Goal: Task Accomplishment & Management: Use online tool/utility

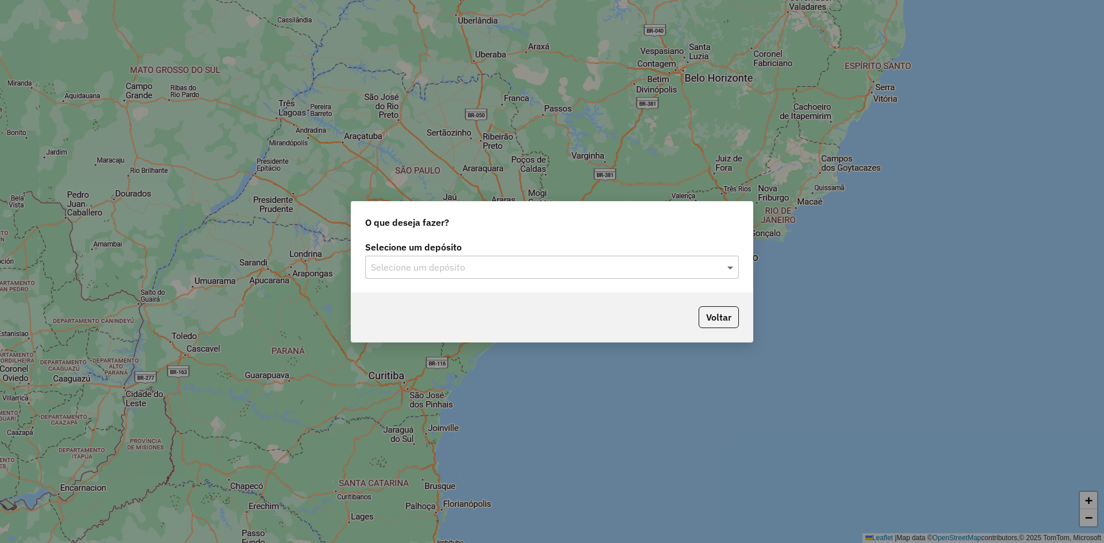
click at [735, 269] on span at bounding box center [731, 267] width 14 height 14
click at [386, 299] on span "BRAMAM - ITAITUBA" at bounding box center [413, 300] width 86 height 10
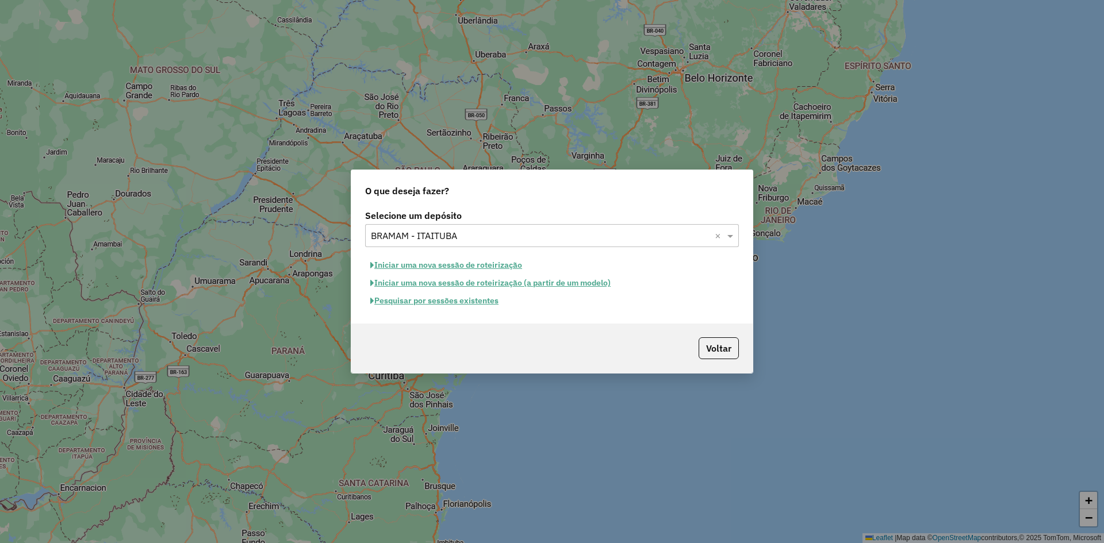
click at [424, 260] on button "Iniciar uma nova sessão de roteirização" at bounding box center [446, 265] width 162 height 18
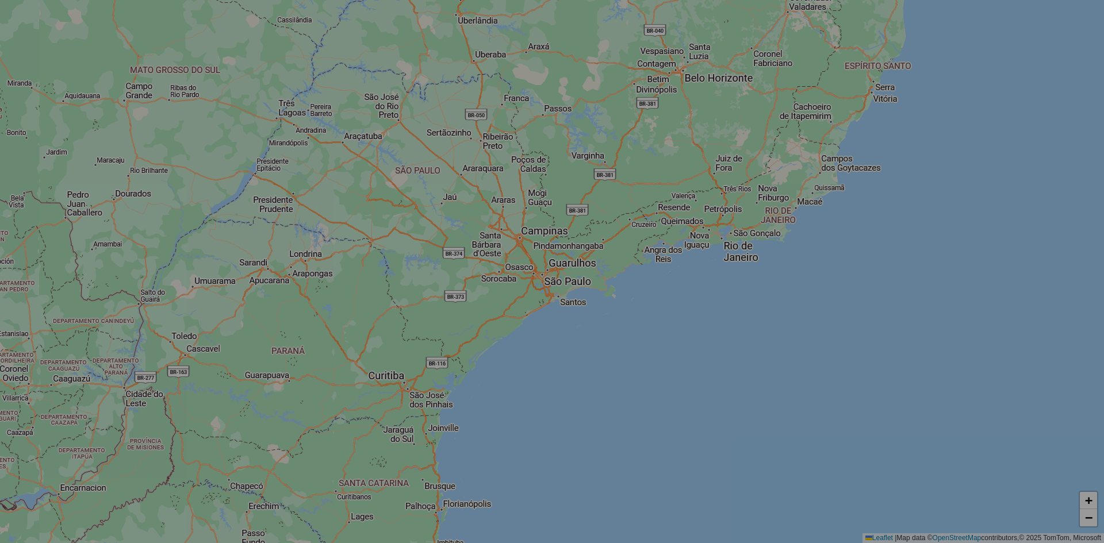
select select "*"
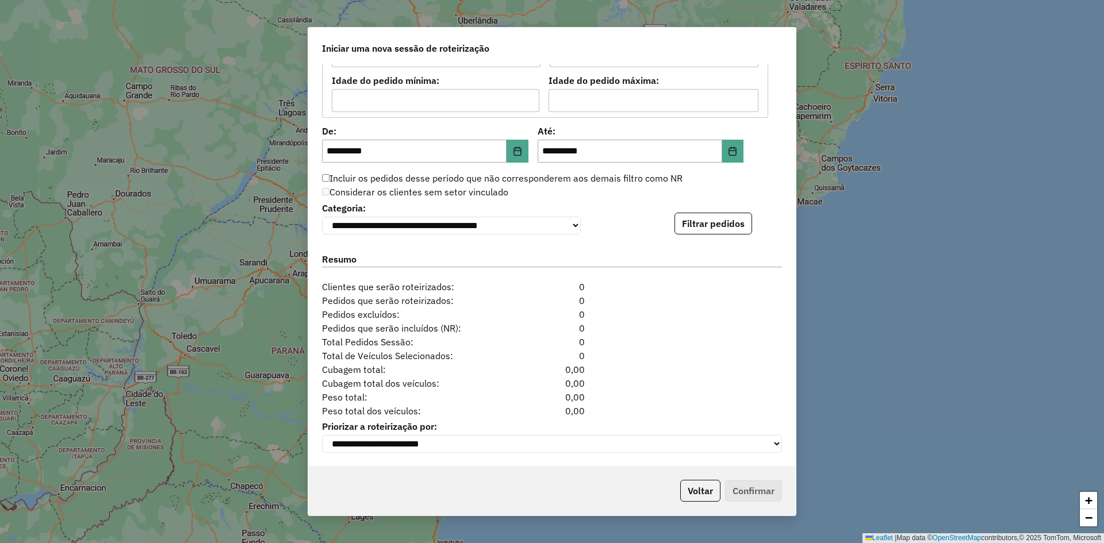
scroll to position [1056, 0]
click at [694, 223] on button "Filtrar pedidos" at bounding box center [713, 223] width 78 height 22
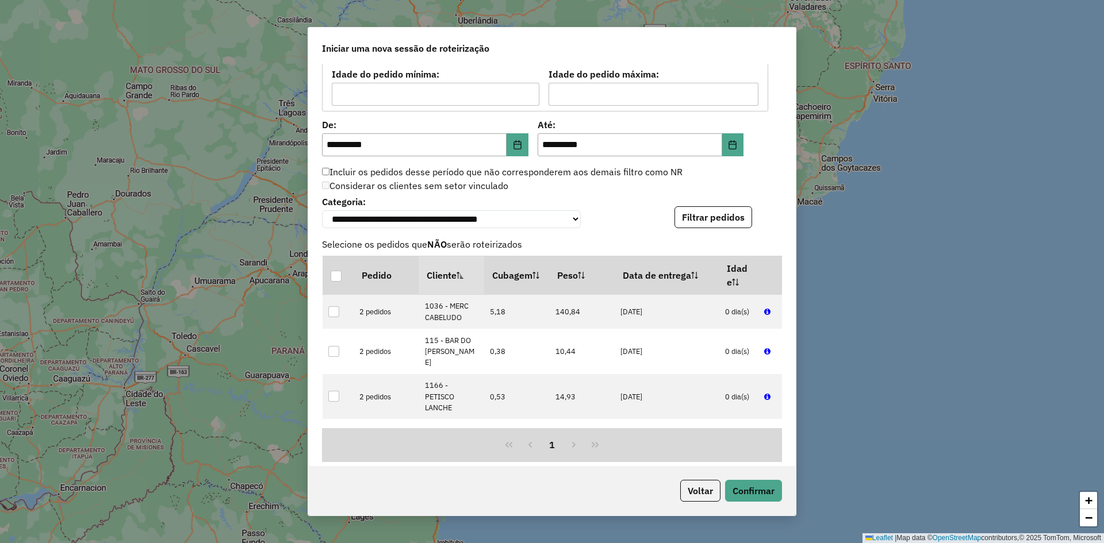
drag, startPoint x: 796, startPoint y: 348, endPoint x: 795, endPoint y: 354, distance: 5.8
click at [795, 355] on div "**********" at bounding box center [552, 271] width 489 height 489
drag, startPoint x: 790, startPoint y: 354, endPoint x: 792, endPoint y: 388, distance: 34.5
click at [792, 388] on div "**********" at bounding box center [551, 265] width 487 height 402
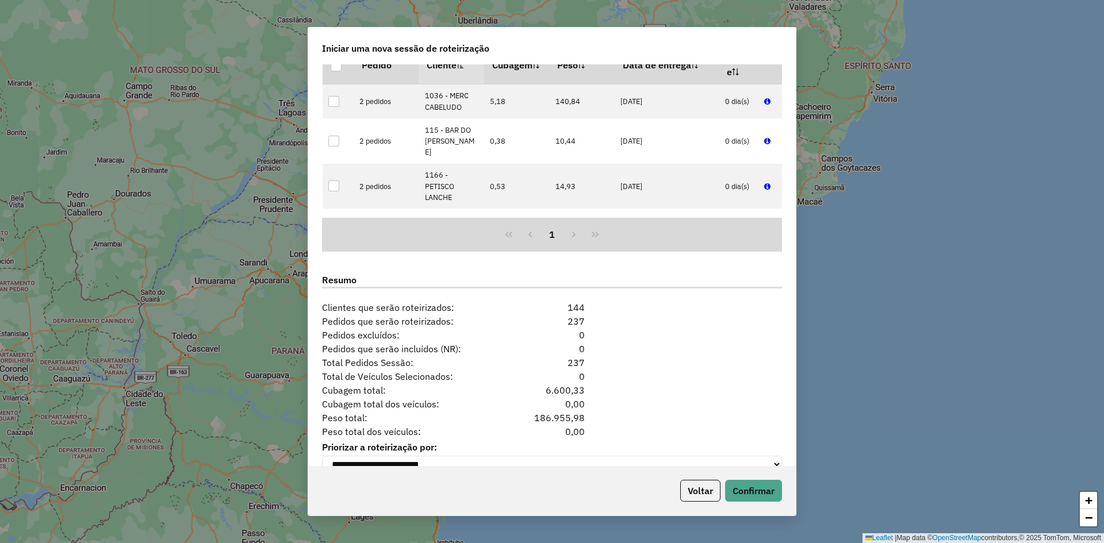
scroll to position [1293, 0]
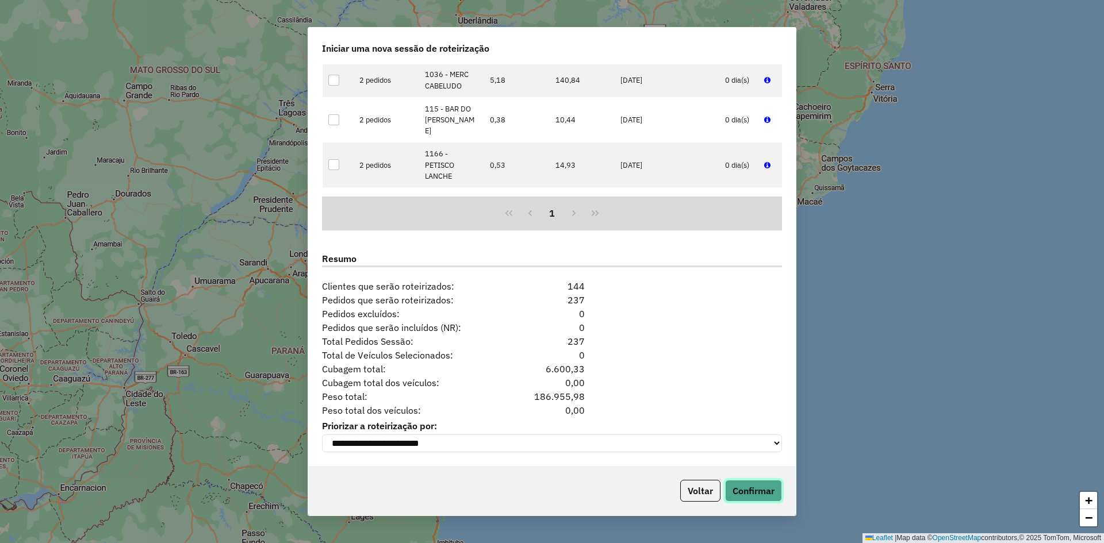
click at [747, 485] on button "Confirmar" at bounding box center [753, 491] width 57 height 22
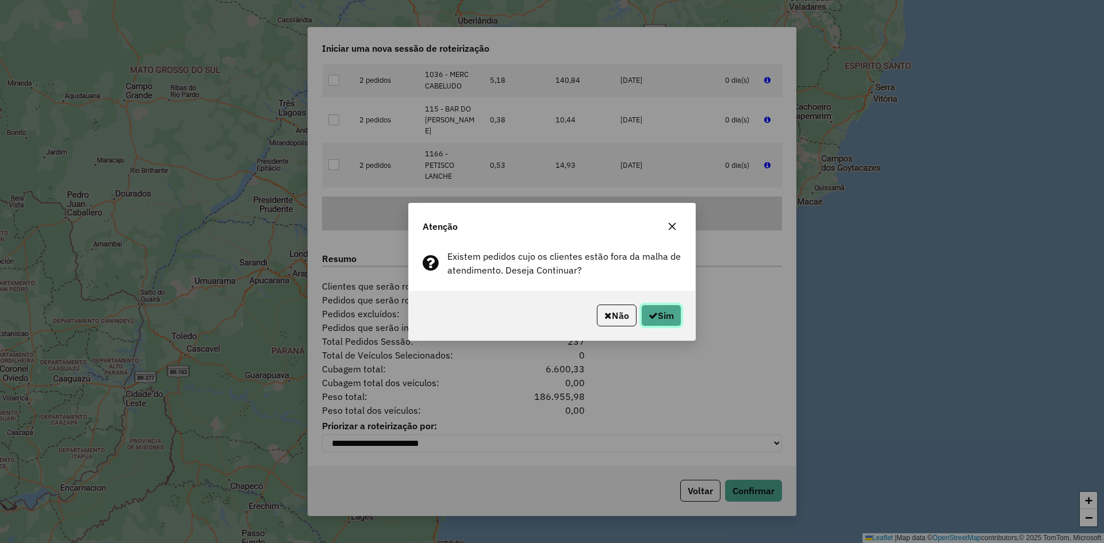
click at [674, 312] on button "Sim" at bounding box center [661, 316] width 40 height 22
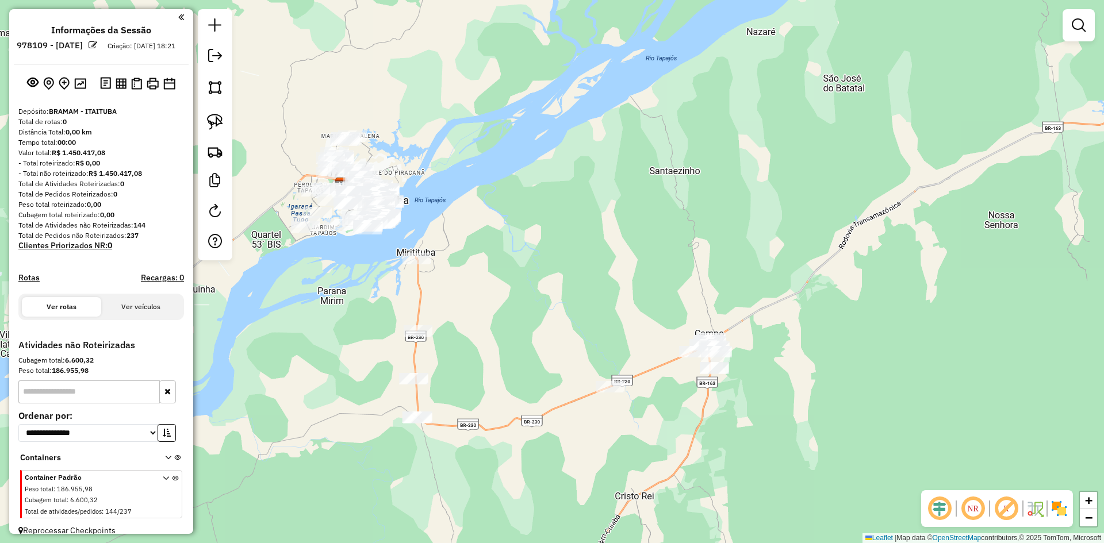
drag, startPoint x: 599, startPoint y: 289, endPoint x: 527, endPoint y: 199, distance: 115.7
click at [527, 199] on div "Janela de atendimento Grade de atendimento Capacidade Transportadoras Veículos …" at bounding box center [552, 271] width 1104 height 543
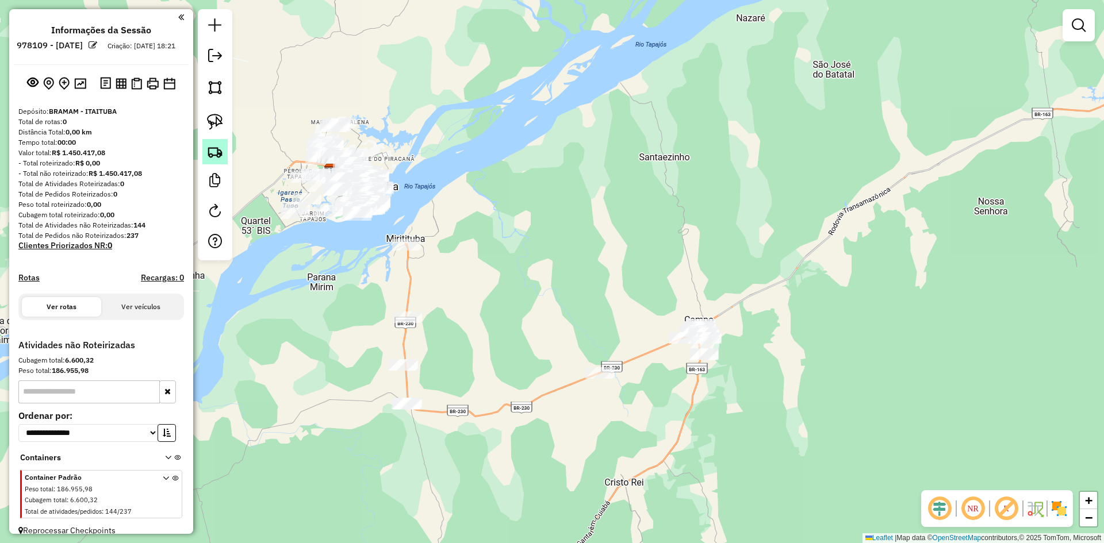
click at [221, 147] on img at bounding box center [215, 152] width 16 height 16
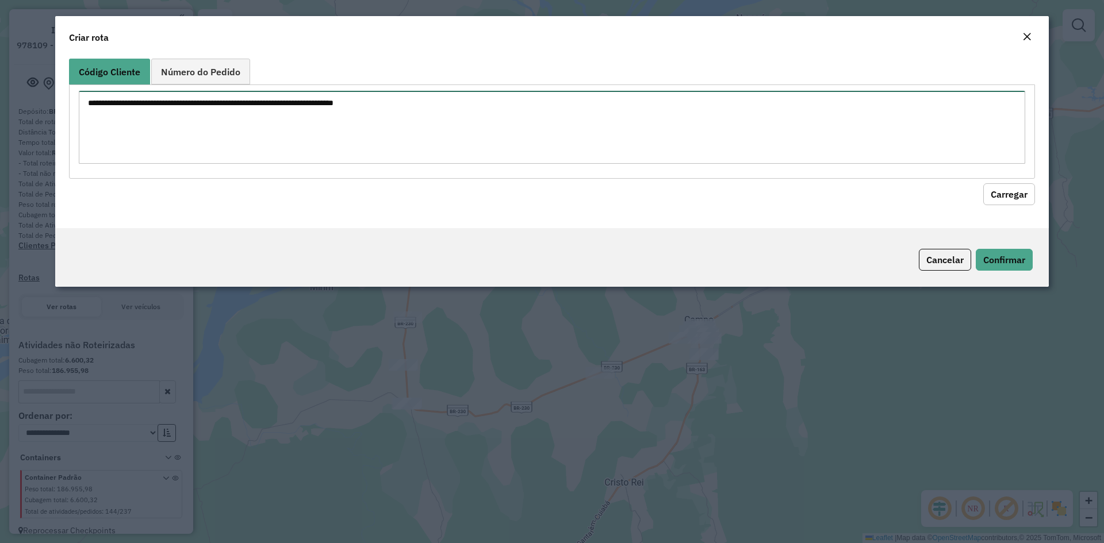
click at [454, 131] on textarea at bounding box center [552, 127] width 946 height 73
paste textarea "**** **** *** **** **** ****"
type textarea "**** **** *** **** **** ****"
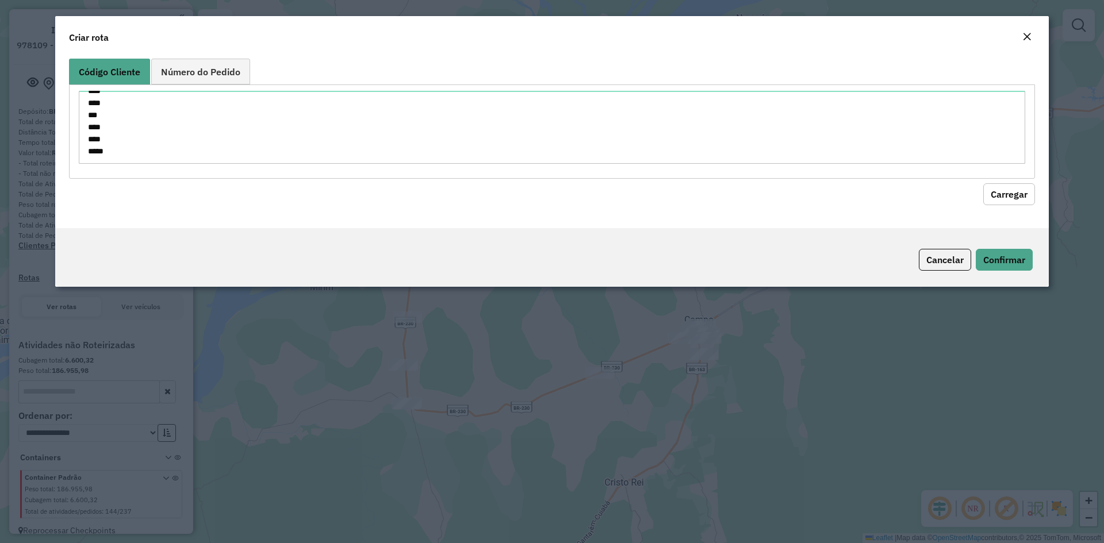
click at [1001, 186] on button "Carregar" at bounding box center [1009, 194] width 52 height 22
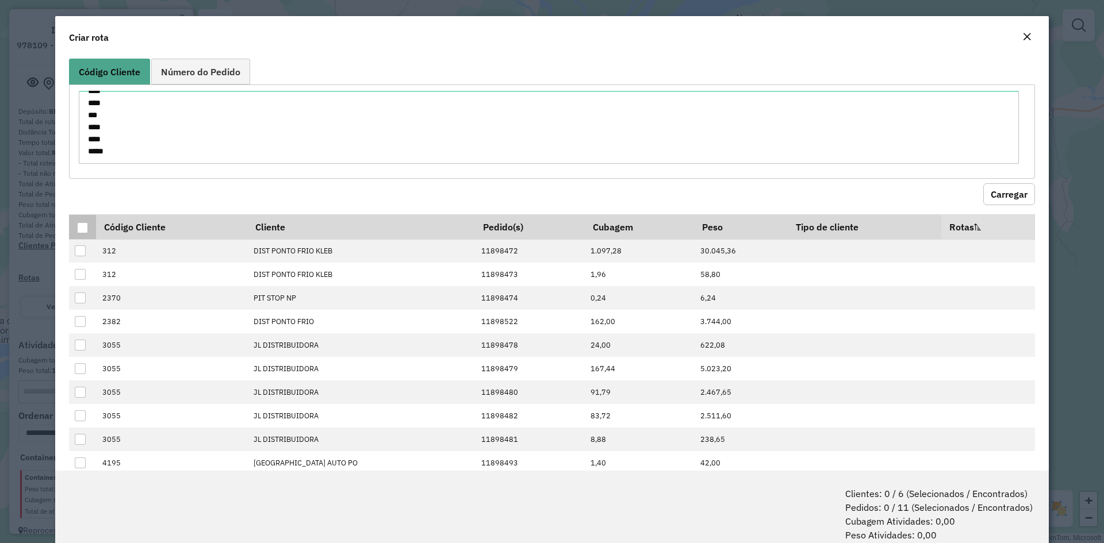
click at [84, 222] on div at bounding box center [82, 227] width 11 height 11
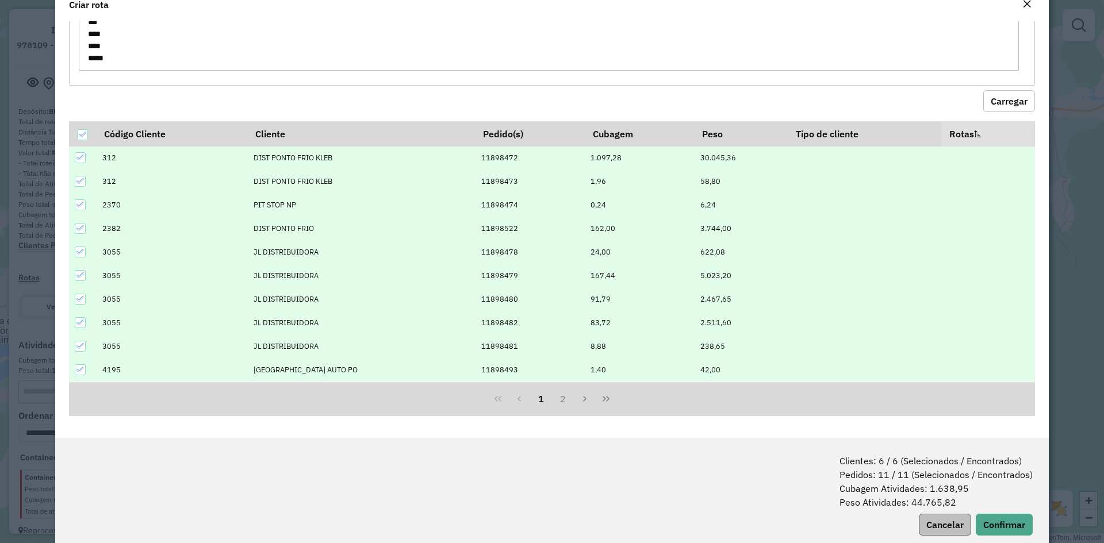
scroll to position [57, 0]
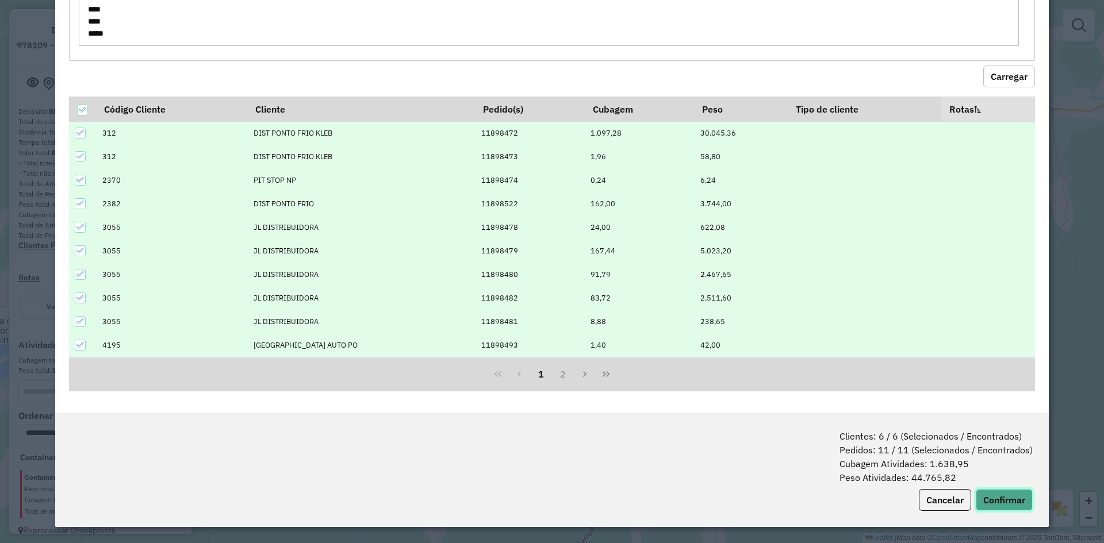
click at [986, 497] on button "Confirmar" at bounding box center [1003, 500] width 57 height 22
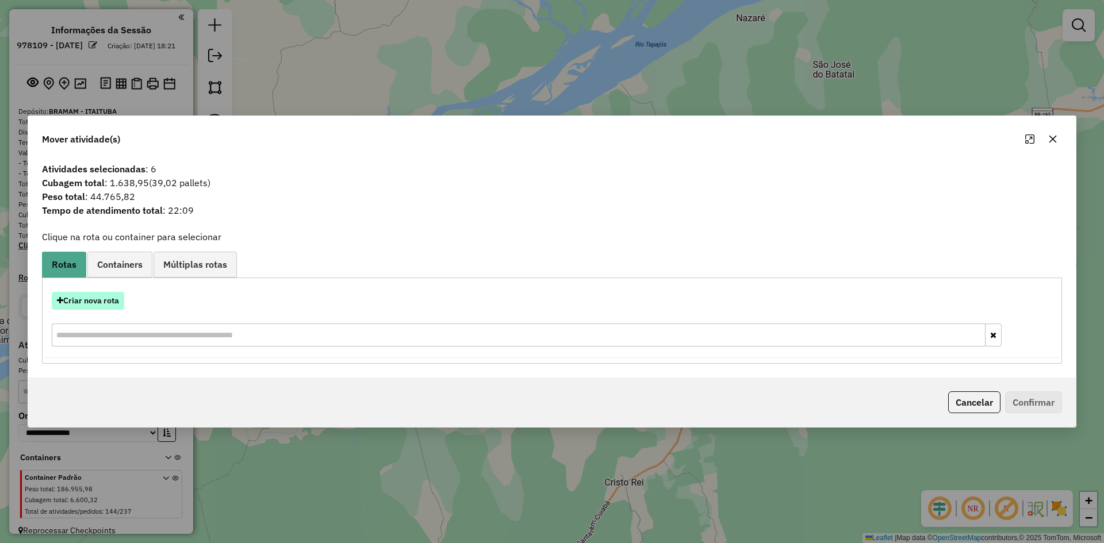
click at [110, 306] on button "Criar nova rota" at bounding box center [88, 301] width 72 height 18
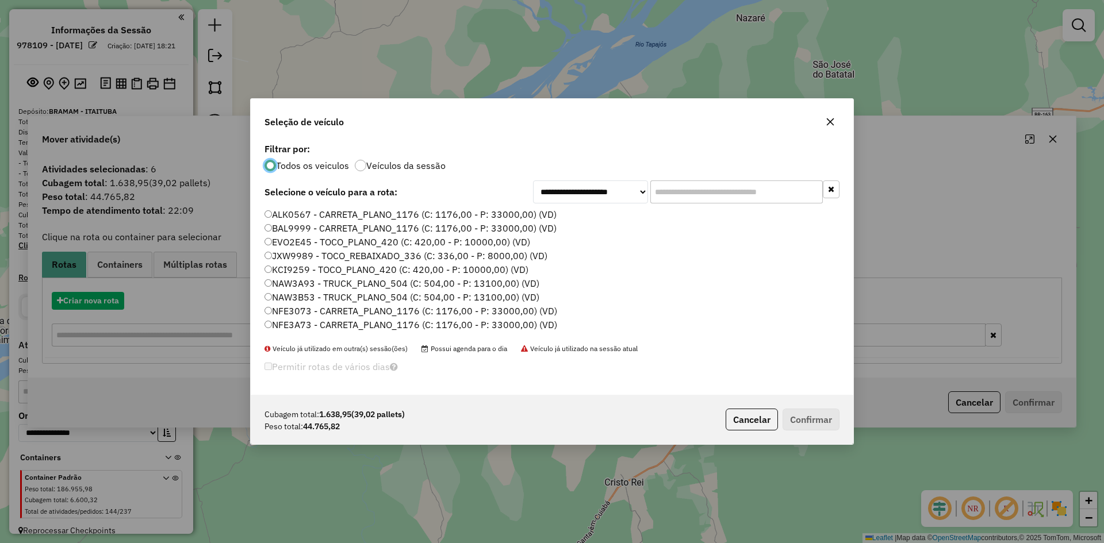
scroll to position [6, 3]
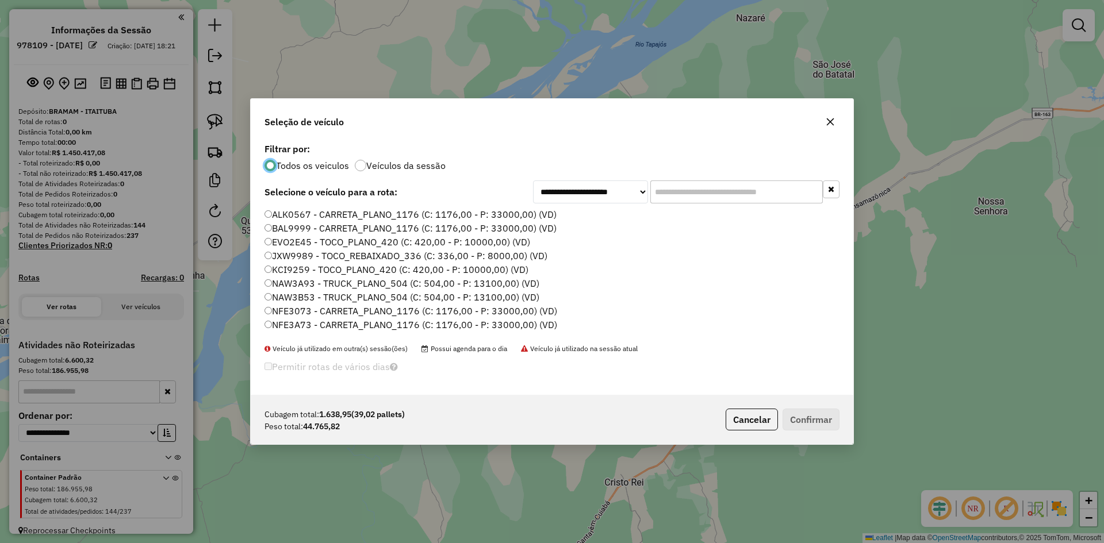
click at [278, 228] on label "BAL9999 - CARRETA_PLANO_1176 (C: 1176,00 - P: 33000,00) (VD)" at bounding box center [410, 228] width 292 height 14
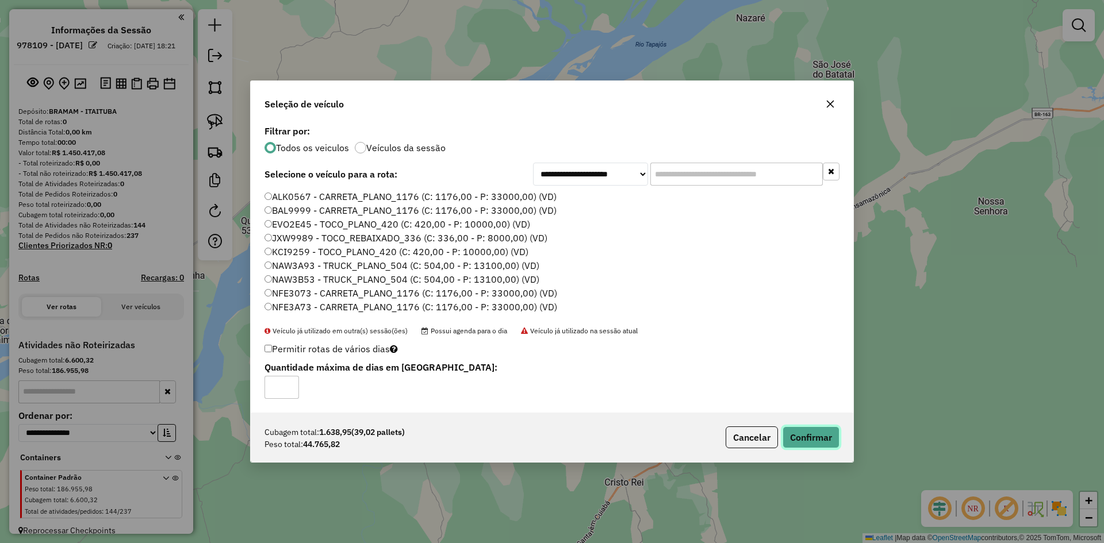
click at [828, 438] on button "Confirmar" at bounding box center [810, 438] width 57 height 22
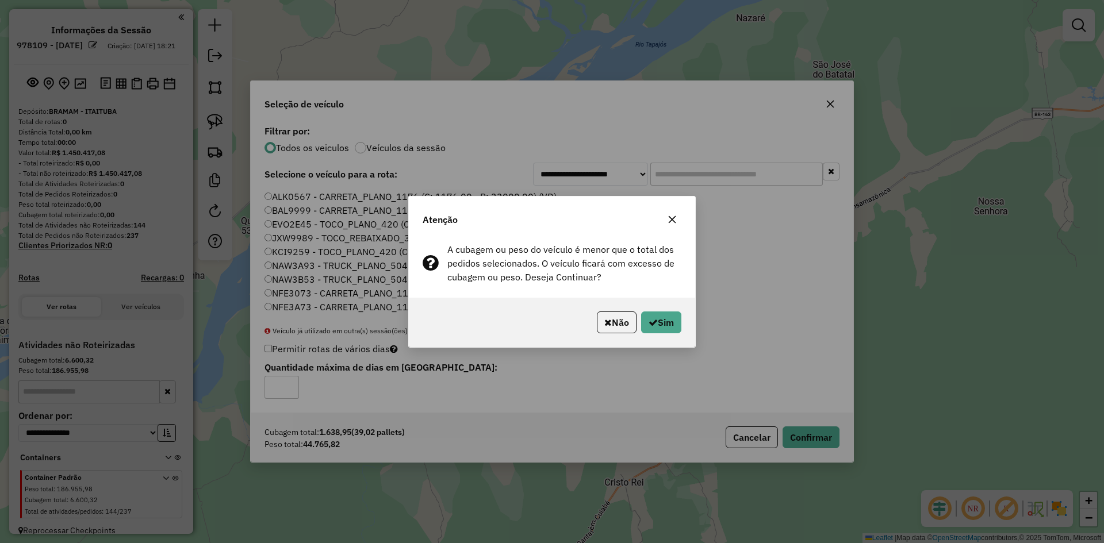
click at [681, 324] on div "Não Sim" at bounding box center [552, 322] width 286 height 49
click at [665, 322] on button "Sim" at bounding box center [661, 323] width 40 height 22
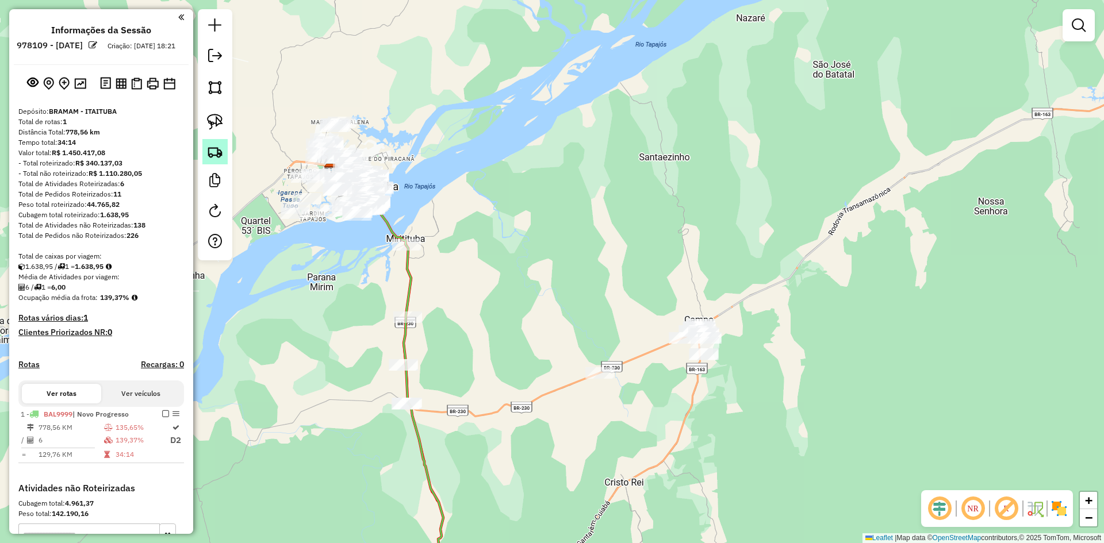
click at [216, 156] on img at bounding box center [215, 152] width 16 height 16
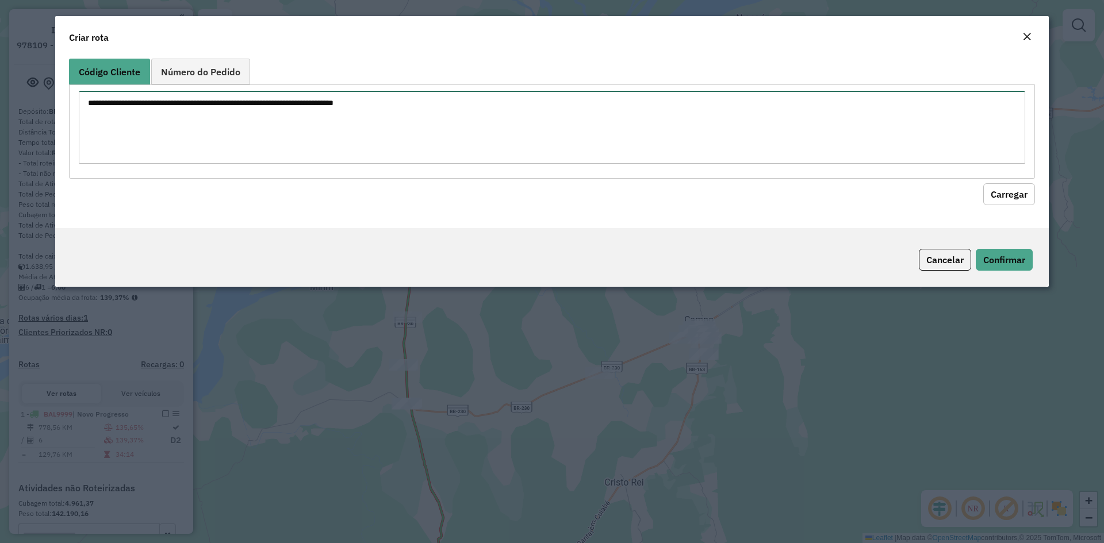
click at [263, 125] on textarea at bounding box center [552, 127] width 946 height 73
type textarea "**** **** **** ** **** **** **** **** **** **** **** **** *** ****"
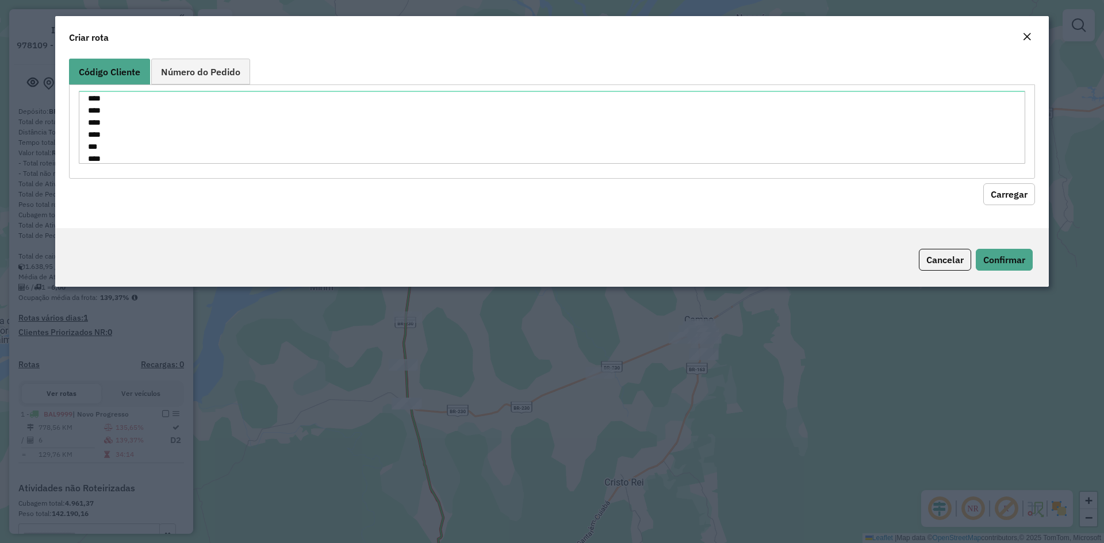
click at [997, 194] on button "Carregar" at bounding box center [1009, 194] width 52 height 22
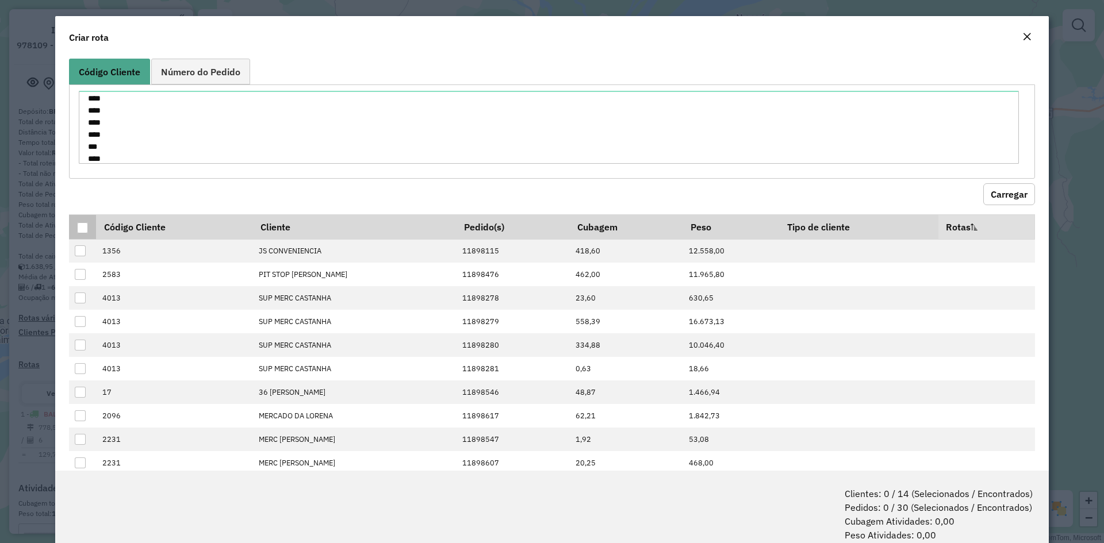
click at [86, 231] on div at bounding box center [82, 227] width 11 height 11
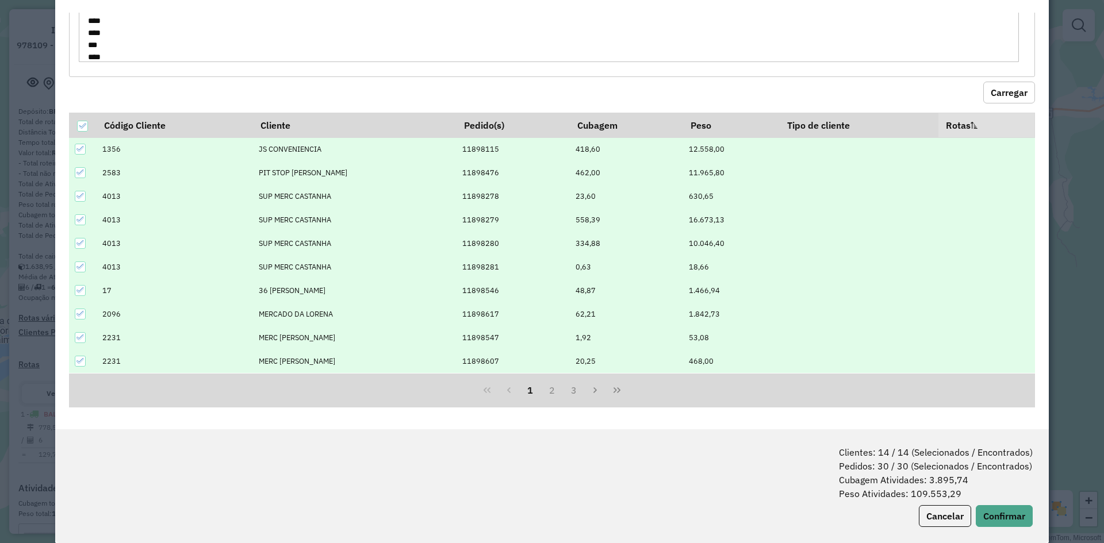
scroll to position [57, 0]
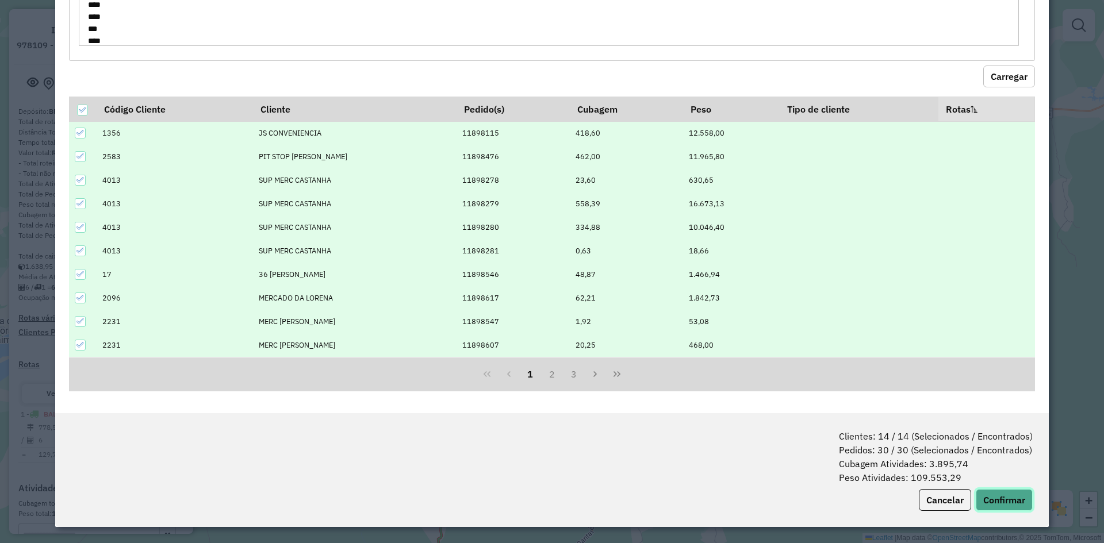
click at [993, 493] on button "Confirmar" at bounding box center [1003, 500] width 57 height 22
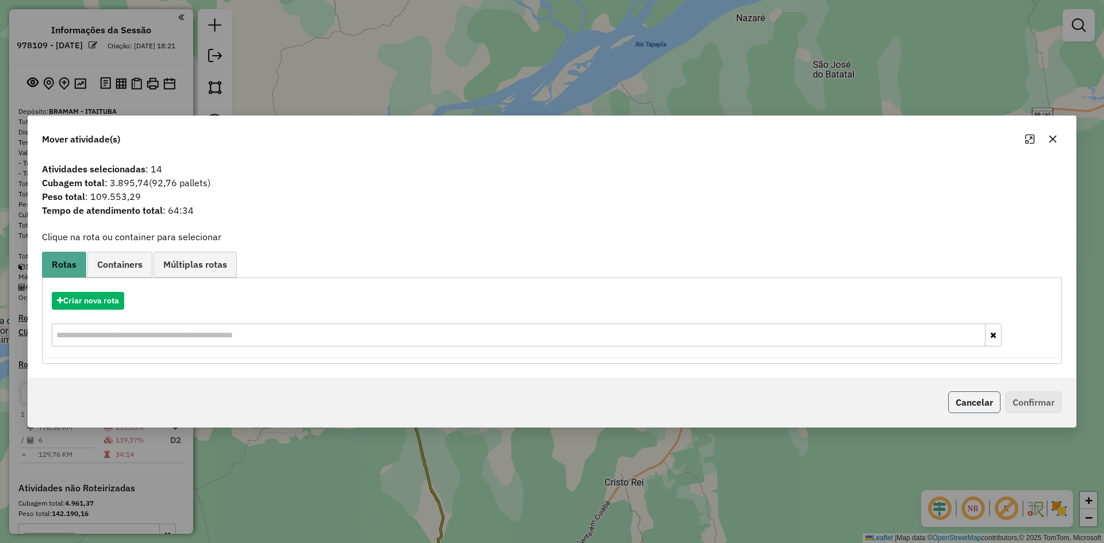
click at [964, 401] on button "Cancelar" at bounding box center [974, 402] width 52 height 22
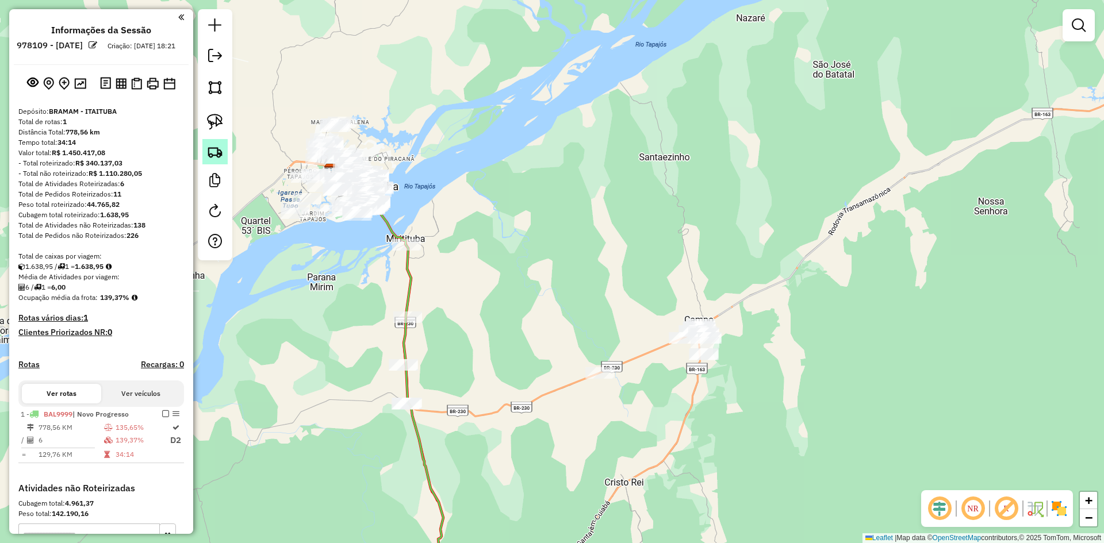
click at [217, 150] on img at bounding box center [215, 152] width 16 height 16
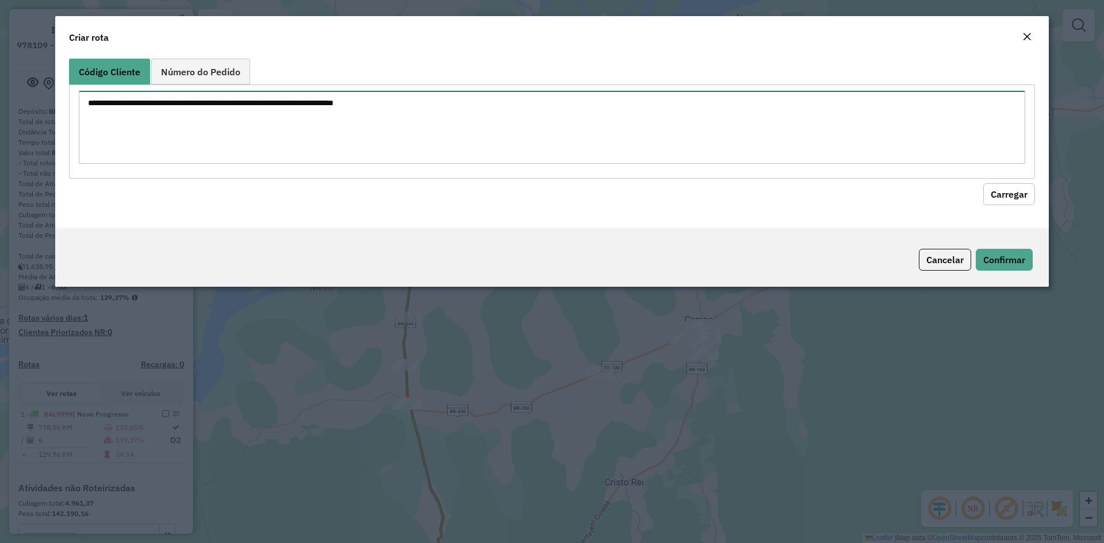
click at [251, 121] on textarea at bounding box center [552, 127] width 946 height 73
type textarea "**** **** **** **** **** **** **** **** *** **** **** **** **** **"
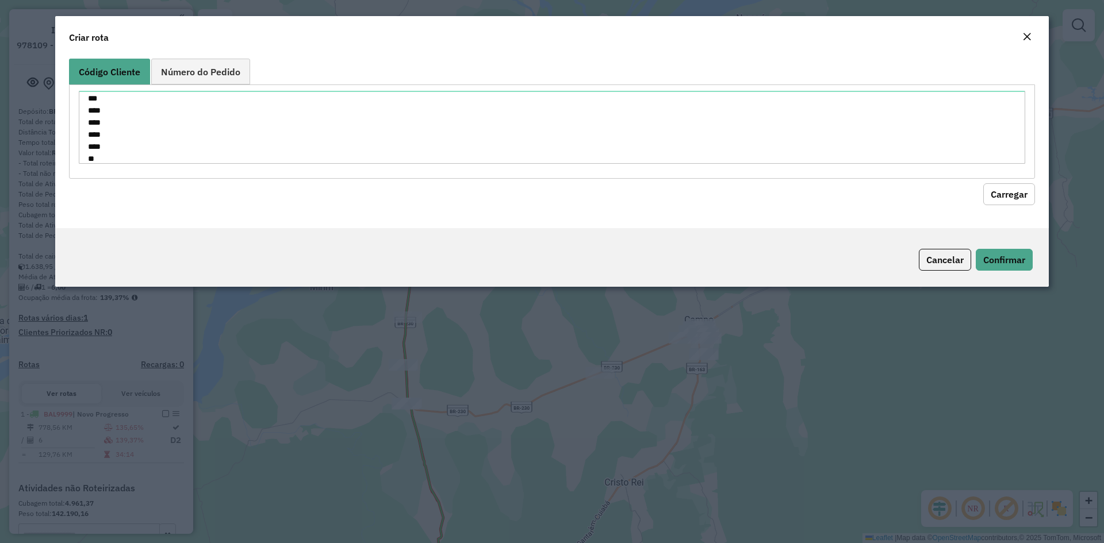
click at [1004, 192] on button "Carregar" at bounding box center [1009, 194] width 52 height 22
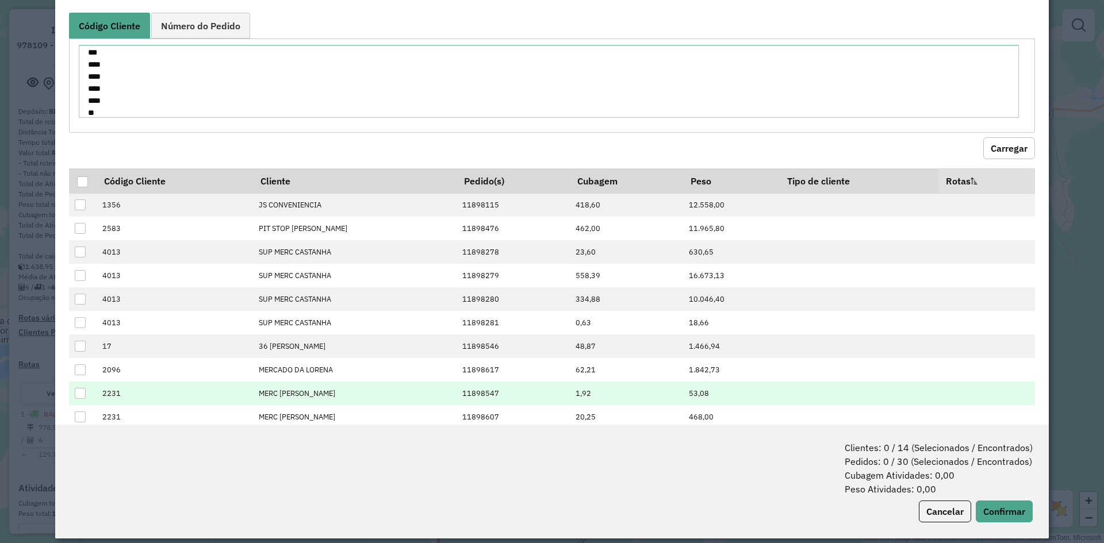
scroll to position [57, 0]
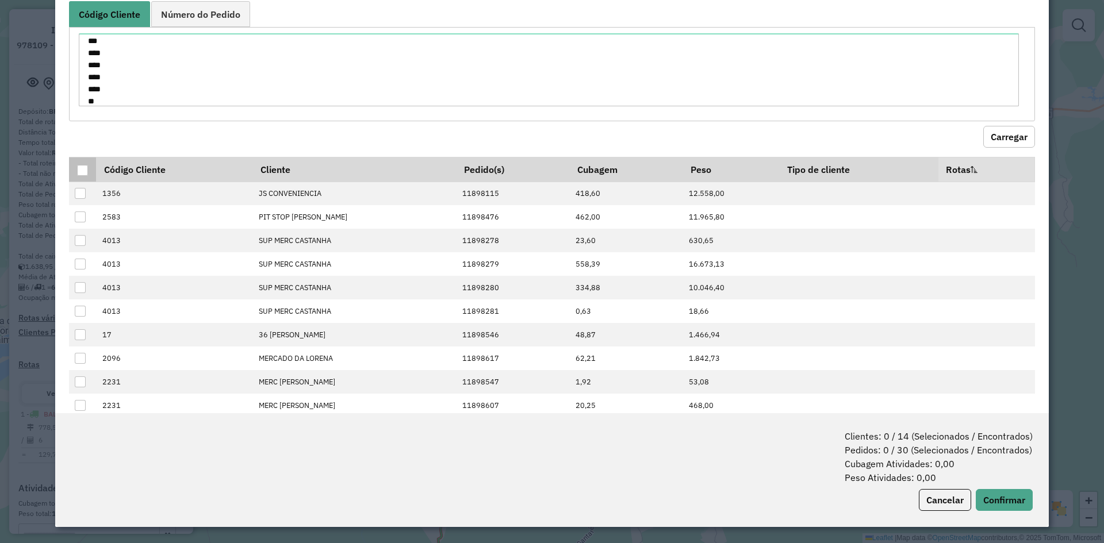
click at [84, 168] on div at bounding box center [82, 170] width 11 height 11
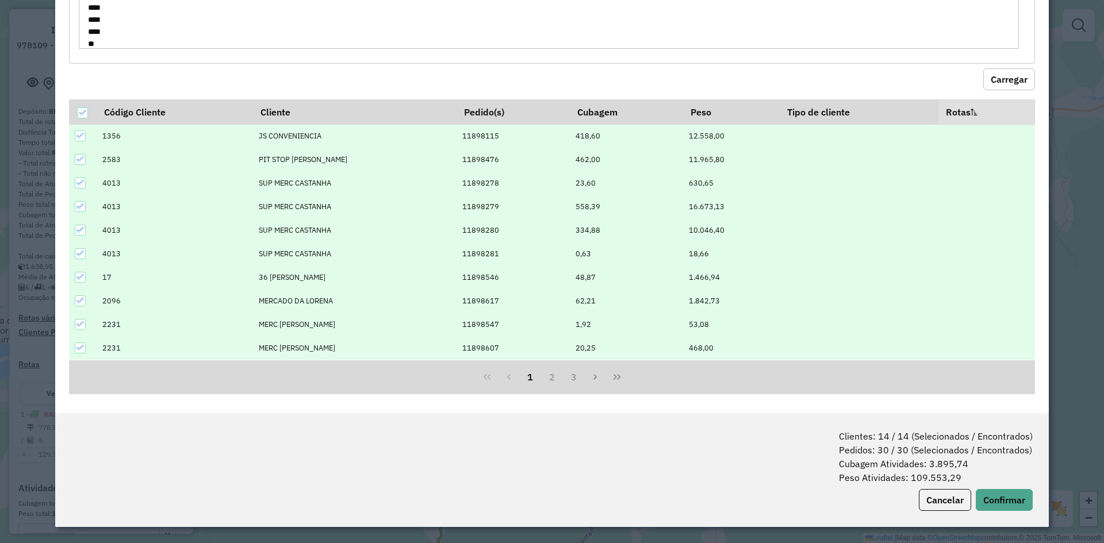
scroll to position [60, 0]
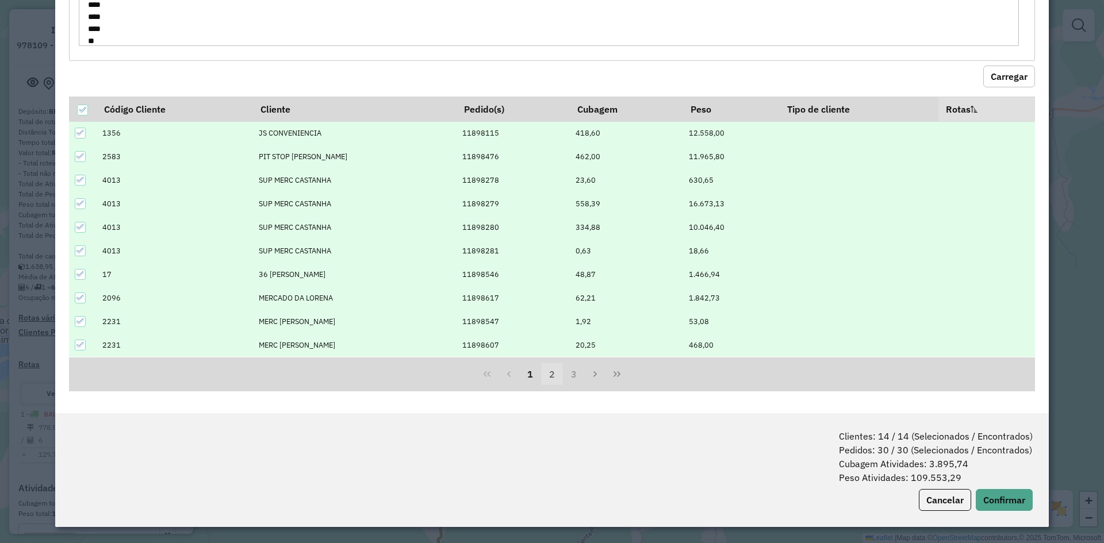
click at [546, 371] on button "2" at bounding box center [552, 374] width 22 height 22
click at [80, 346] on icon at bounding box center [79, 345] width 7 height 5
click at [573, 374] on button "3" at bounding box center [574, 374] width 22 height 22
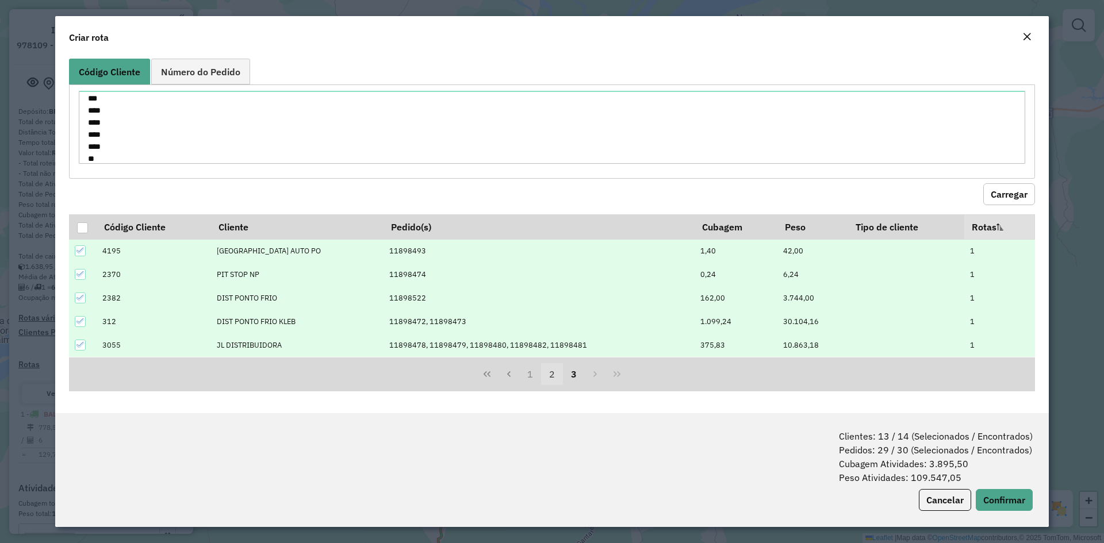
click at [555, 375] on button "2" at bounding box center [552, 374] width 22 height 22
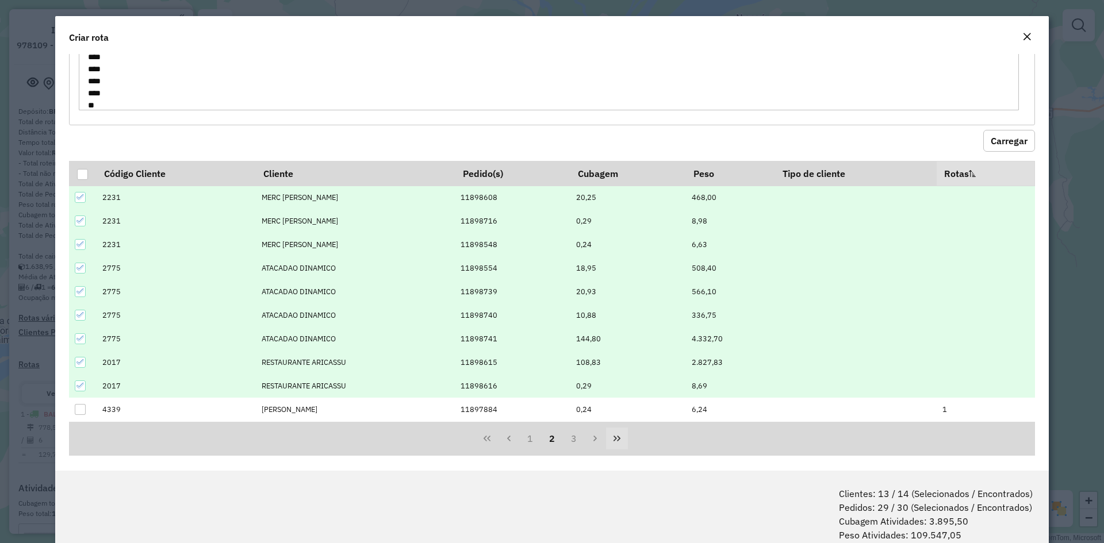
scroll to position [60, 0]
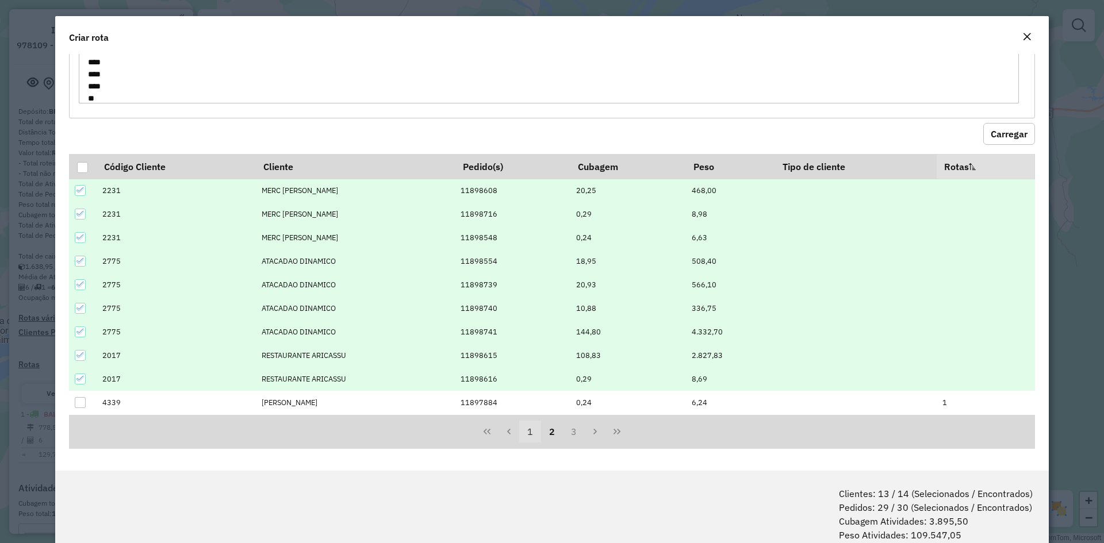
click at [527, 436] on button "1" at bounding box center [530, 432] width 22 height 22
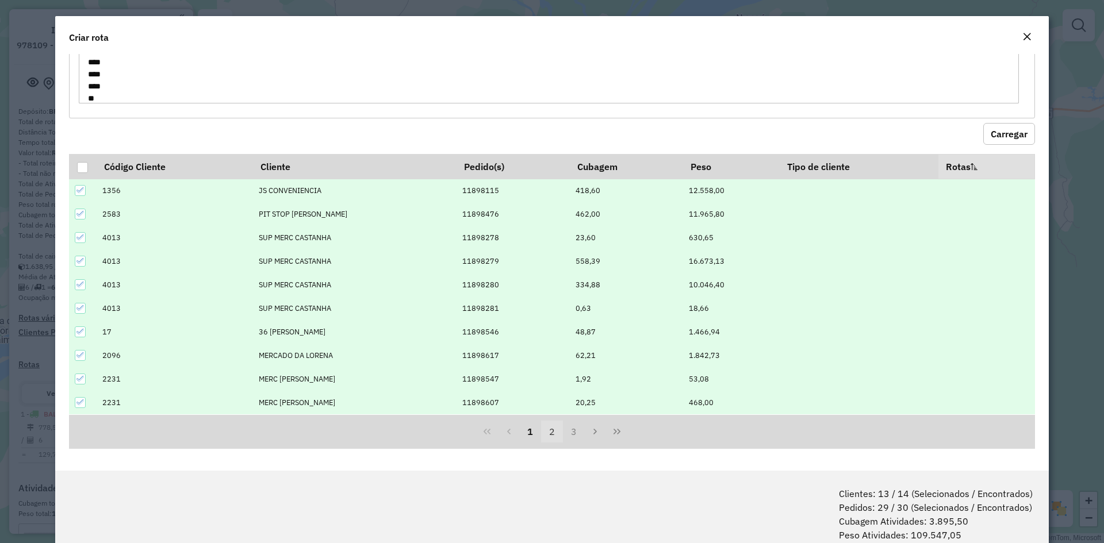
click at [543, 433] on button "2" at bounding box center [552, 432] width 22 height 22
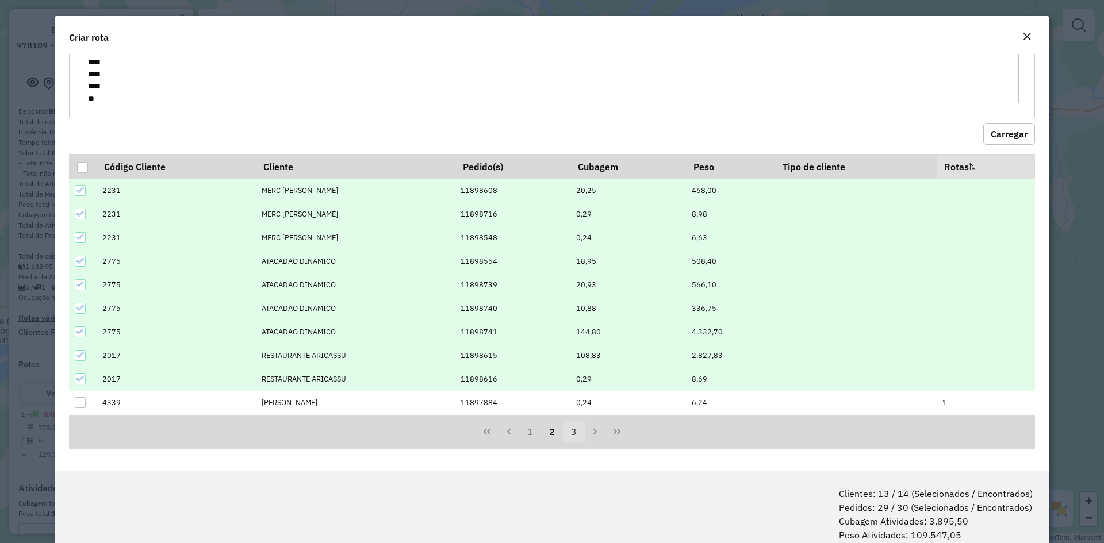
click at [574, 429] on button "3" at bounding box center [574, 432] width 22 height 22
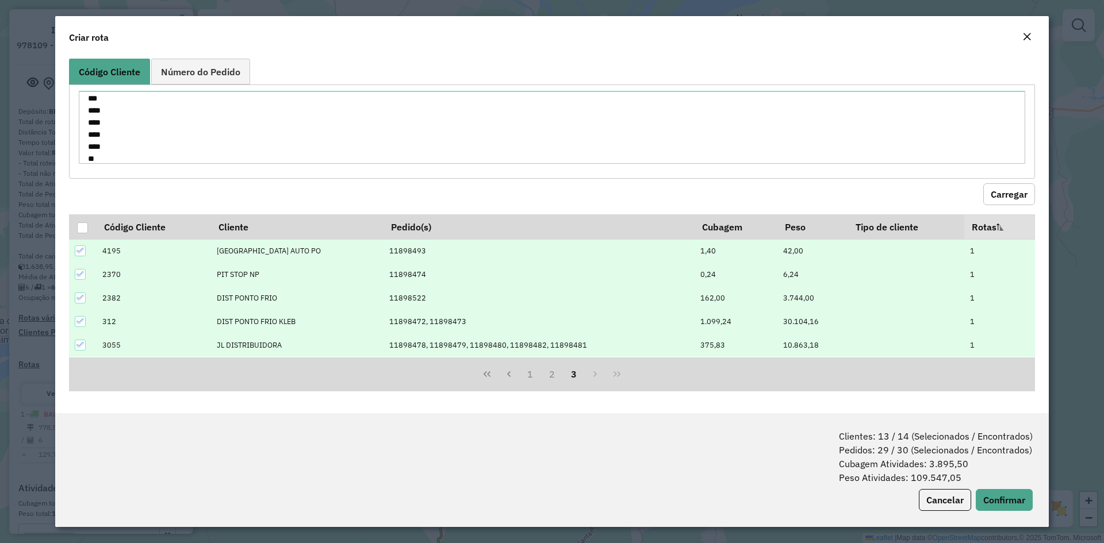
scroll to position [0, 0]
click at [80, 251] on icon at bounding box center [80, 251] width 8 height 8
click at [81, 275] on icon at bounding box center [79, 274] width 7 height 5
click at [79, 297] on icon at bounding box center [80, 298] width 8 height 8
click at [80, 320] on icon at bounding box center [80, 321] width 8 height 8
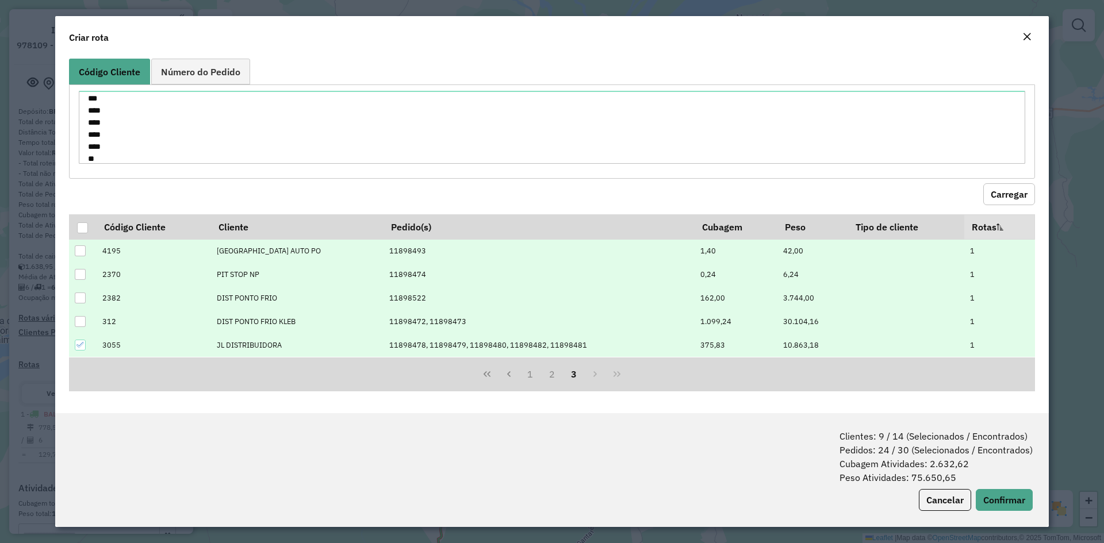
click at [78, 345] on icon at bounding box center [80, 345] width 8 height 8
click at [551, 373] on button "2" at bounding box center [552, 374] width 22 height 22
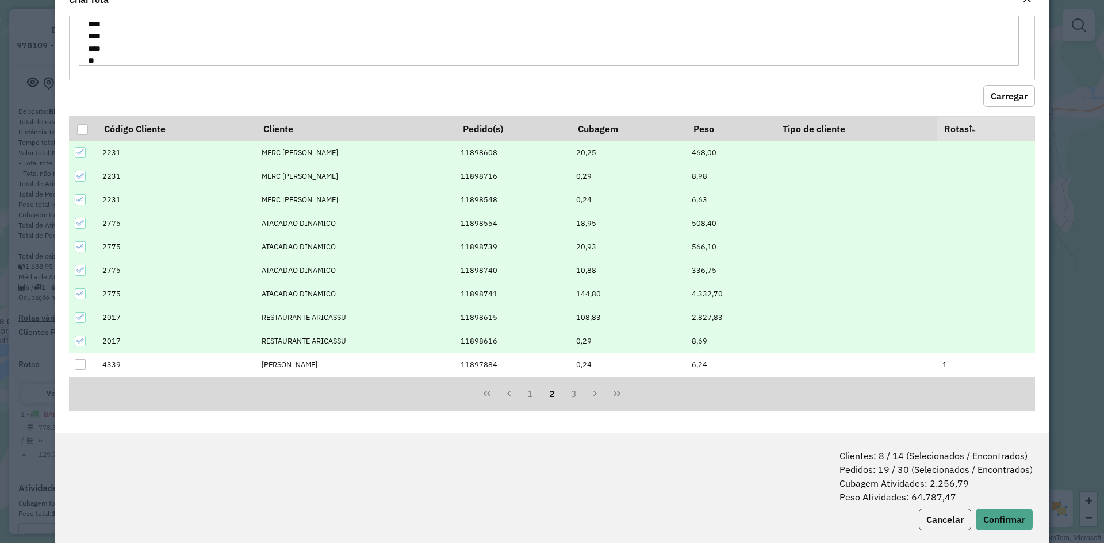
scroll to position [57, 0]
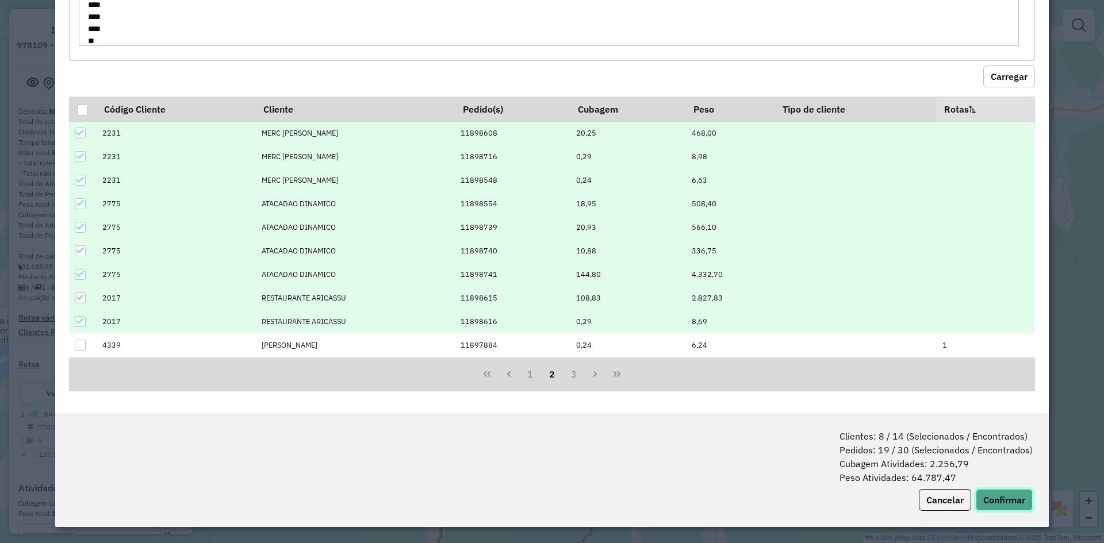
click at [997, 496] on button "Confirmar" at bounding box center [1003, 500] width 57 height 22
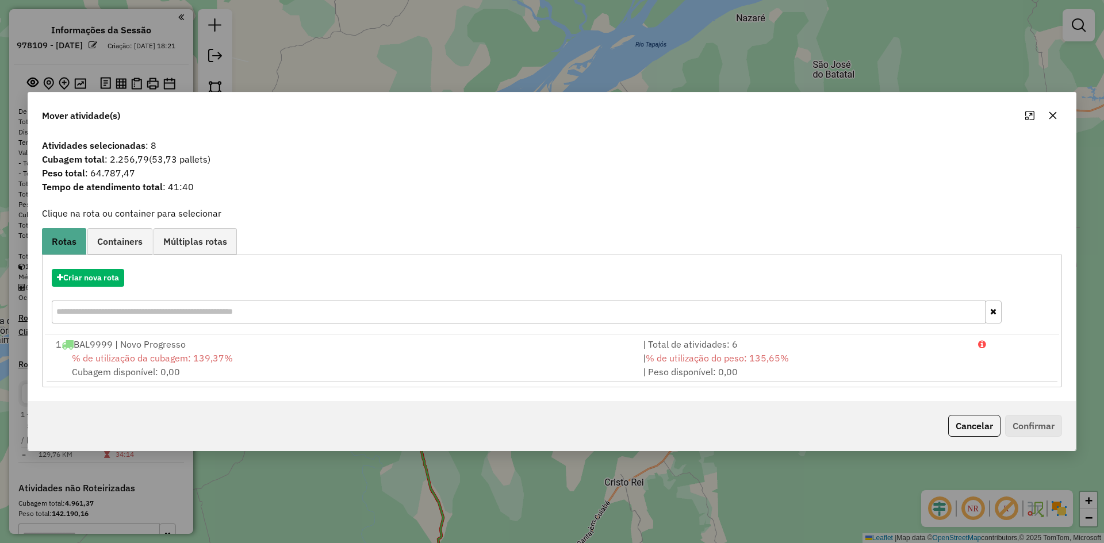
click at [291, 348] on div "1 BAL9999 | Novo Progresso" at bounding box center [342, 344] width 587 height 14
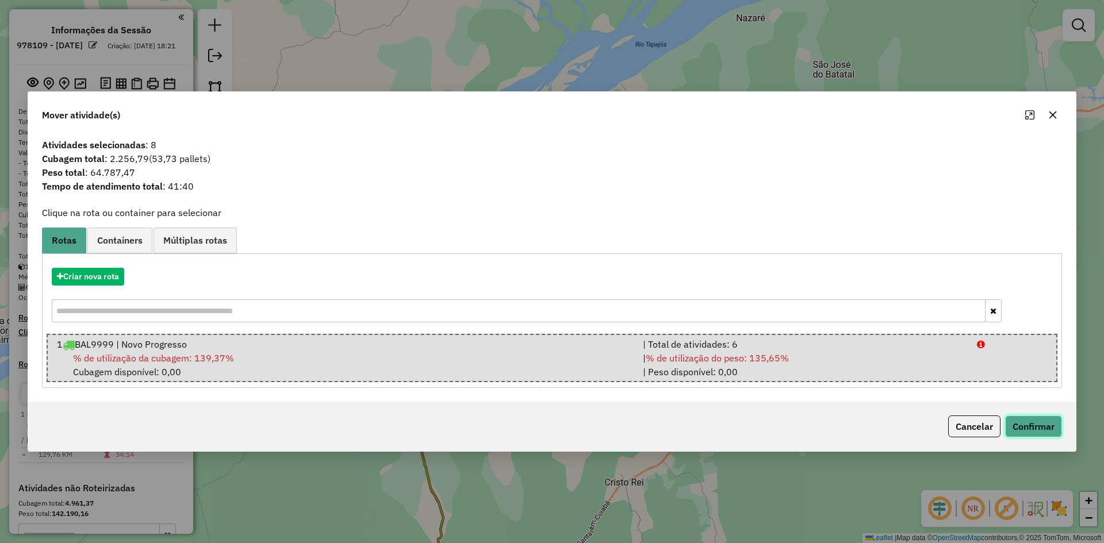
click at [1043, 422] on button "Confirmar" at bounding box center [1033, 427] width 57 height 22
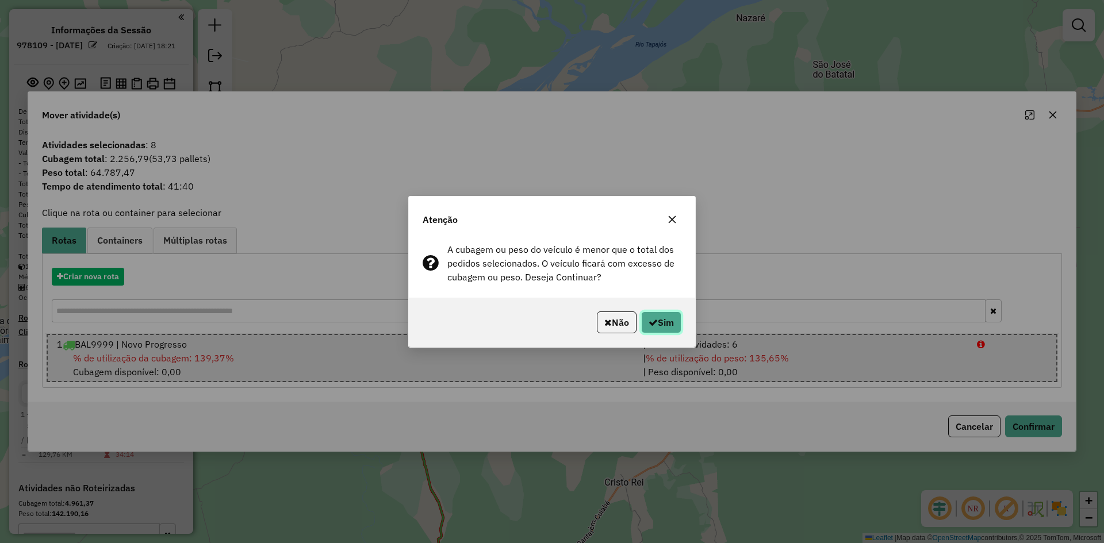
click at [674, 324] on button "Sim" at bounding box center [661, 323] width 40 height 22
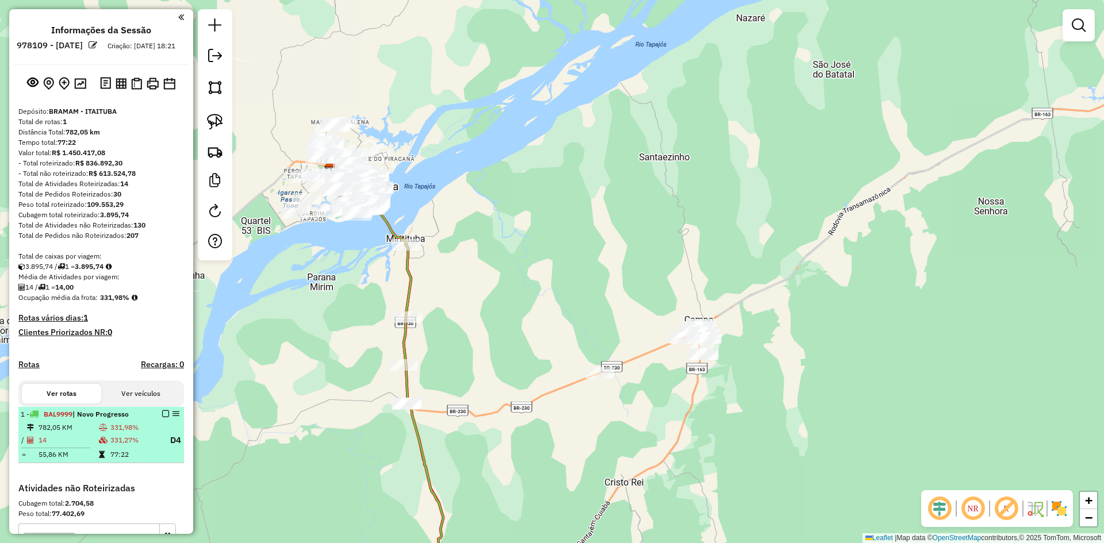
click at [163, 417] on em at bounding box center [165, 413] width 7 height 7
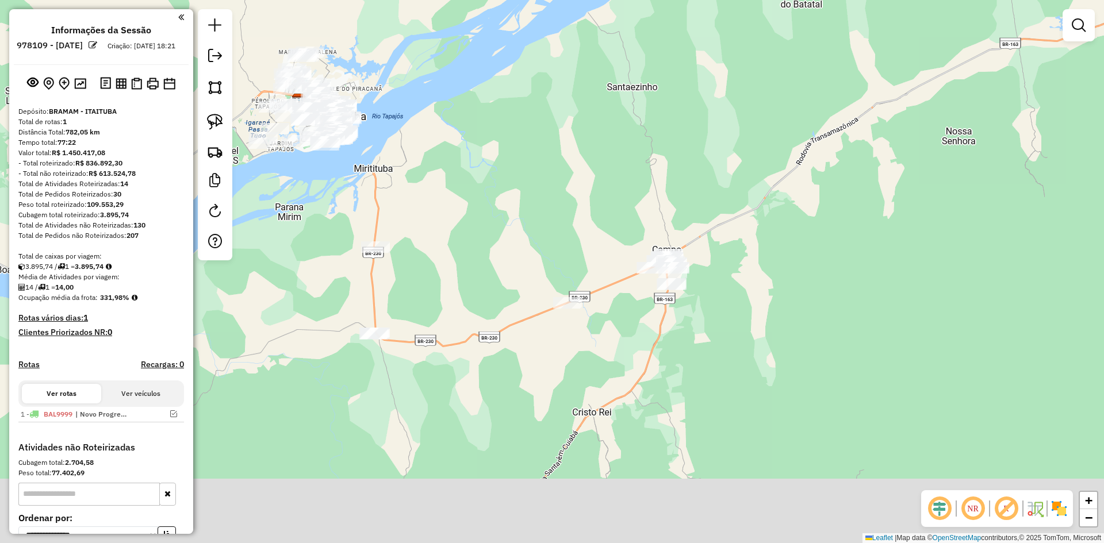
drag, startPoint x: 451, startPoint y: 333, endPoint x: 418, endPoint y: 254, distance: 85.3
click at [418, 255] on div "Janela de atendimento Grade de atendimento Capacidade Transportadoras Veículos …" at bounding box center [552, 271] width 1104 height 543
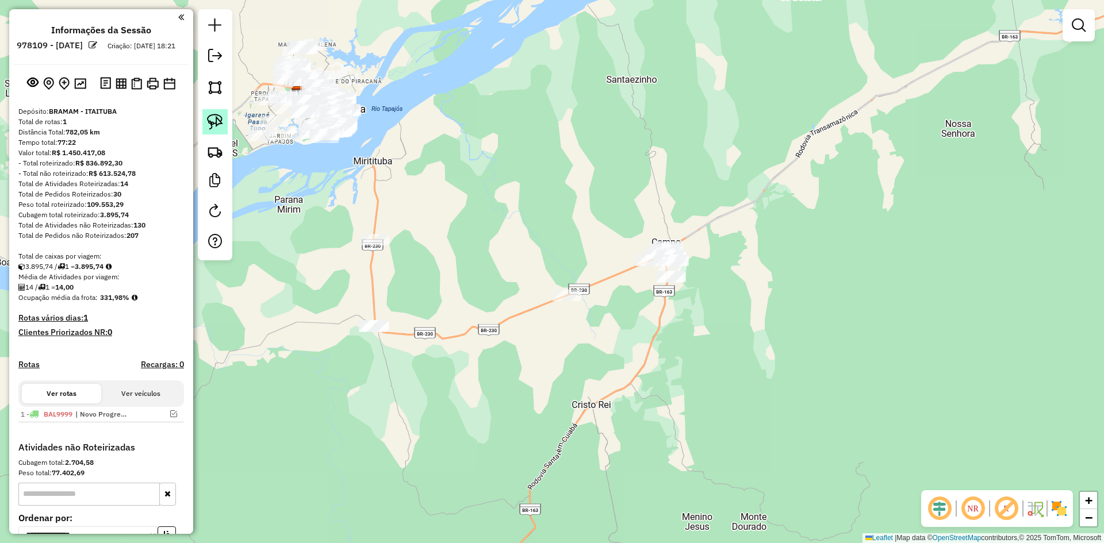
click at [216, 114] on img at bounding box center [215, 122] width 16 height 16
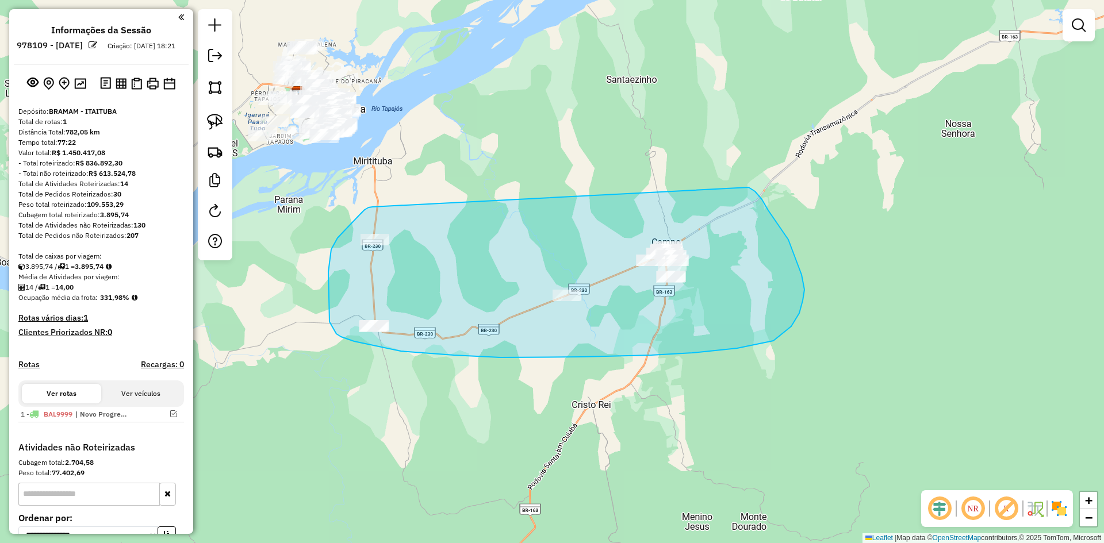
drag, startPoint x: 368, startPoint y: 208, endPoint x: 746, endPoint y: 186, distance: 378.3
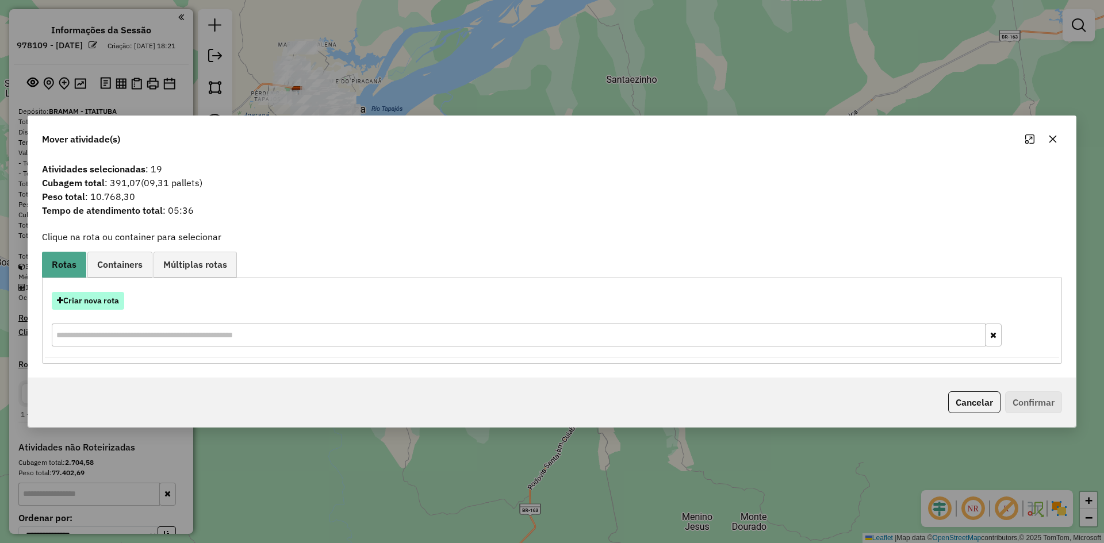
click at [84, 295] on button "Criar nova rota" at bounding box center [88, 301] width 72 height 18
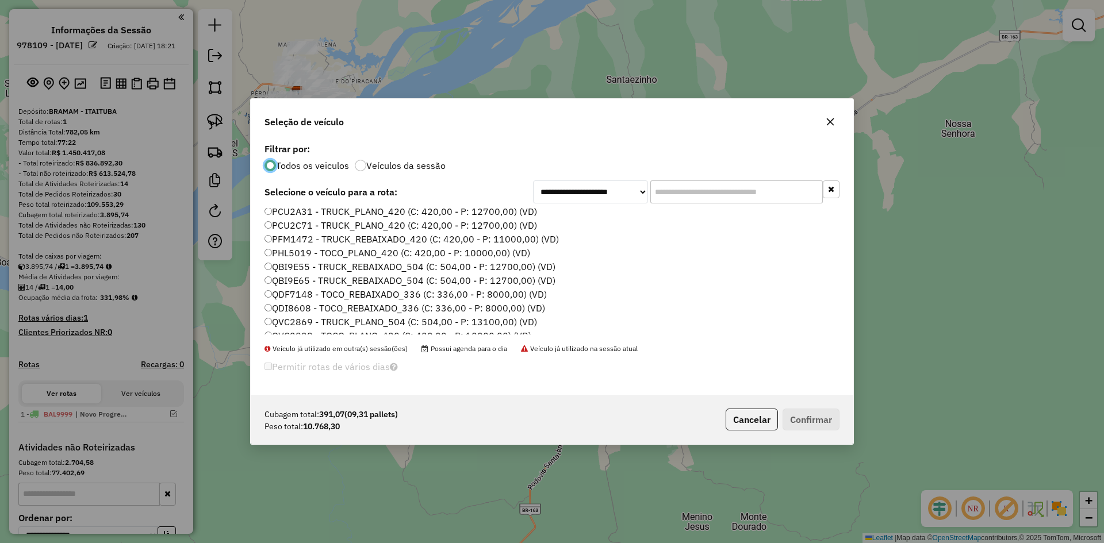
scroll to position [205, 0]
click at [320, 331] on label "QVC2929 - TOCO_PLANO_420 (C: 420,00 - P: 10000,00) (VD)" at bounding box center [397, 327] width 267 height 14
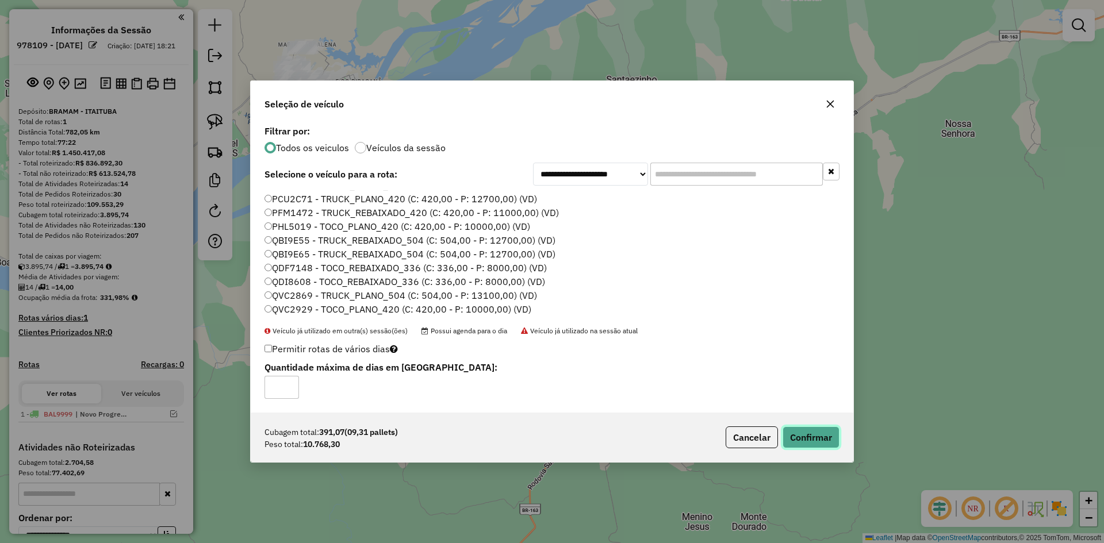
click at [815, 434] on button "Confirmar" at bounding box center [810, 438] width 57 height 22
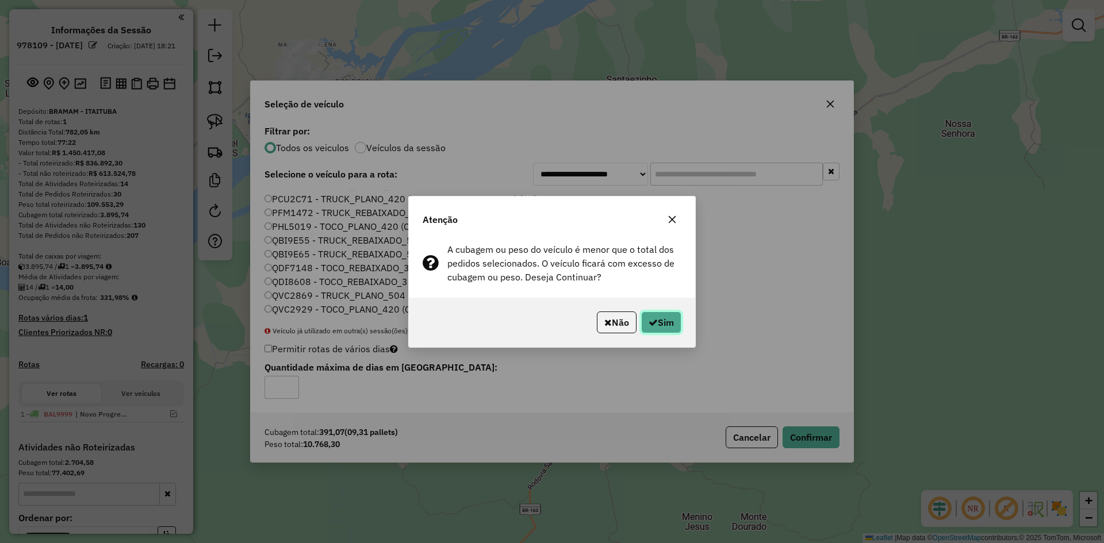
click at [654, 322] on icon "button" at bounding box center [652, 322] width 9 height 9
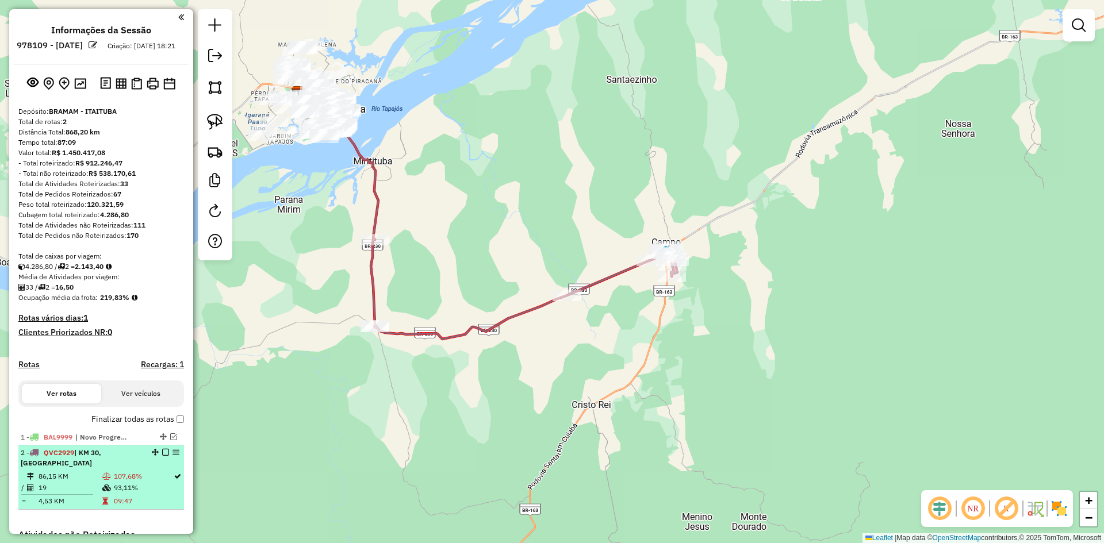
click at [141, 468] on div "2 - QVC2929 | KM 30, [GEOGRAPHIC_DATA]" at bounding box center [101, 458] width 161 height 21
select select "**********"
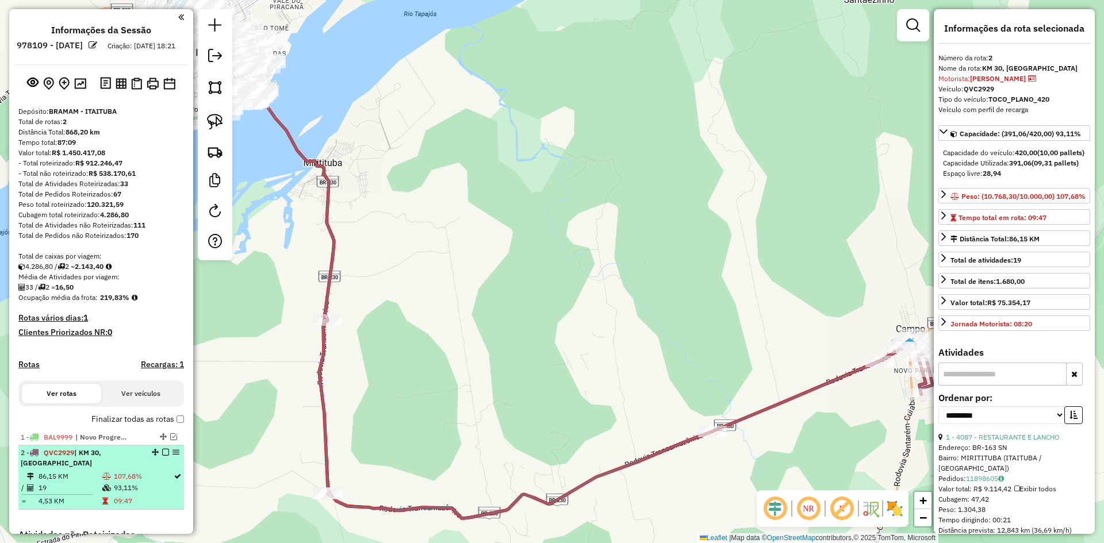
click at [164, 456] on em at bounding box center [165, 452] width 7 height 7
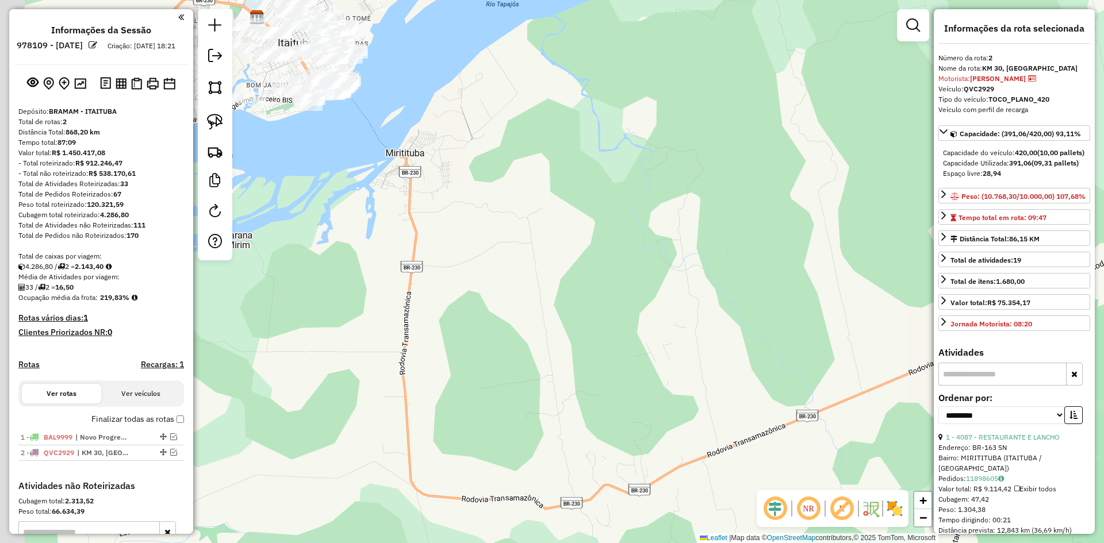
drag, startPoint x: 510, startPoint y: 254, endPoint x: 533, endPoint y: 222, distance: 39.6
click at [572, 227] on div "Janela de atendimento Grade de atendimento Capacidade Transportadoras Veículos …" at bounding box center [552, 271] width 1104 height 543
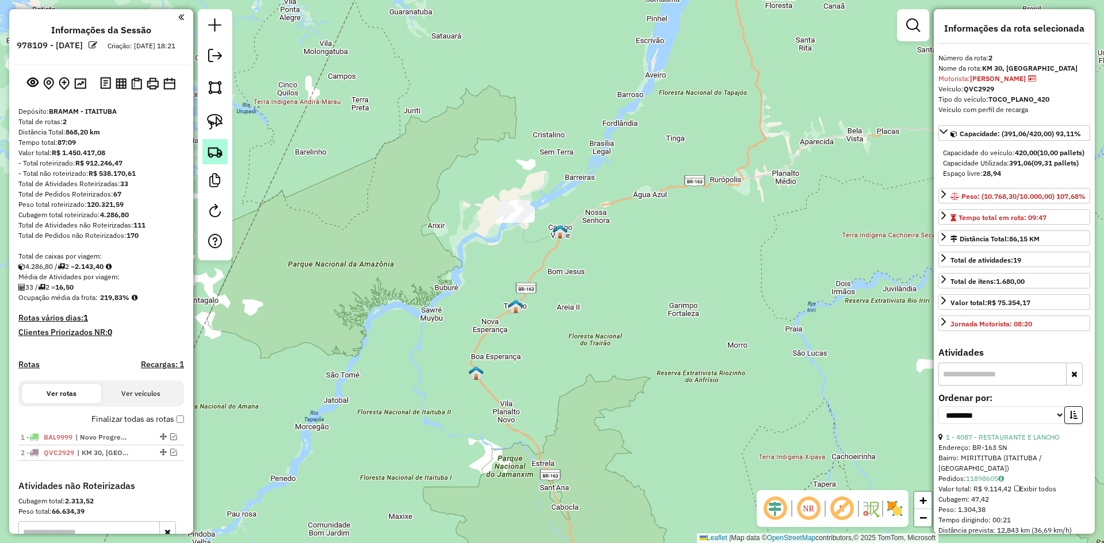
click at [212, 143] on link at bounding box center [214, 151] width 25 height 25
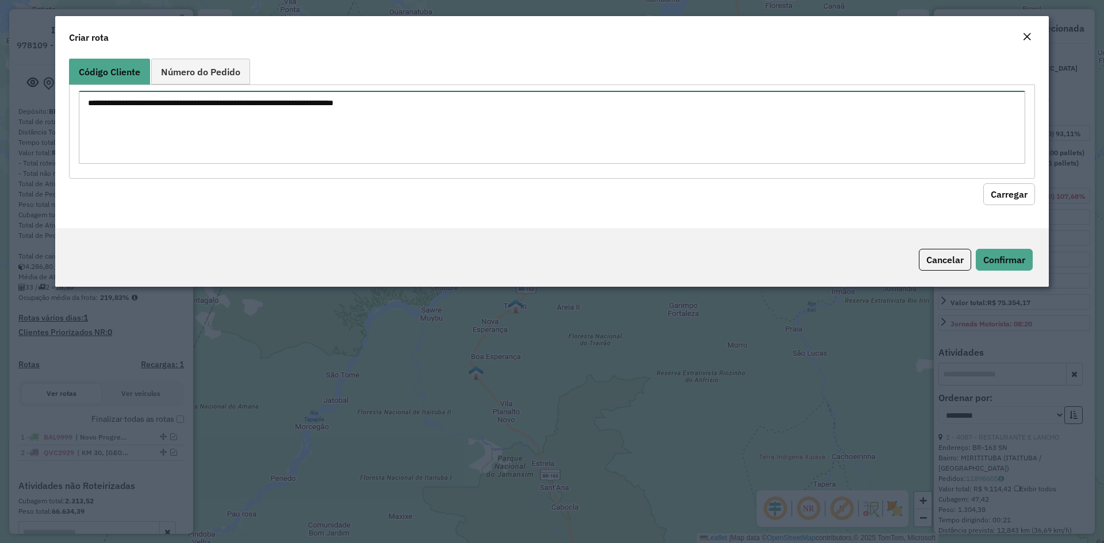
click at [286, 125] on textarea at bounding box center [552, 127] width 946 height 73
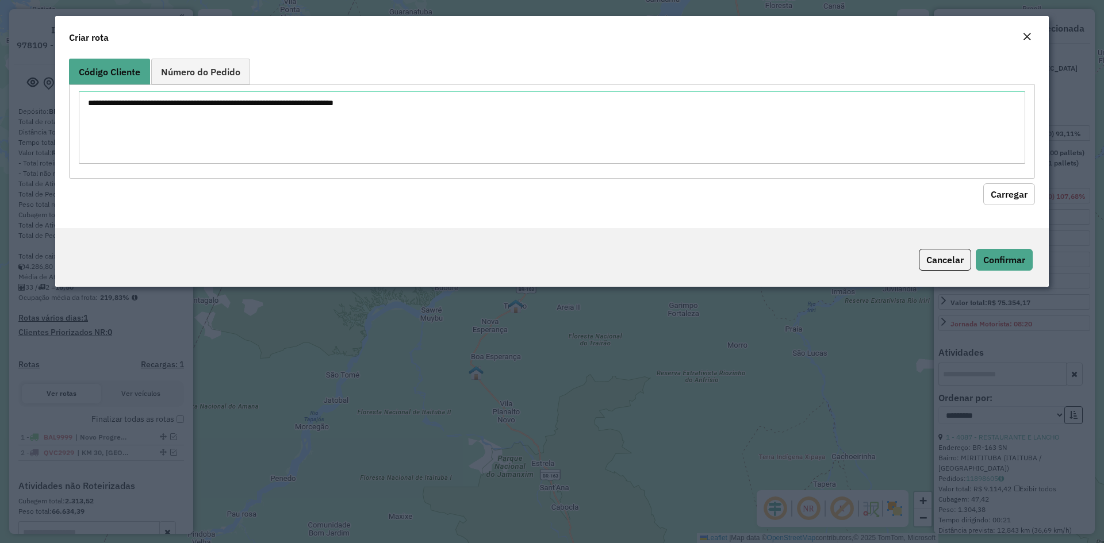
click at [1028, 37] on em "Close" at bounding box center [1026, 36] width 9 height 9
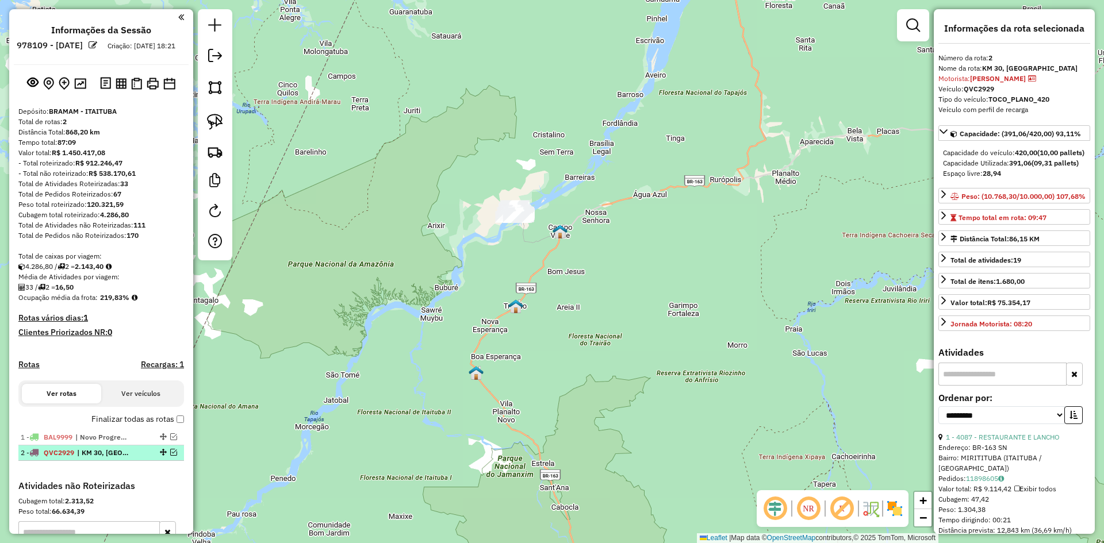
click at [106, 456] on li "2 - QVC2929 | KM 30, [GEOGRAPHIC_DATA]" at bounding box center [101, 453] width 166 height 16
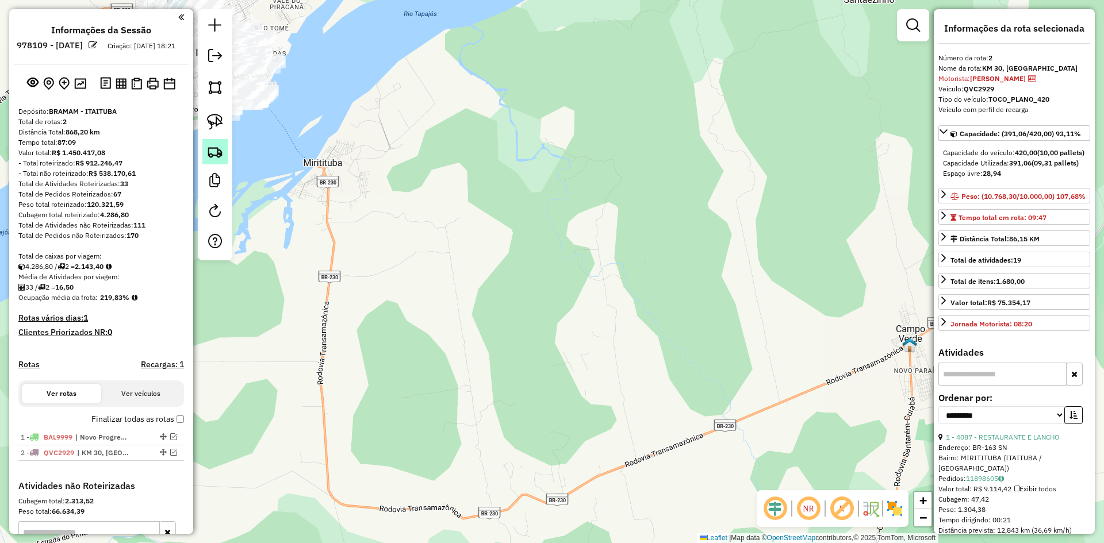
click at [212, 148] on img at bounding box center [215, 152] width 16 height 16
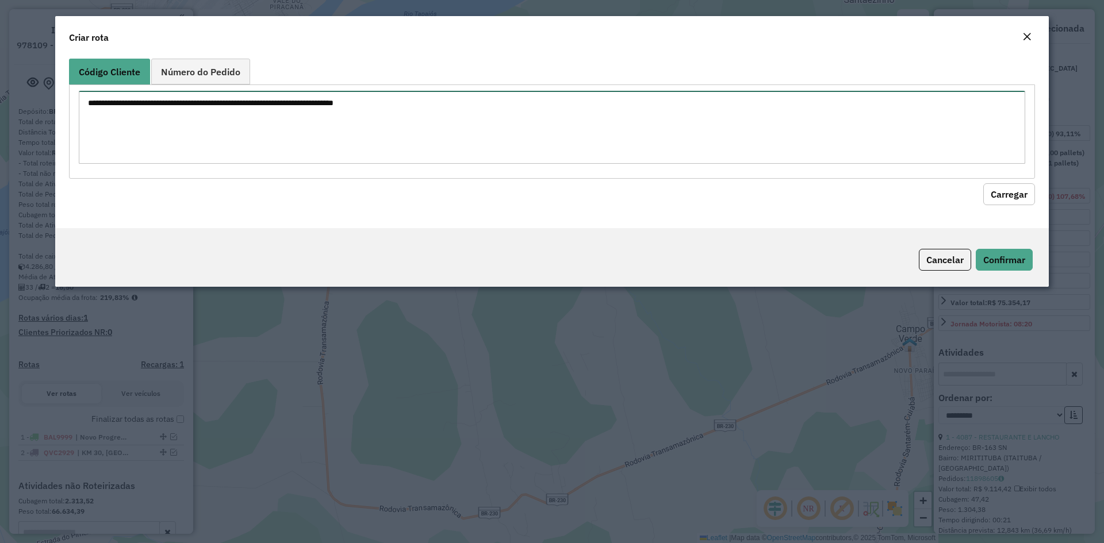
click at [264, 110] on textarea at bounding box center [552, 127] width 946 height 73
type textarea "**** **** ****"
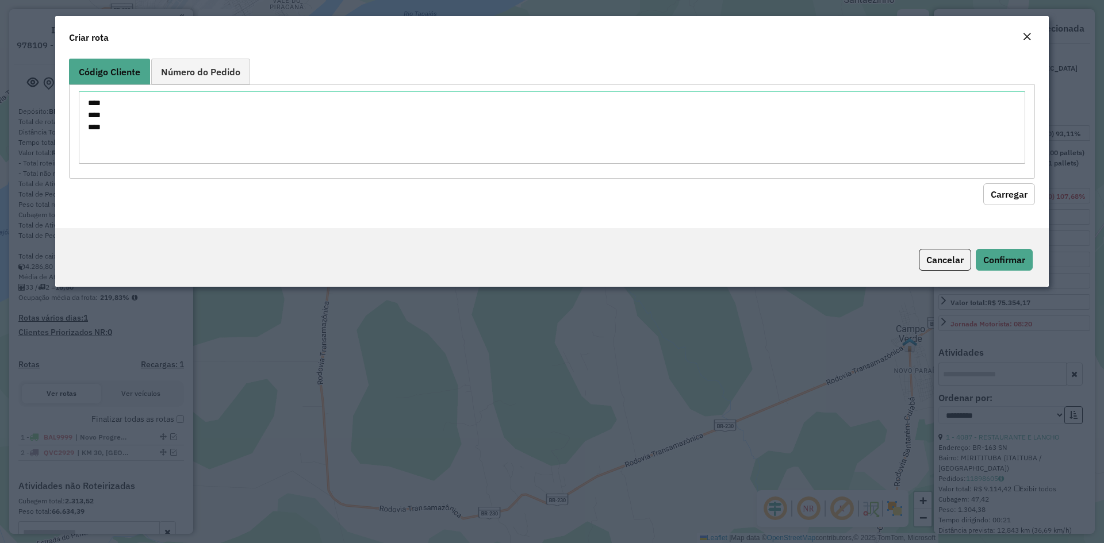
click at [1023, 191] on button "Carregar" at bounding box center [1009, 194] width 52 height 22
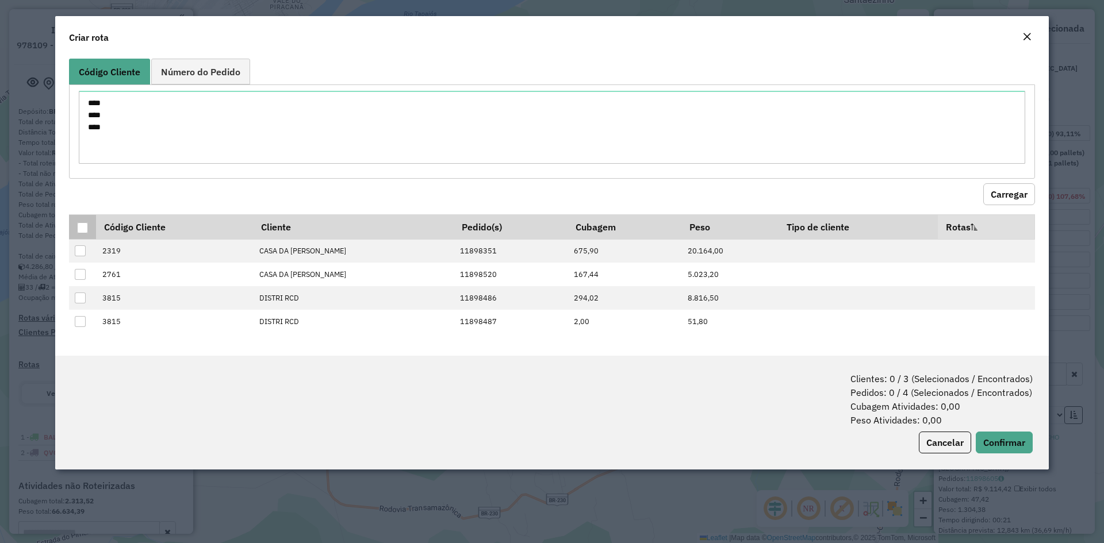
drag, startPoint x: 79, startPoint y: 236, endPoint x: 87, endPoint y: 228, distance: 11.4
click at [80, 234] on th at bounding box center [82, 226] width 27 height 25
click at [87, 228] on div at bounding box center [82, 227] width 11 height 11
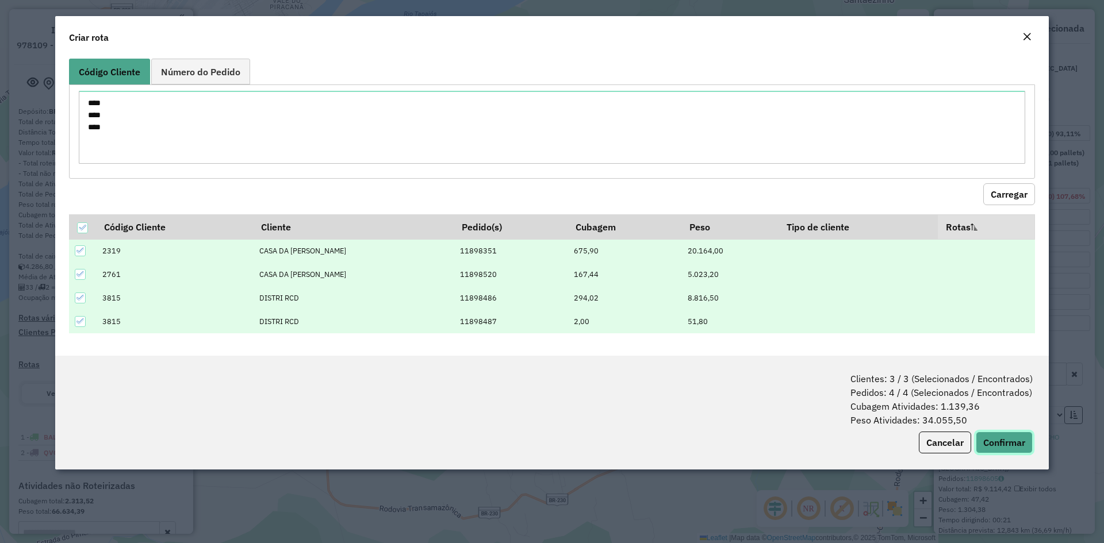
click at [1004, 440] on button "Confirmar" at bounding box center [1003, 443] width 57 height 22
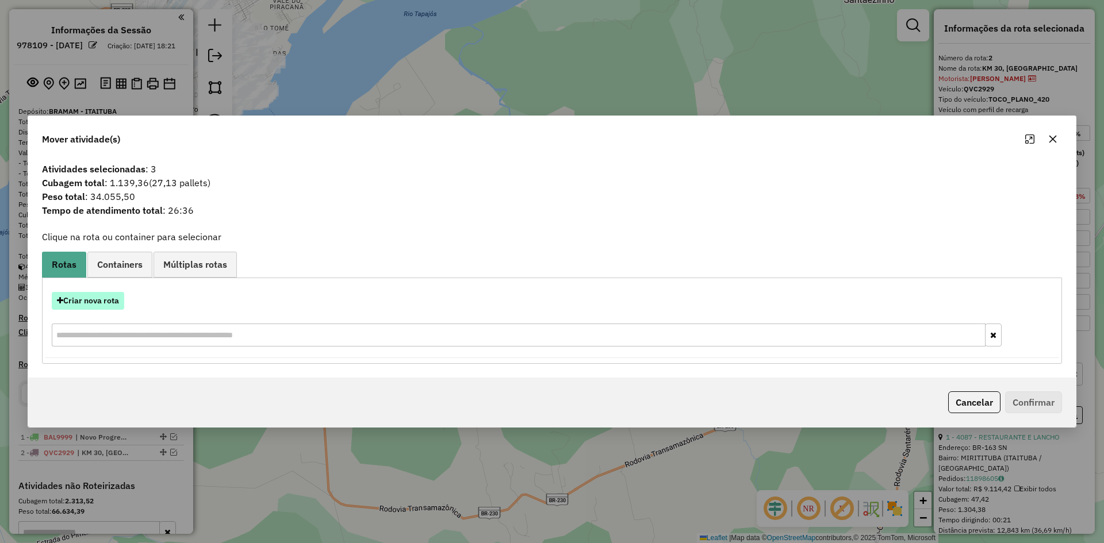
click at [81, 301] on button "Criar nova rota" at bounding box center [88, 301] width 72 height 18
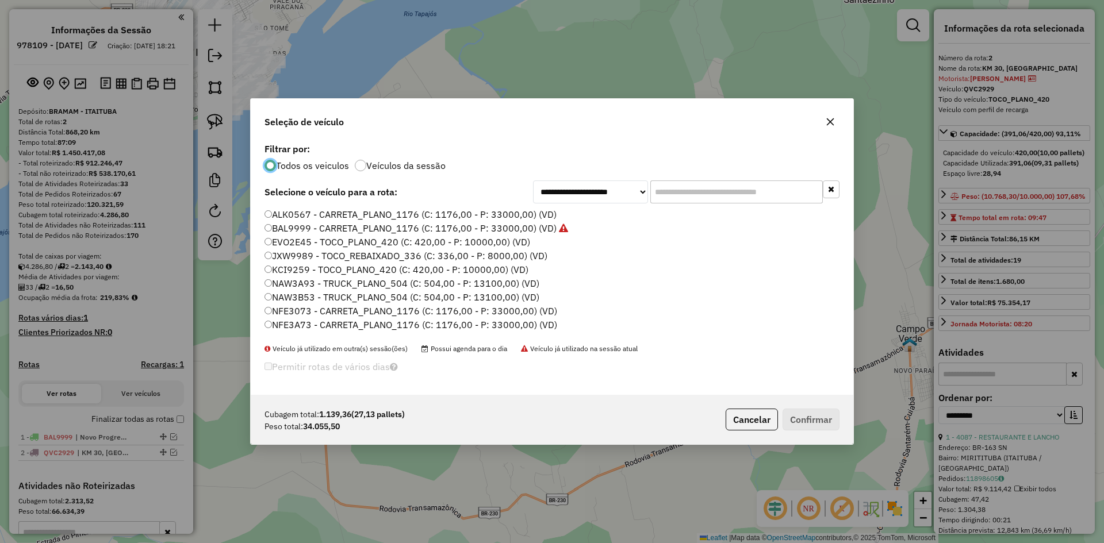
scroll to position [6, 3]
click at [300, 217] on label "ALK0567 - CARRETA_PLANO_1176 (C: 1176,00 - P: 33000,00) (VD)" at bounding box center [410, 215] width 292 height 14
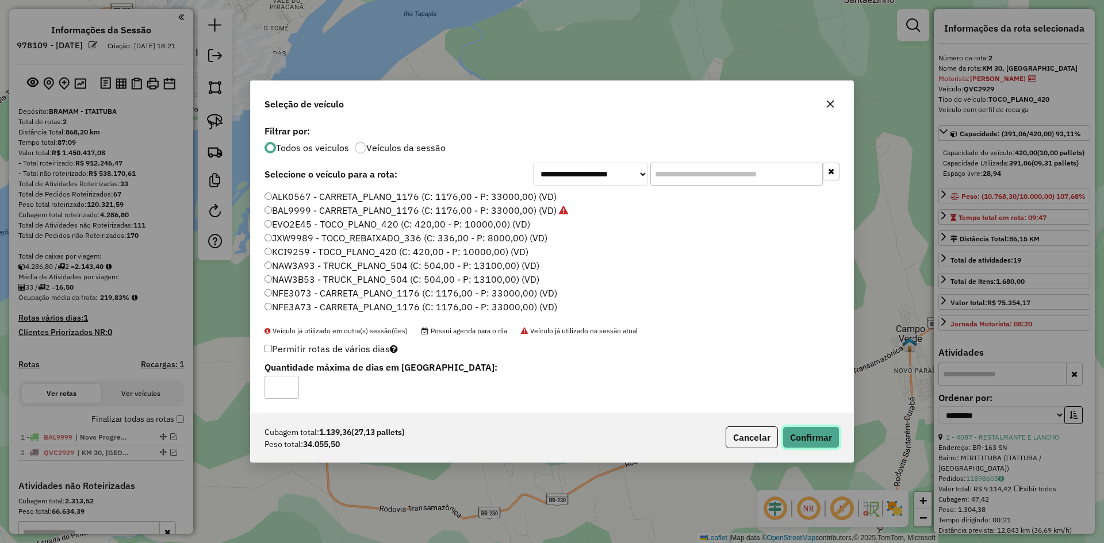
click at [799, 432] on button "Confirmar" at bounding box center [810, 438] width 57 height 22
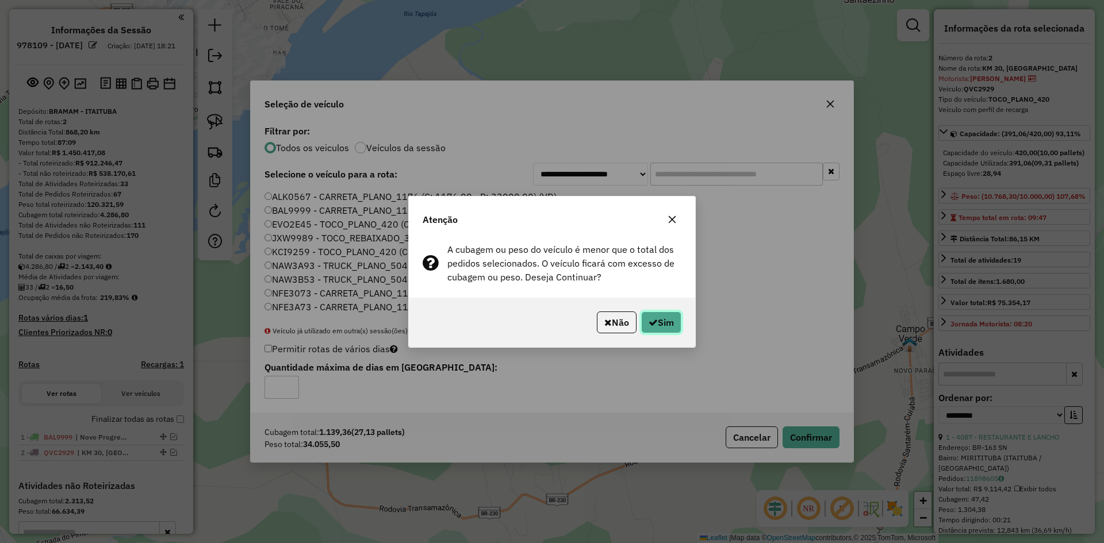
click at [673, 324] on button "Sim" at bounding box center [661, 323] width 40 height 22
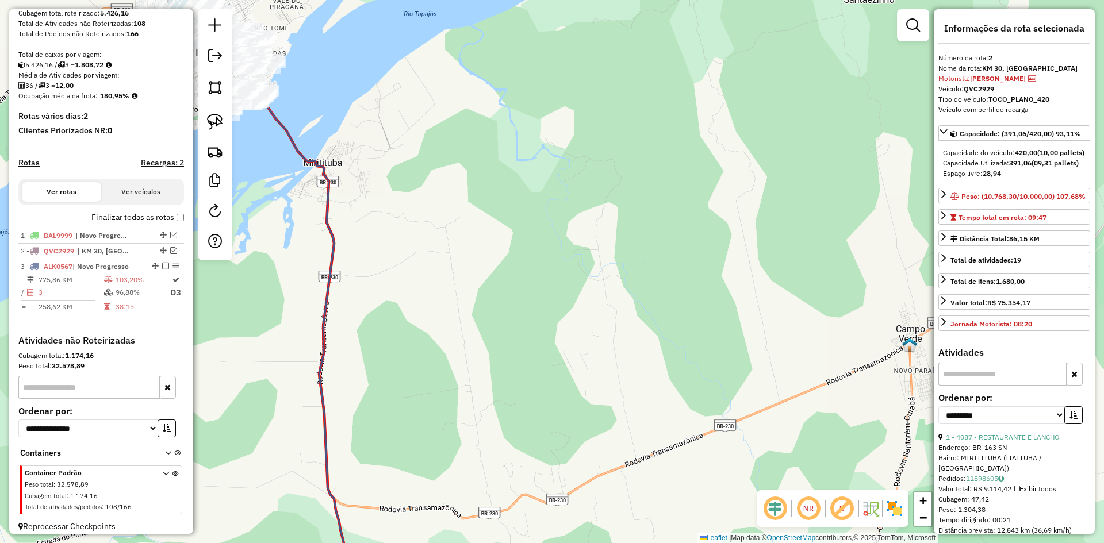
scroll to position [220, 0]
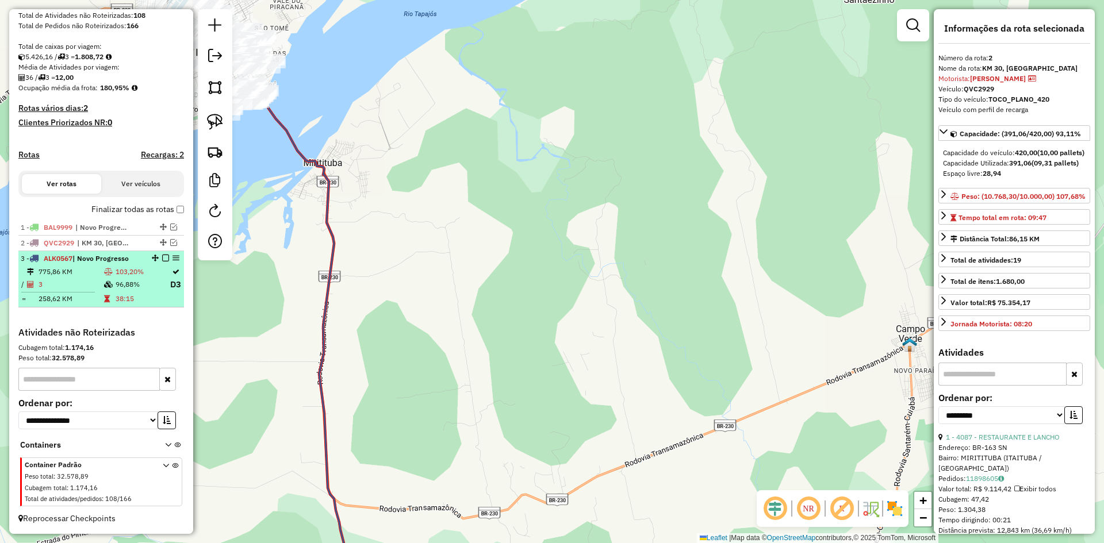
click at [103, 280] on td at bounding box center [108, 285] width 11 height 14
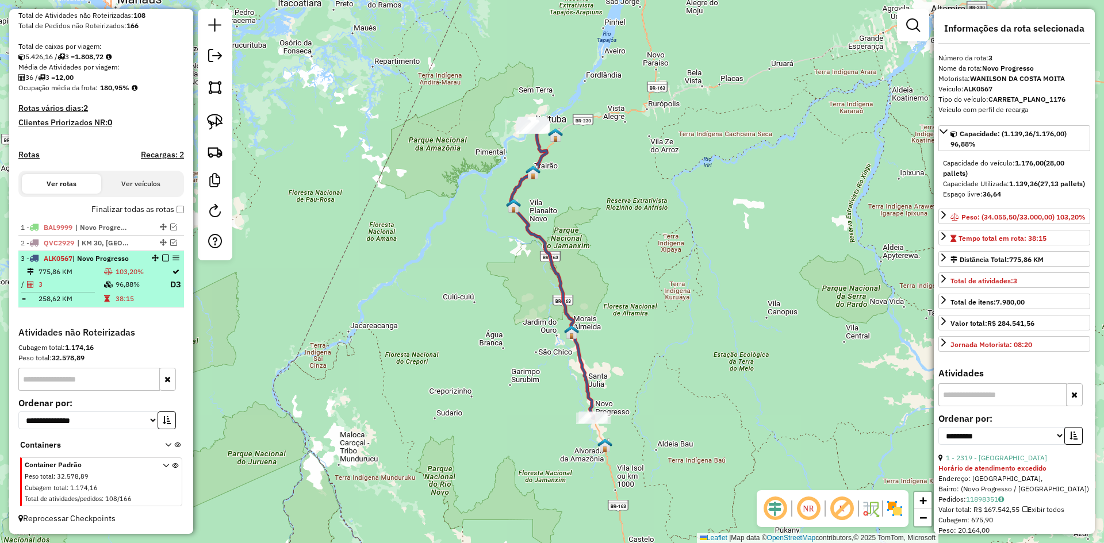
click at [162, 256] on em at bounding box center [165, 258] width 7 height 7
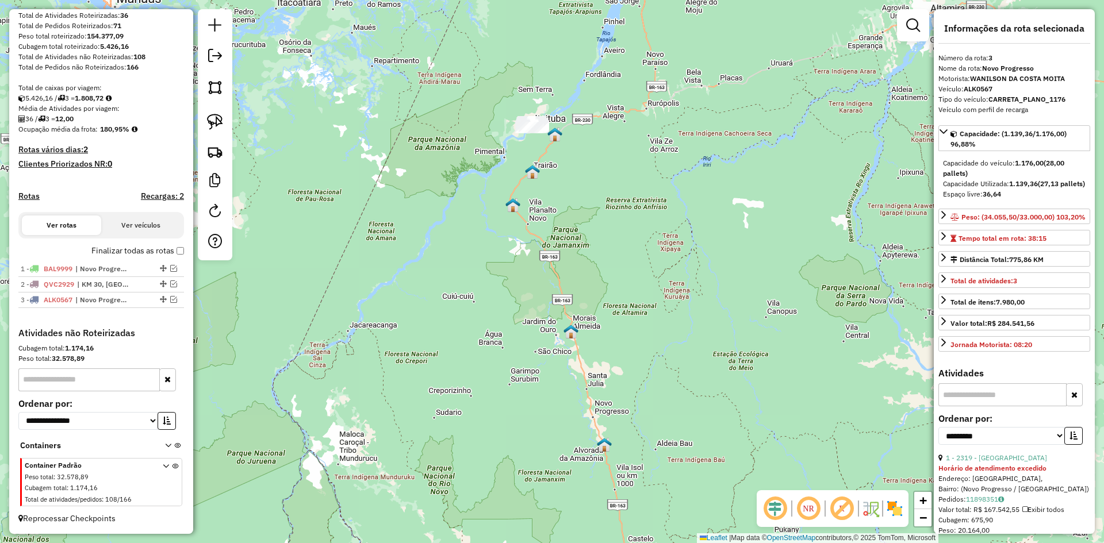
drag, startPoint x: 522, startPoint y: 217, endPoint x: 533, endPoint y: 270, distance: 54.0
click at [528, 262] on div "Janela de atendimento Grade de atendimento Capacidade Transportadoras Veículos …" at bounding box center [552, 271] width 1104 height 543
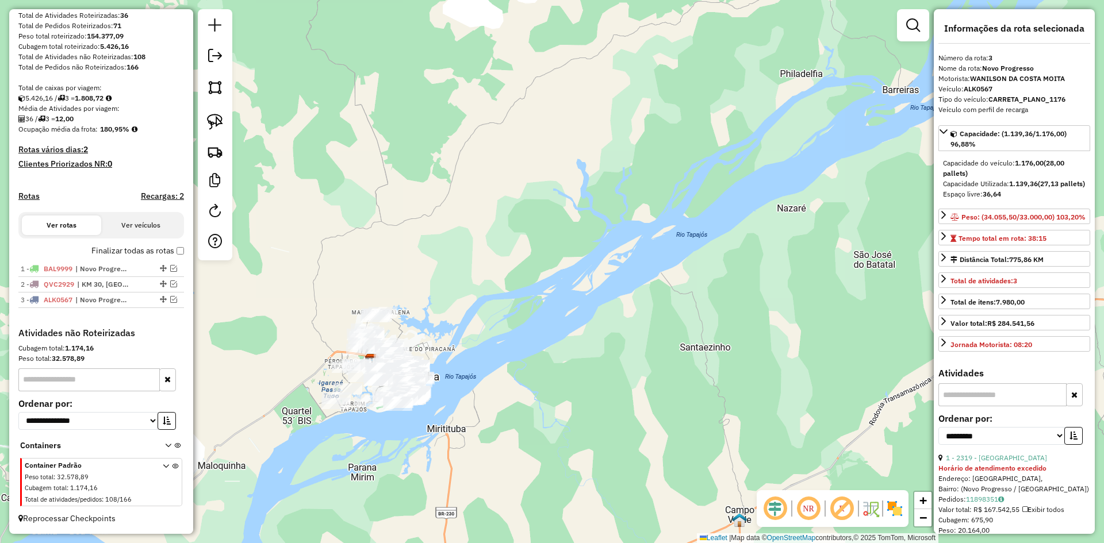
drag, startPoint x: 490, startPoint y: 276, endPoint x: 516, endPoint y: 187, distance: 92.9
click at [517, 183] on div "Janela de atendimento Grade de atendimento Capacidade Transportadoras Veículos …" at bounding box center [552, 271] width 1104 height 543
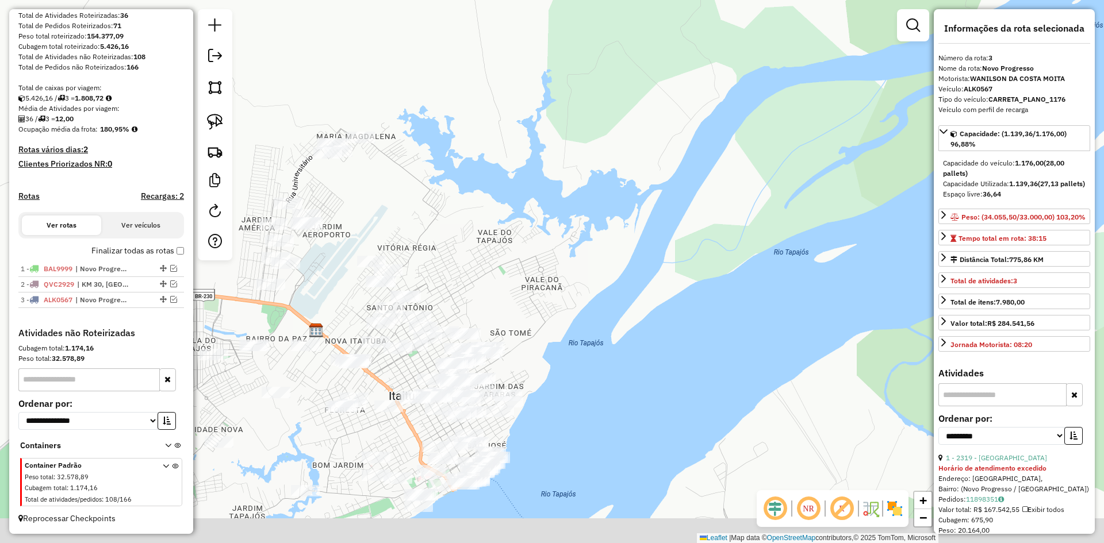
drag, startPoint x: 470, startPoint y: 308, endPoint x: 626, endPoint y: 222, distance: 177.5
click at [626, 222] on div "Janela de atendimento Grade de atendimento Capacidade Transportadoras Veículos …" at bounding box center [552, 271] width 1104 height 543
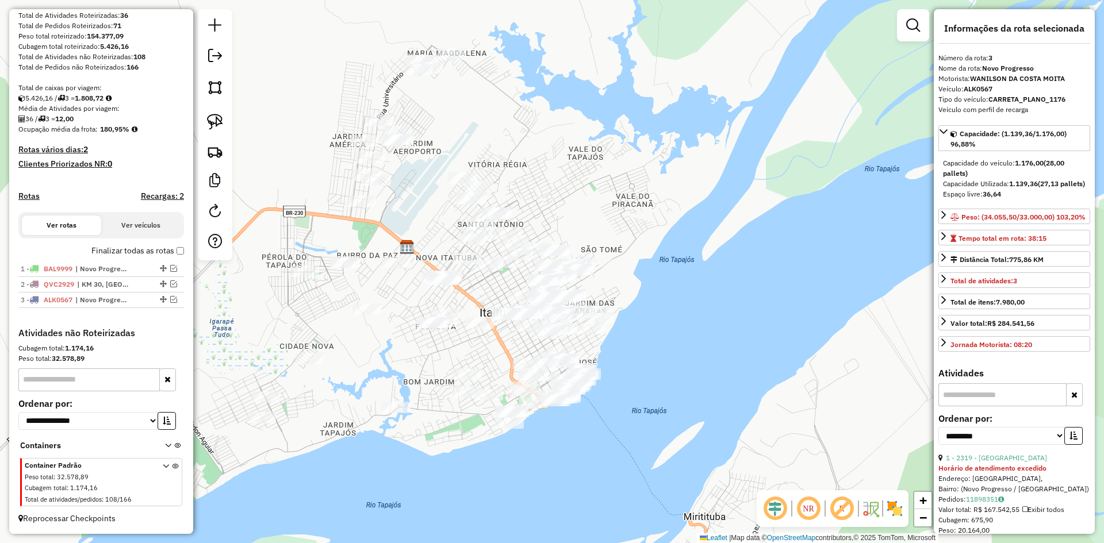
drag, startPoint x: 311, startPoint y: 366, endPoint x: 388, endPoint y: 294, distance: 105.7
click at [388, 294] on div "Janela de atendimento Grade de atendimento Capacidade Transportadoras Veículos …" at bounding box center [552, 271] width 1104 height 543
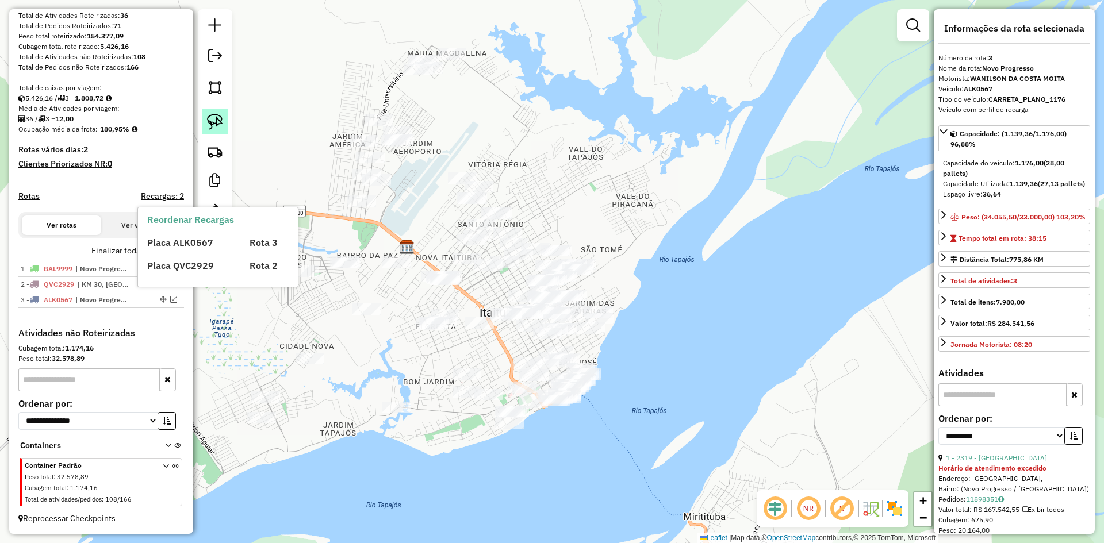
click at [221, 117] on img at bounding box center [215, 122] width 16 height 16
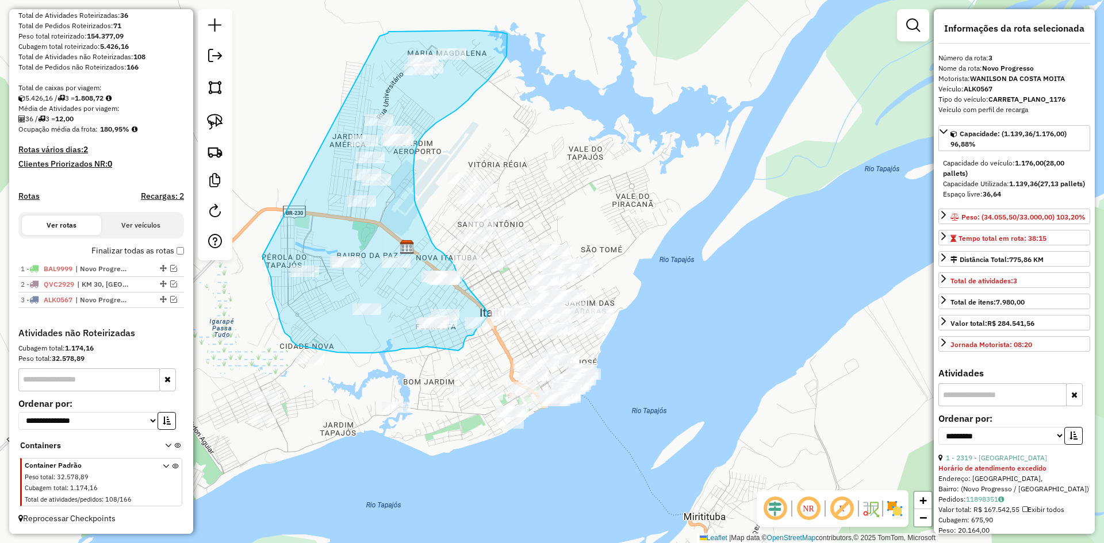
drag, startPoint x: 262, startPoint y: 256, endPoint x: 376, endPoint y: 41, distance: 243.8
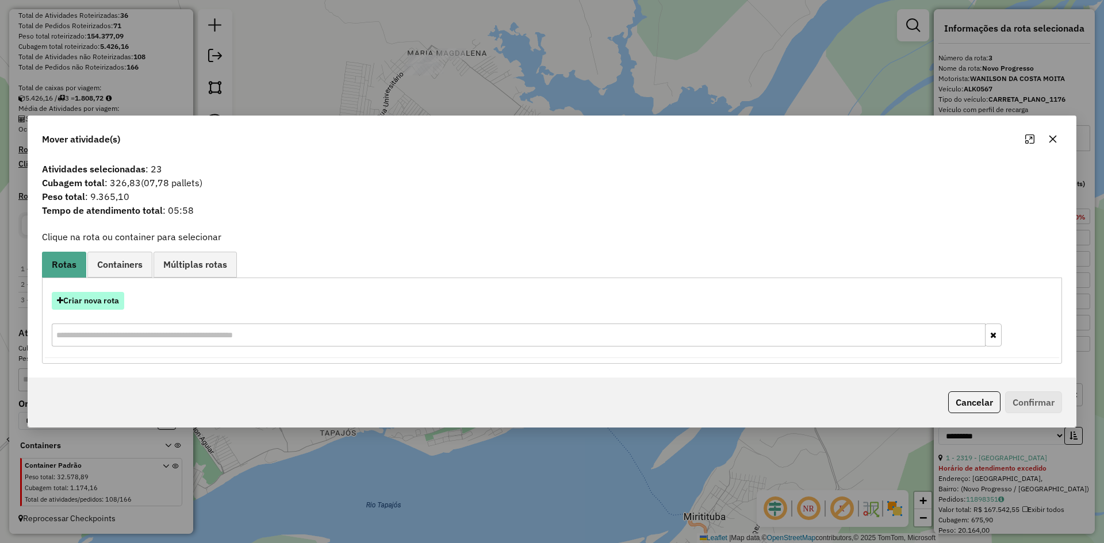
click at [86, 296] on button "Criar nova rota" at bounding box center [88, 301] width 72 height 18
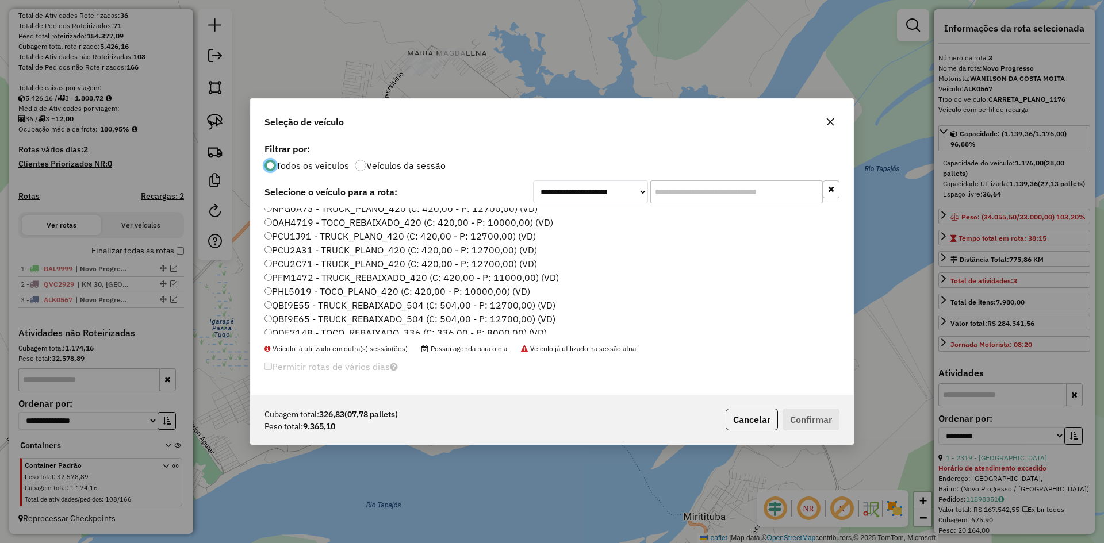
scroll to position [172, 0]
click at [319, 219] on label "PCU1J91 - TRUCK_PLANO_420 (C: 420,00 - P: 12700,00) (VD)" at bounding box center [399, 221] width 271 height 14
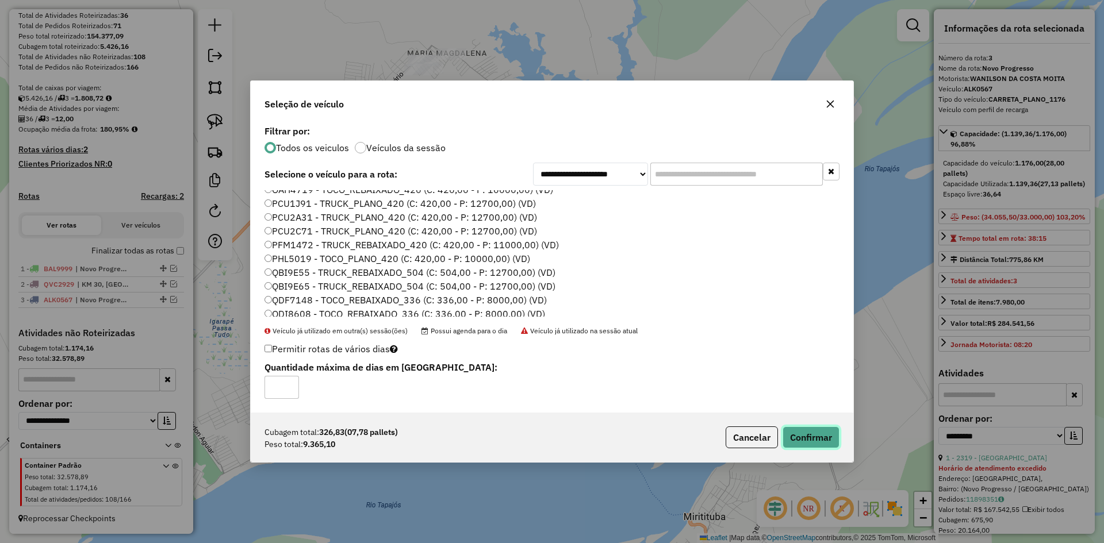
click at [796, 438] on button "Confirmar" at bounding box center [810, 438] width 57 height 22
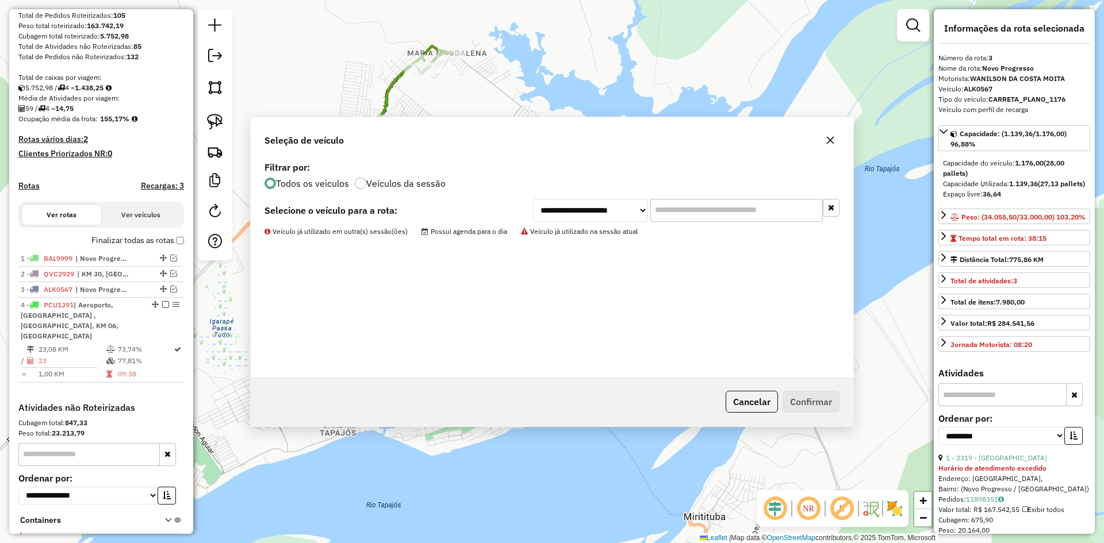
scroll to position [253, 0]
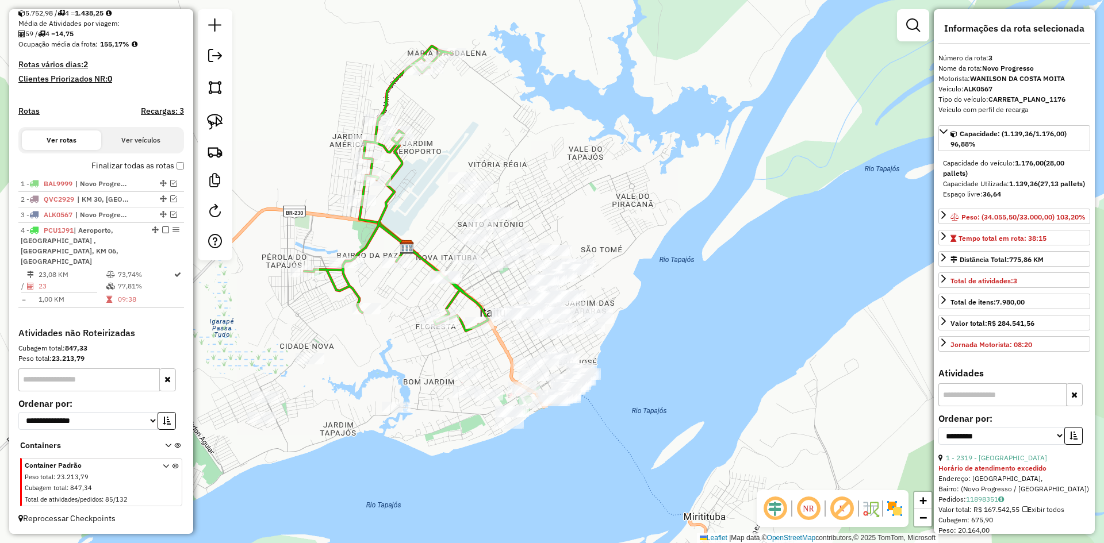
click at [383, 219] on icon at bounding box center [396, 188] width 184 height 285
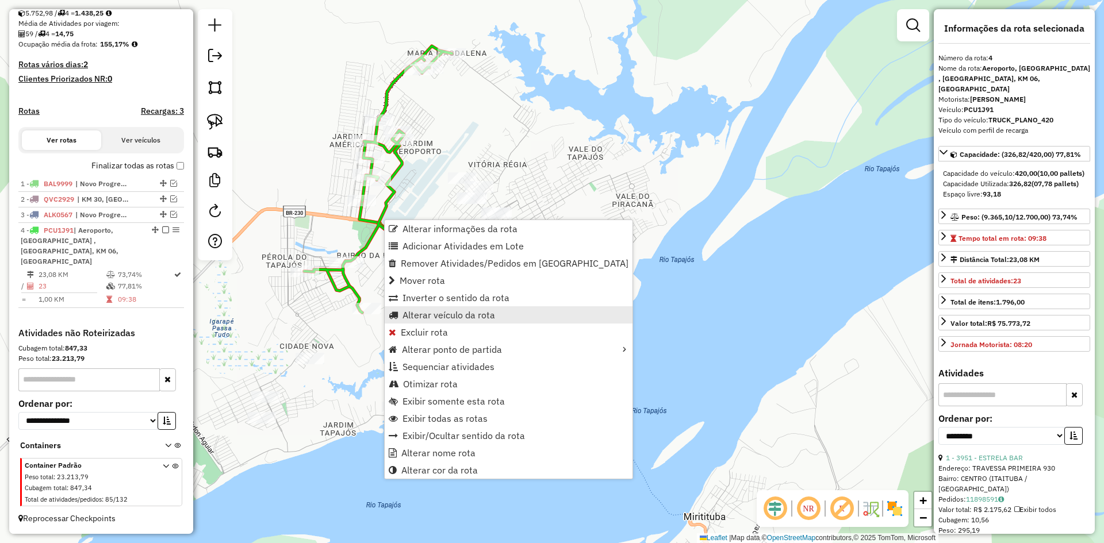
click at [427, 312] on span "Alterar veículo da rota" at bounding box center [448, 314] width 93 height 9
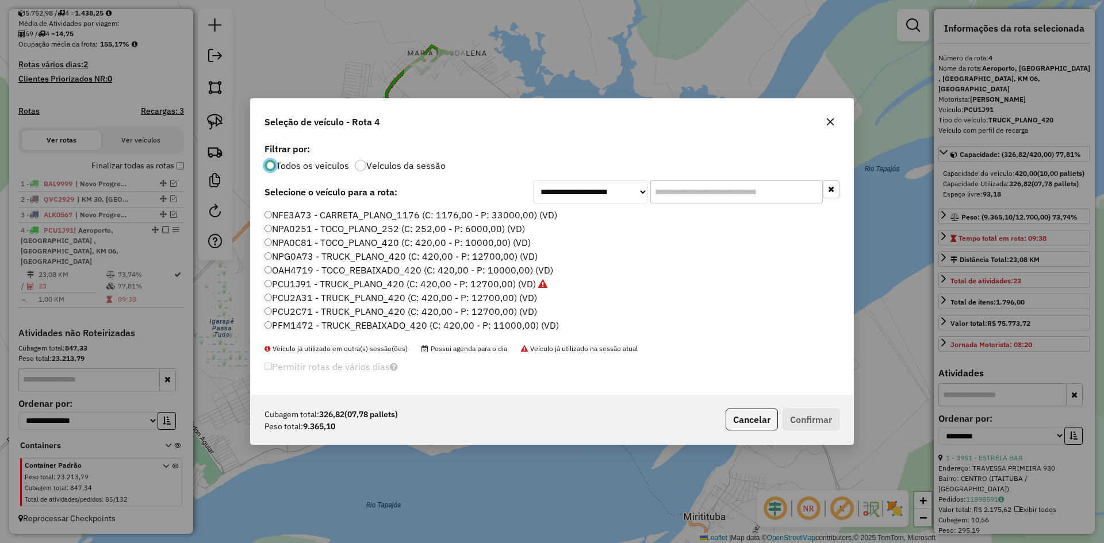
scroll to position [90, 0]
click at [312, 308] on label "PCU1J91 - TRUCK_PLANO_420 (C: 420,00 - P: 12700,00) (VD)" at bounding box center [405, 304] width 283 height 14
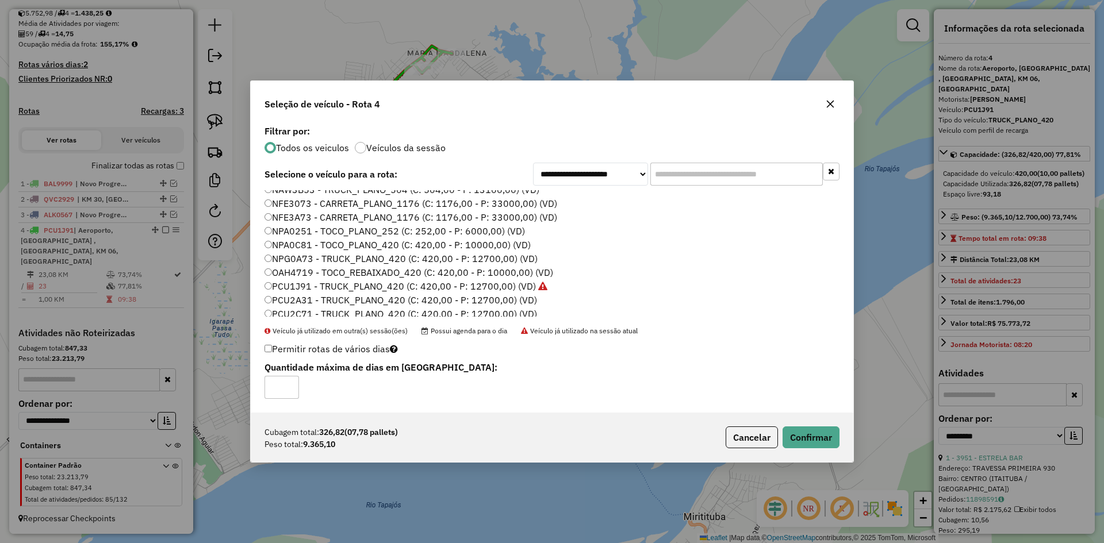
click at [309, 248] on label "NPA0C81 - TOCO_PLANO_420 (C: 420,00 - P: 10000,00) (VD)" at bounding box center [397, 245] width 266 height 14
click at [821, 439] on button "Confirmar" at bounding box center [810, 438] width 57 height 22
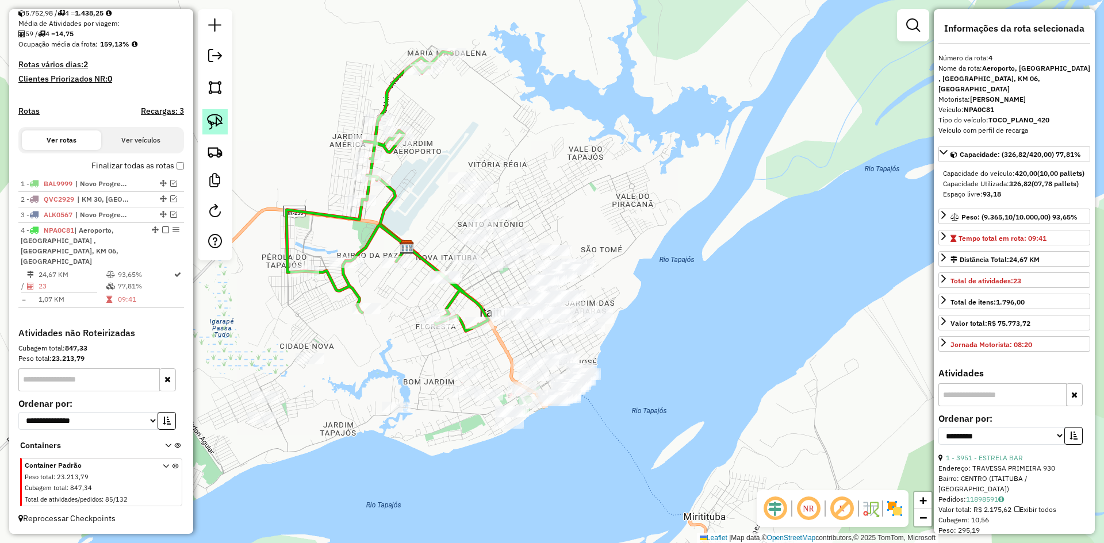
click at [222, 120] on img at bounding box center [215, 122] width 16 height 16
drag, startPoint x: 283, startPoint y: 342, endPoint x: 336, endPoint y: 337, distance: 53.1
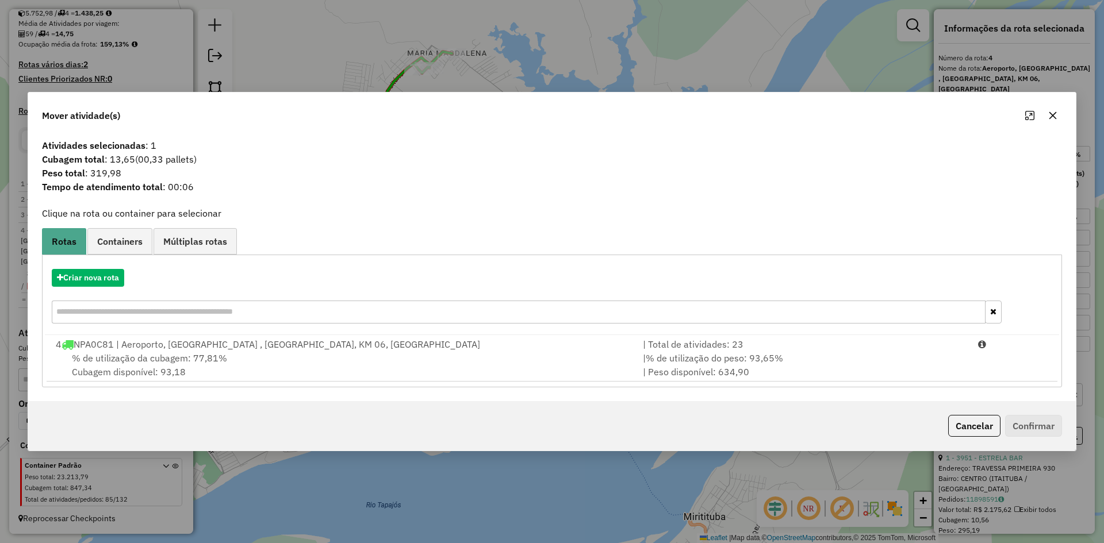
click at [232, 356] on div "% de utilização da cubagem: 77,81% Cubagem disponível: 93,18" at bounding box center [342, 365] width 587 height 28
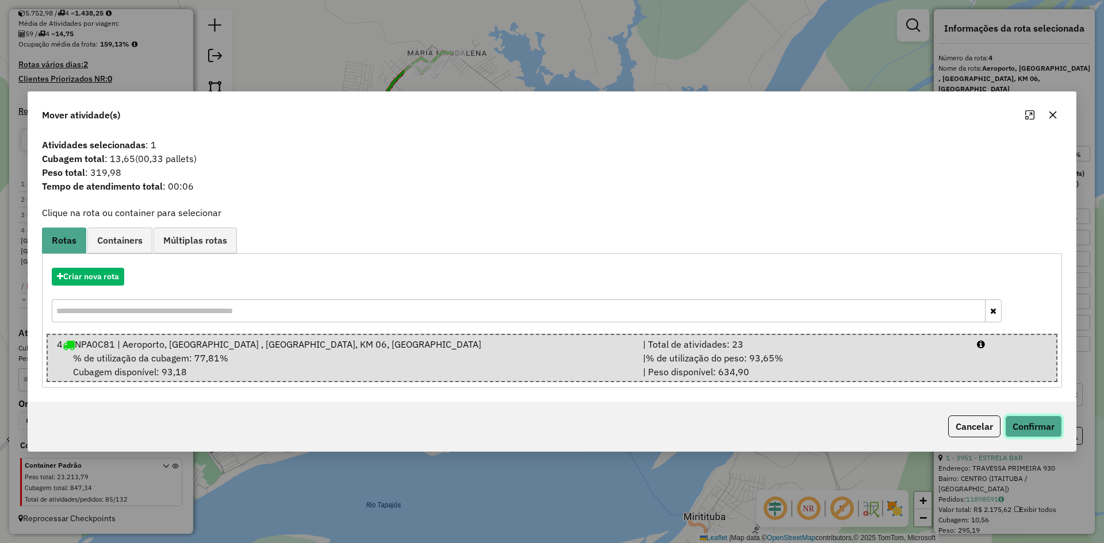
click at [1044, 433] on button "Confirmar" at bounding box center [1033, 427] width 57 height 22
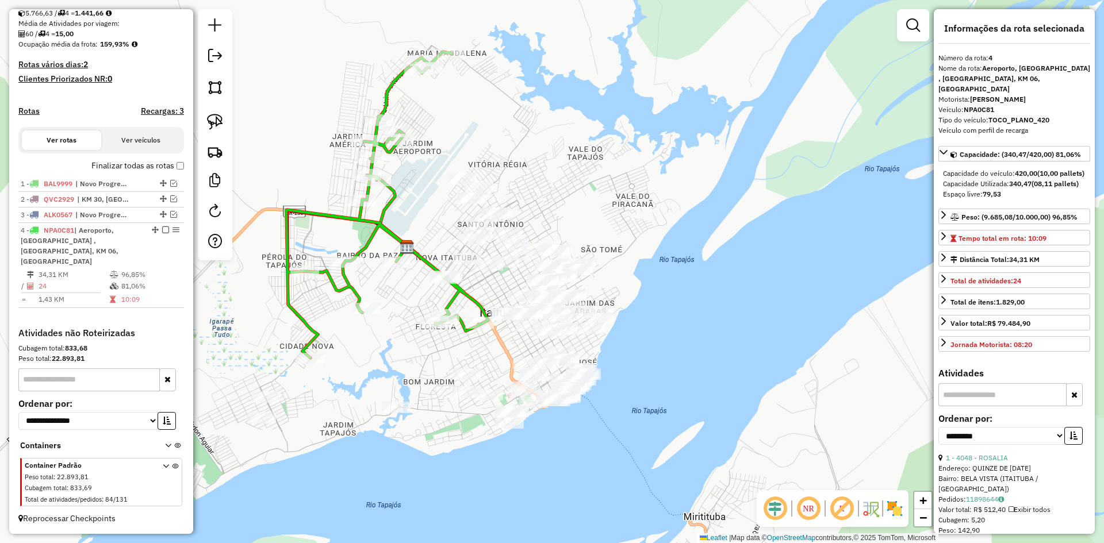
click at [351, 291] on icon at bounding box center [387, 205] width 202 height 306
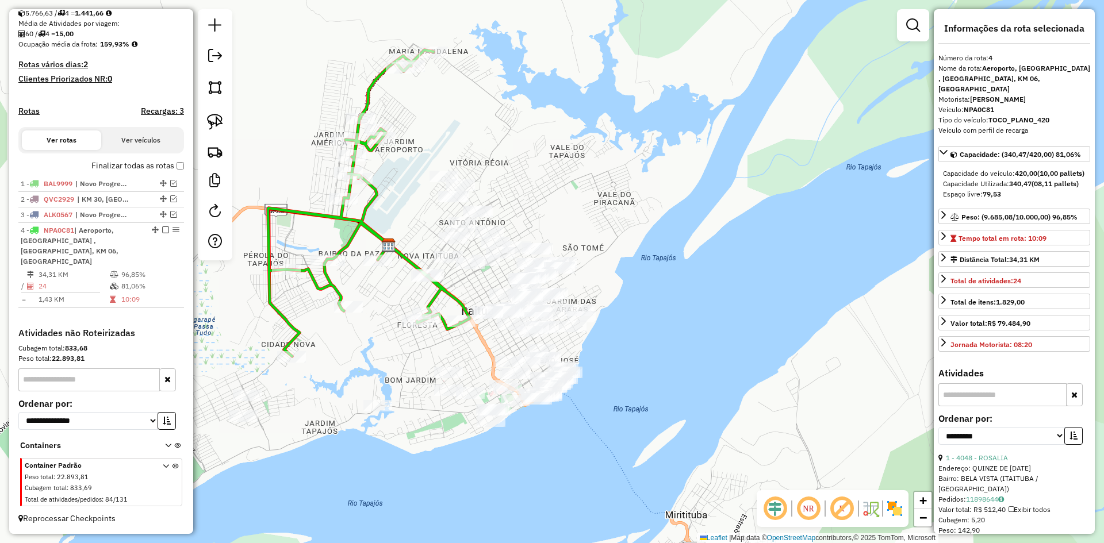
drag, startPoint x: 389, startPoint y: 344, endPoint x: 336, endPoint y: 332, distance: 54.4
click at [336, 332] on div "Janela de atendimento Grade de atendimento Capacidade Transportadoras Veículos …" at bounding box center [552, 271] width 1104 height 543
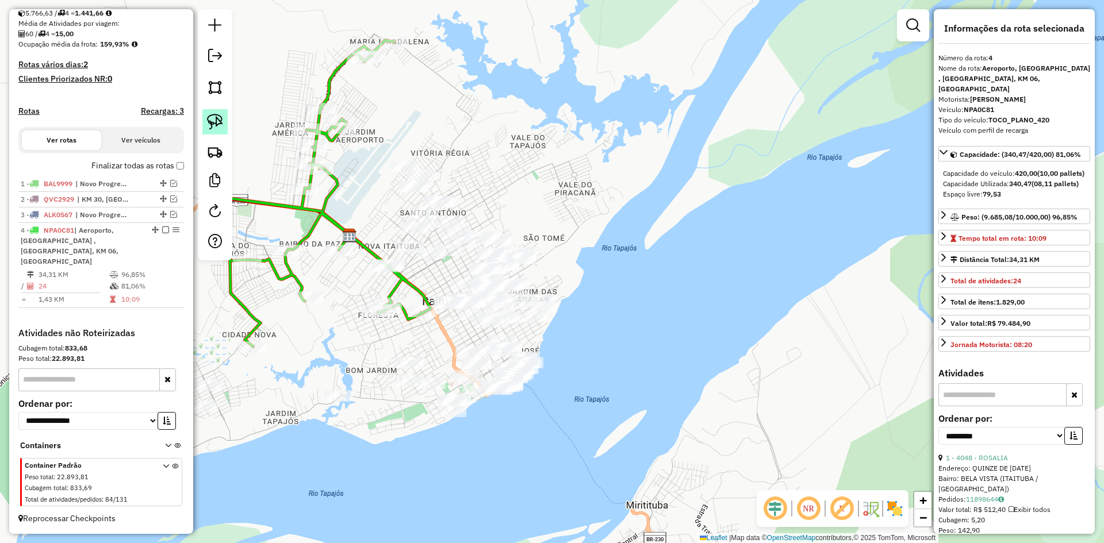
click at [217, 123] on img at bounding box center [215, 122] width 16 height 16
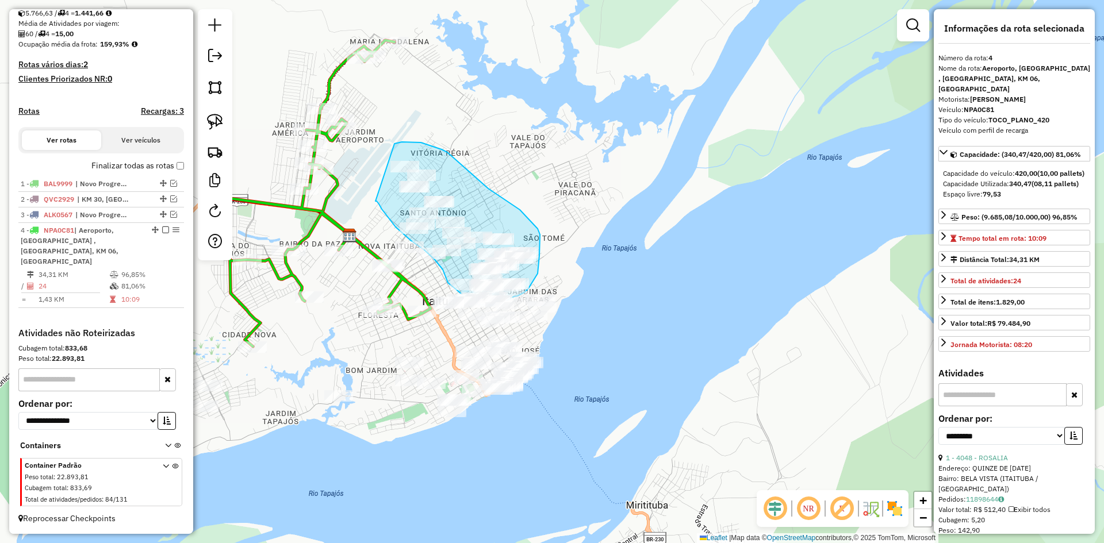
drag, startPoint x: 375, startPoint y: 201, endPoint x: 394, endPoint y: 144, distance: 60.5
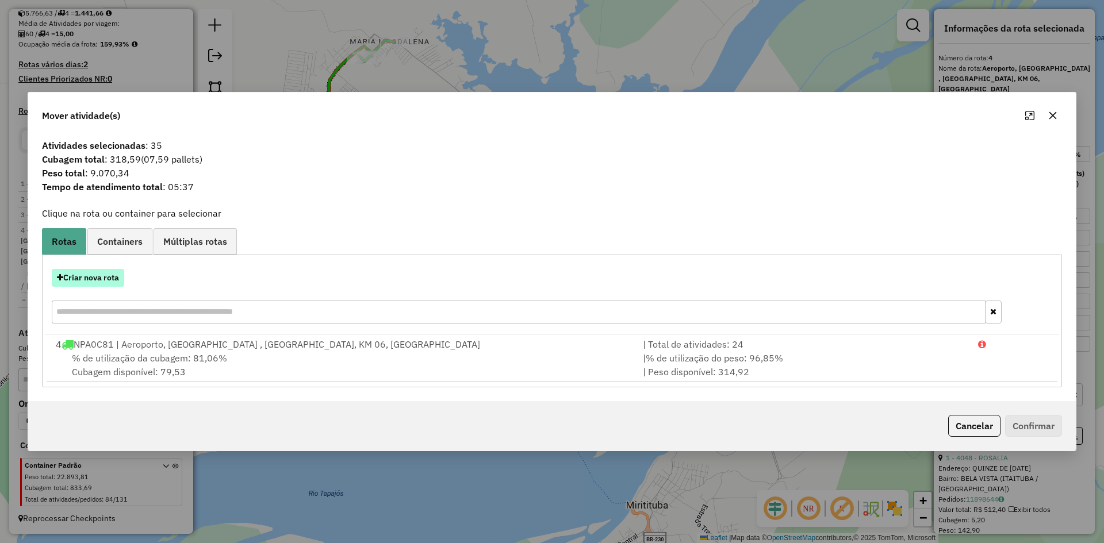
click at [109, 270] on button "Criar nova rota" at bounding box center [88, 278] width 72 height 18
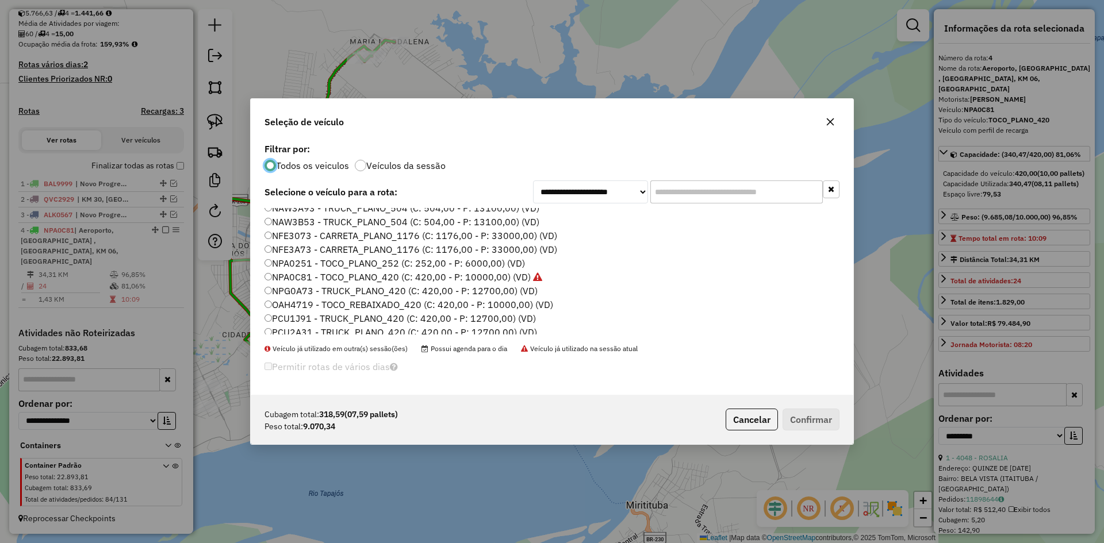
scroll to position [172, 0]
click at [307, 252] on label "PCU2C71 - TRUCK_PLANO_420 (C: 420,00 - P: 12700,00) (VD)" at bounding box center [400, 249] width 272 height 14
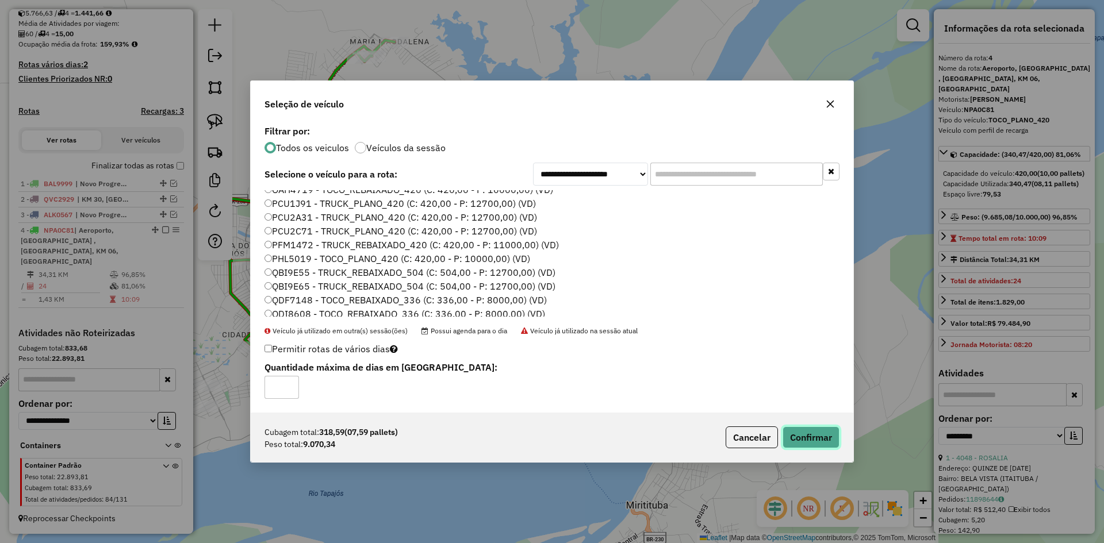
click at [811, 437] on button "Confirmar" at bounding box center [810, 438] width 57 height 22
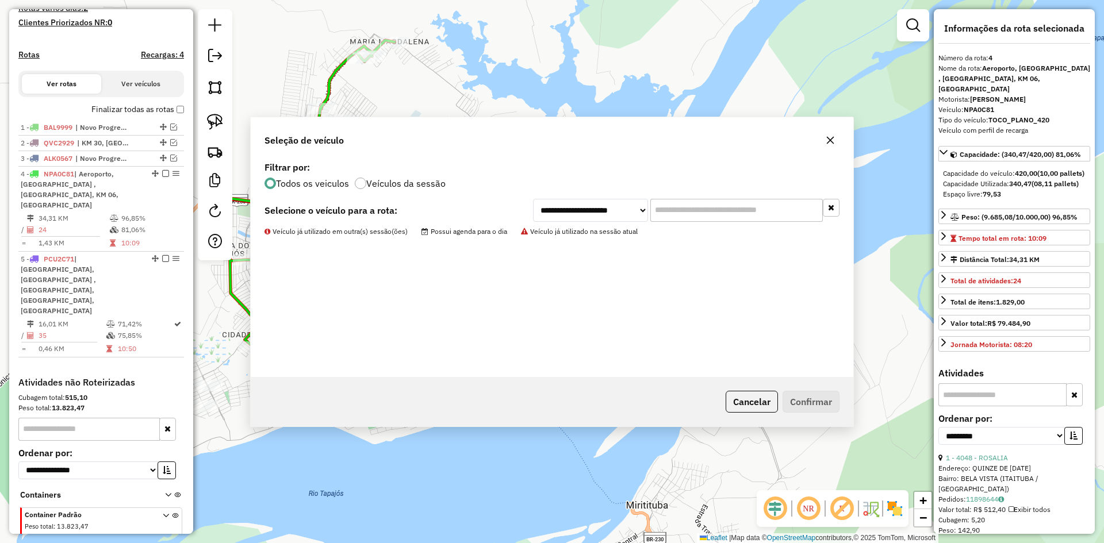
scroll to position [328, 0]
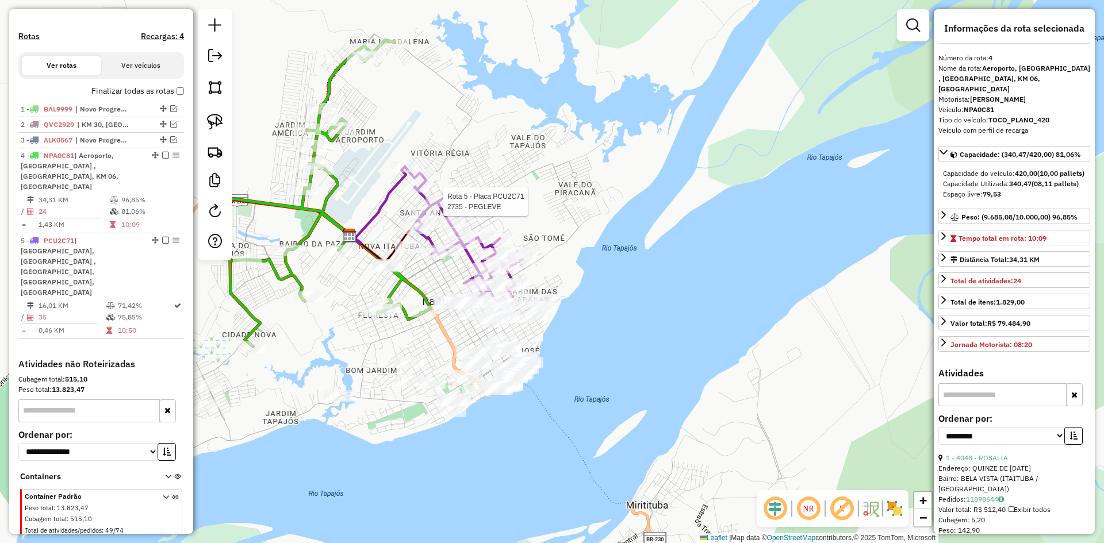
click at [443, 208] on div at bounding box center [439, 201] width 29 height 11
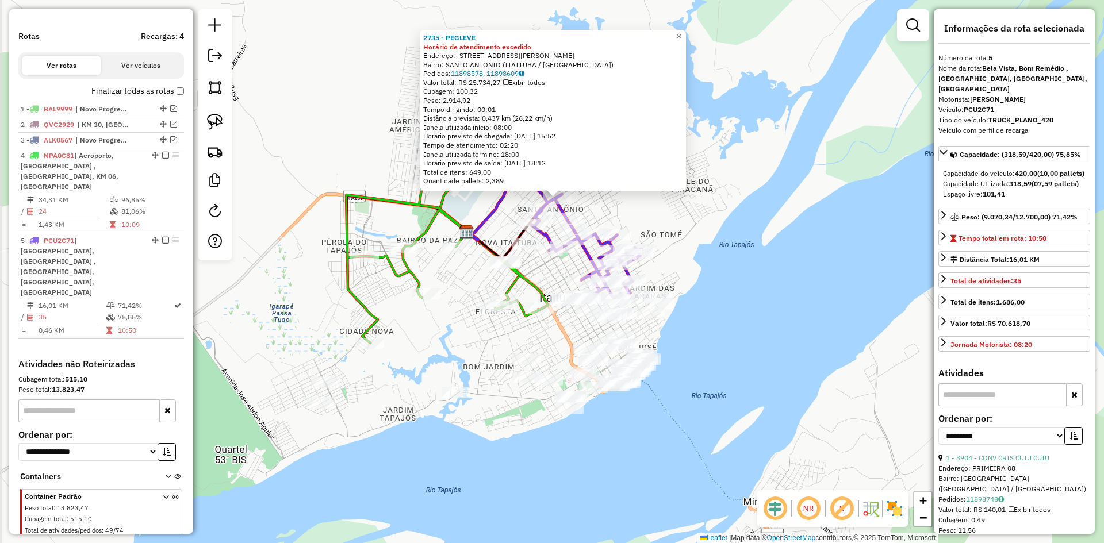
drag, startPoint x: 722, startPoint y: 333, endPoint x: 712, endPoint y: 253, distance: 81.1
click at [727, 249] on div "2735 - PEGLEVE Horário de atendimento excedido Endereço: R [STREET_ADDRESS][PER…" at bounding box center [552, 271] width 1104 height 543
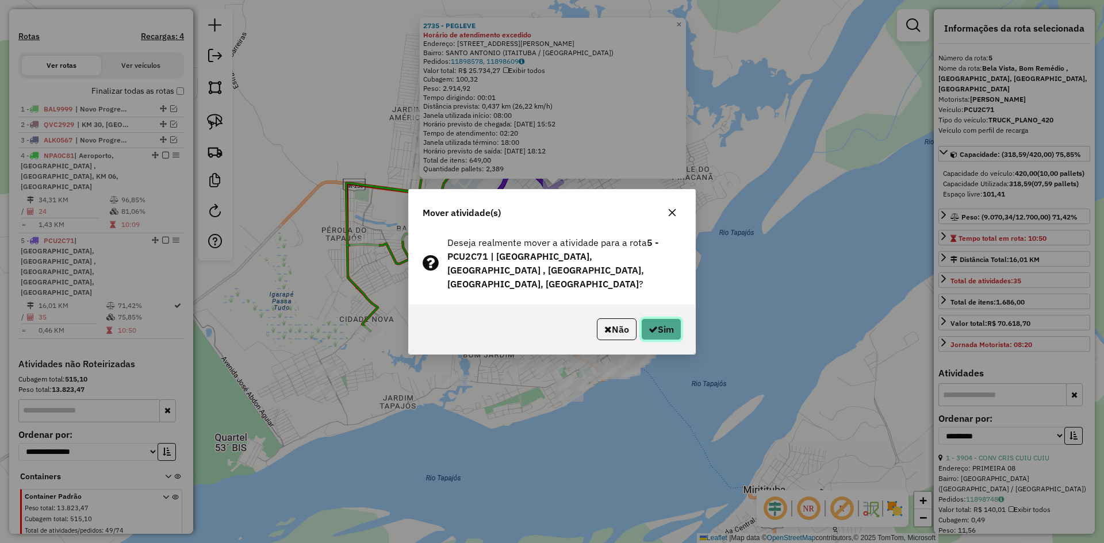
click at [671, 321] on button "Sim" at bounding box center [661, 329] width 40 height 22
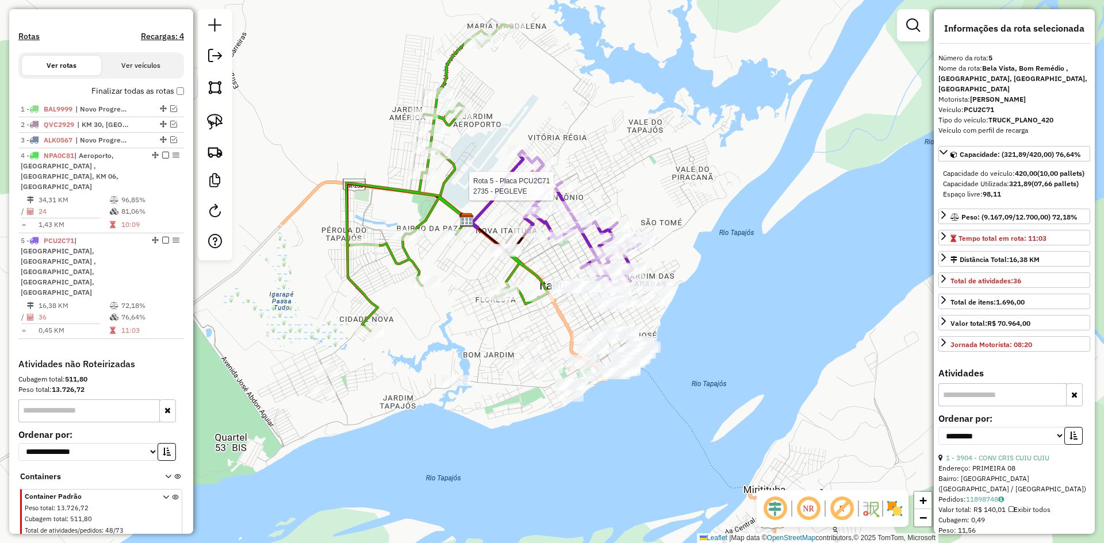
click at [559, 192] on div at bounding box center [557, 185] width 29 height 11
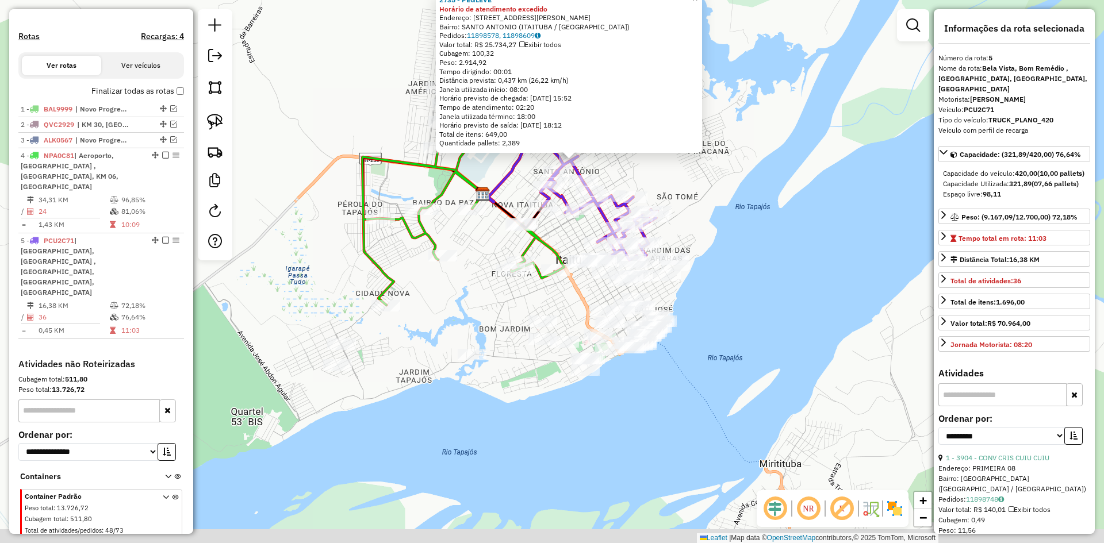
drag, startPoint x: 541, startPoint y: 416, endPoint x: 571, endPoint y: 290, distance: 128.8
click at [571, 291] on div "2735 - PEGLEVE Horário de atendimento excedido Endereço: R [STREET_ADDRESS][PER…" at bounding box center [552, 271] width 1104 height 543
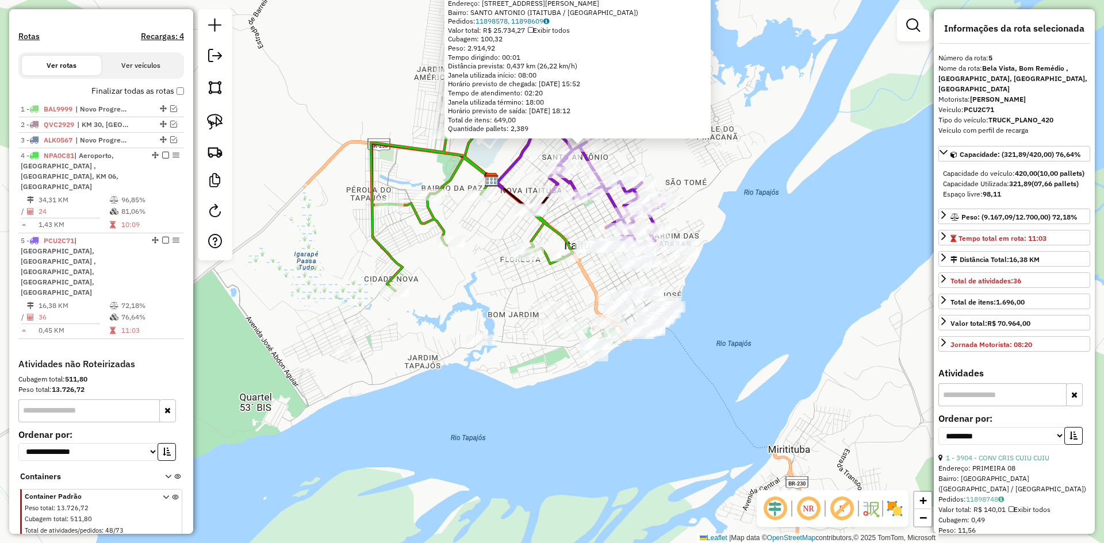
click at [441, 225] on icon at bounding box center [472, 137] width 202 height 306
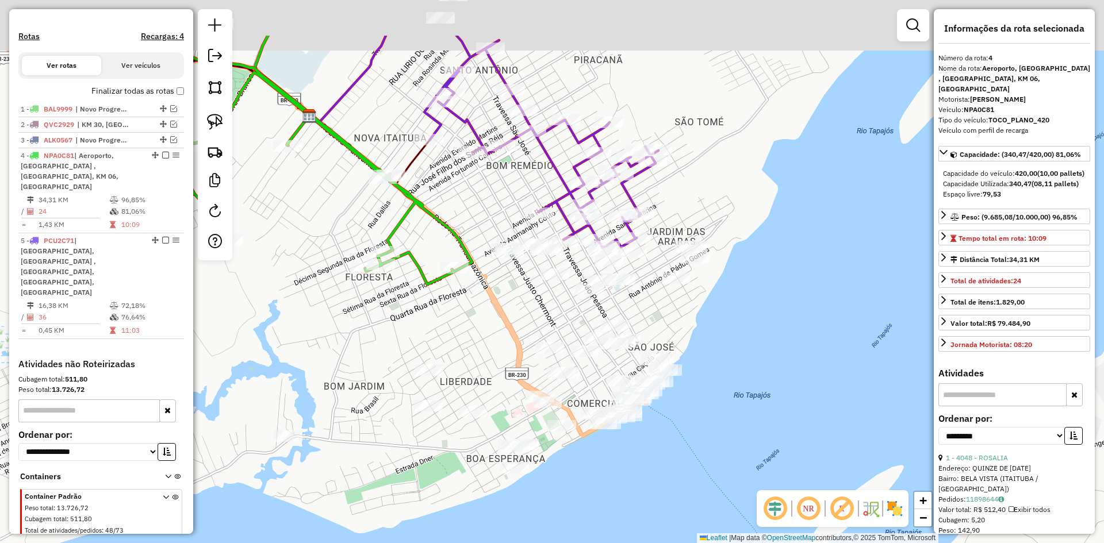
drag, startPoint x: 551, startPoint y: 478, endPoint x: 542, endPoint y: 509, distance: 32.4
click at [542, 509] on div "Janela de atendimento Grade de atendimento Capacidade Transportadoras Veículos …" at bounding box center [552, 271] width 1104 height 543
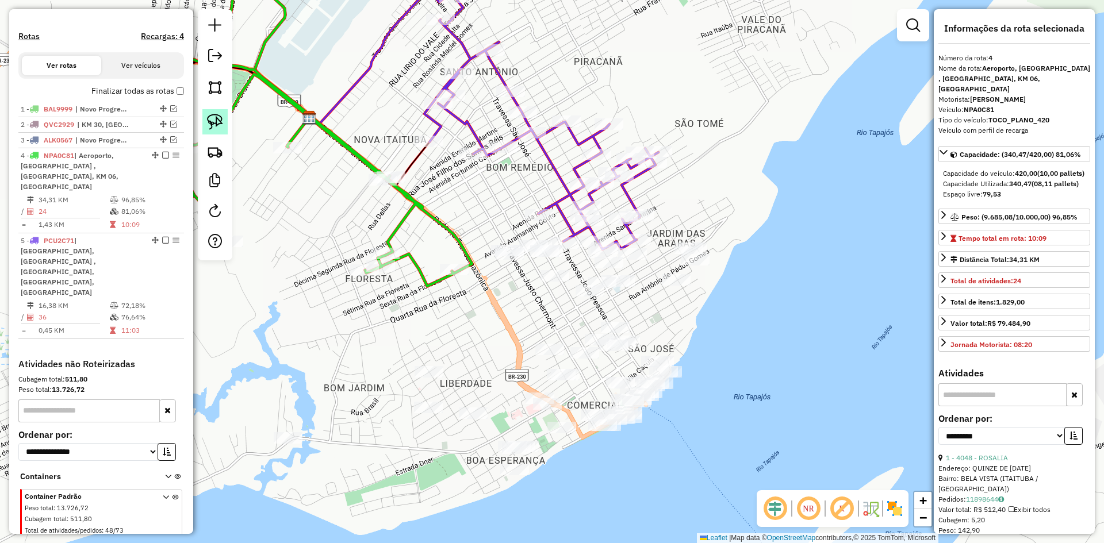
click at [213, 117] on img at bounding box center [215, 122] width 16 height 16
click at [207, 114] on img at bounding box center [215, 122] width 16 height 16
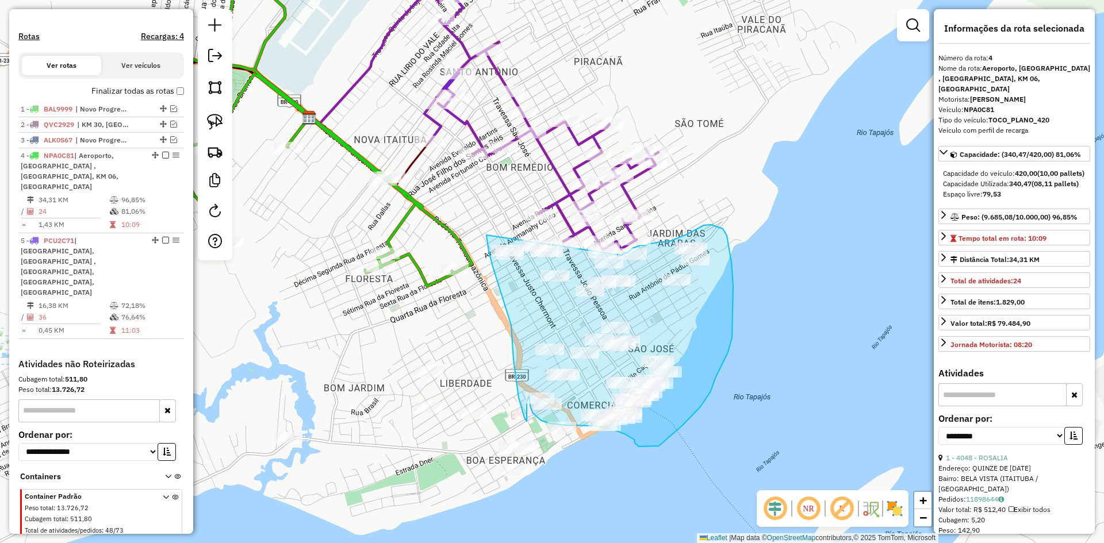
click at [621, 255] on div "Janela de atendimento Grade de atendimento Capacidade Transportadoras Veículos …" at bounding box center [552, 271] width 1104 height 543
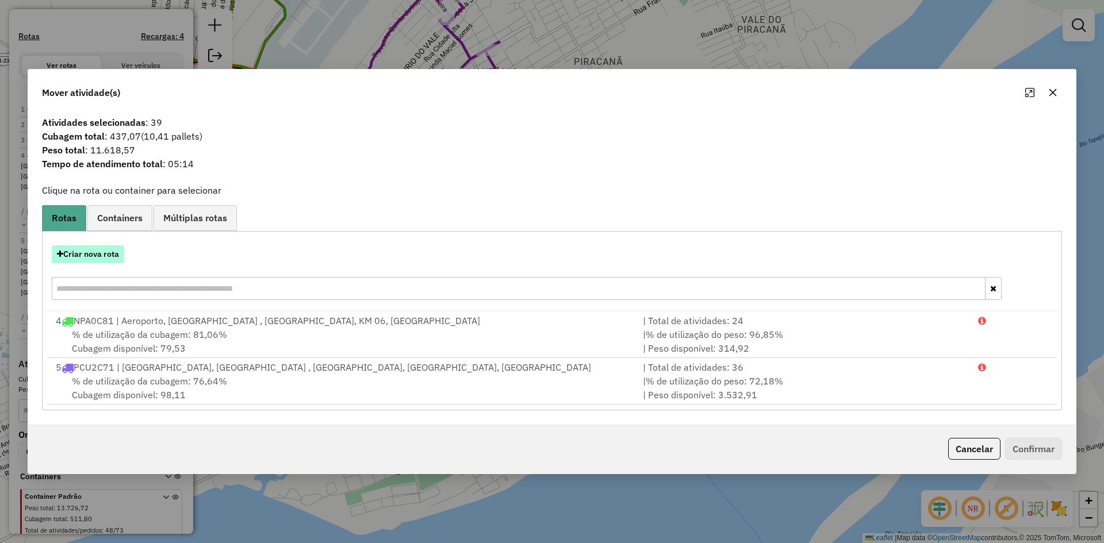
click at [96, 258] on button "Criar nova rota" at bounding box center [88, 254] width 72 height 18
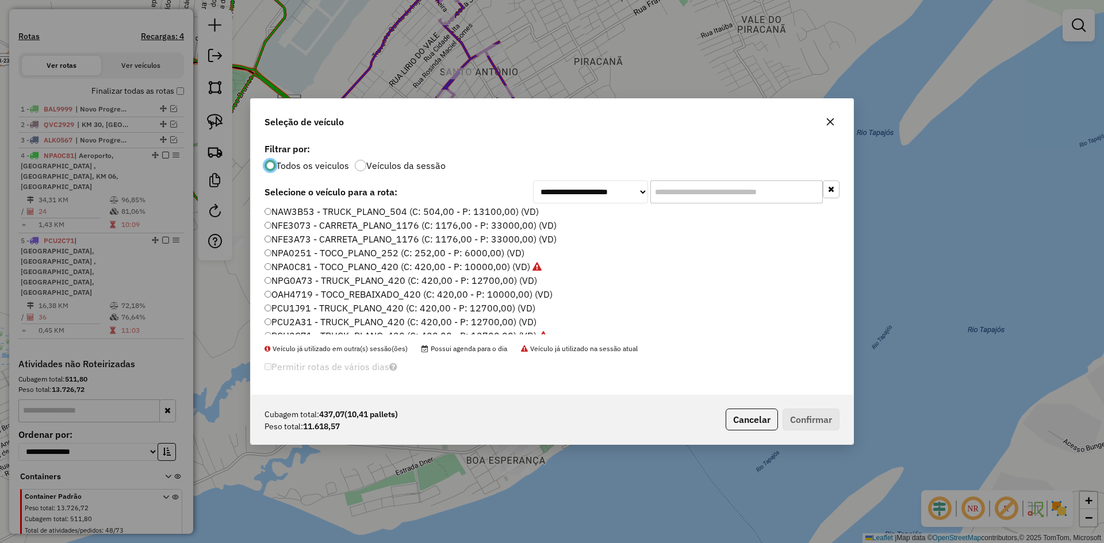
scroll to position [172, 0]
click at [313, 222] on label "PCU1J91 - TRUCK_PLANO_420 (C: 420,00 - P: 12700,00) (VD)" at bounding box center [399, 221] width 271 height 14
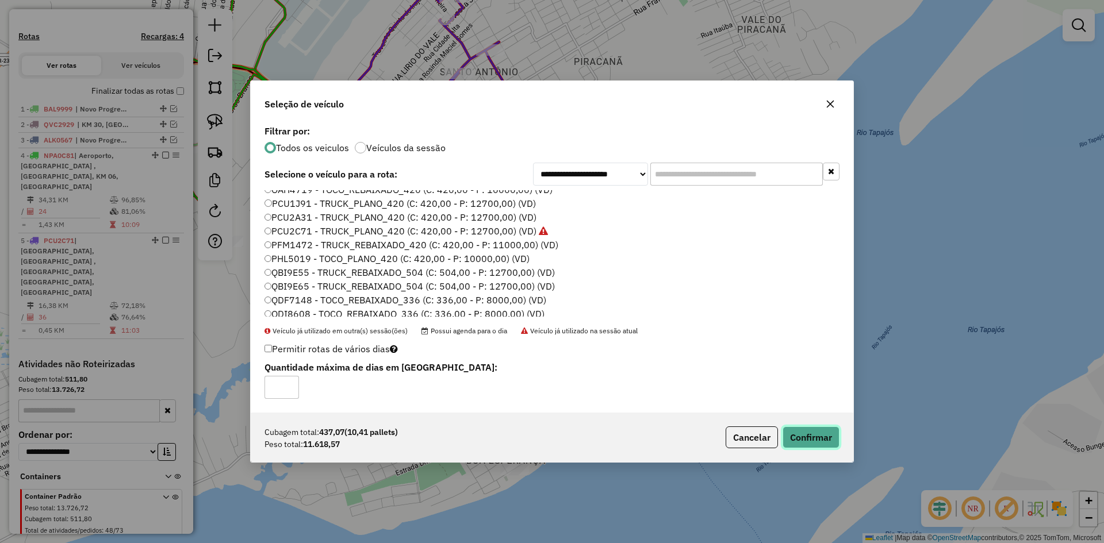
click at [806, 435] on button "Confirmar" at bounding box center [810, 438] width 57 height 22
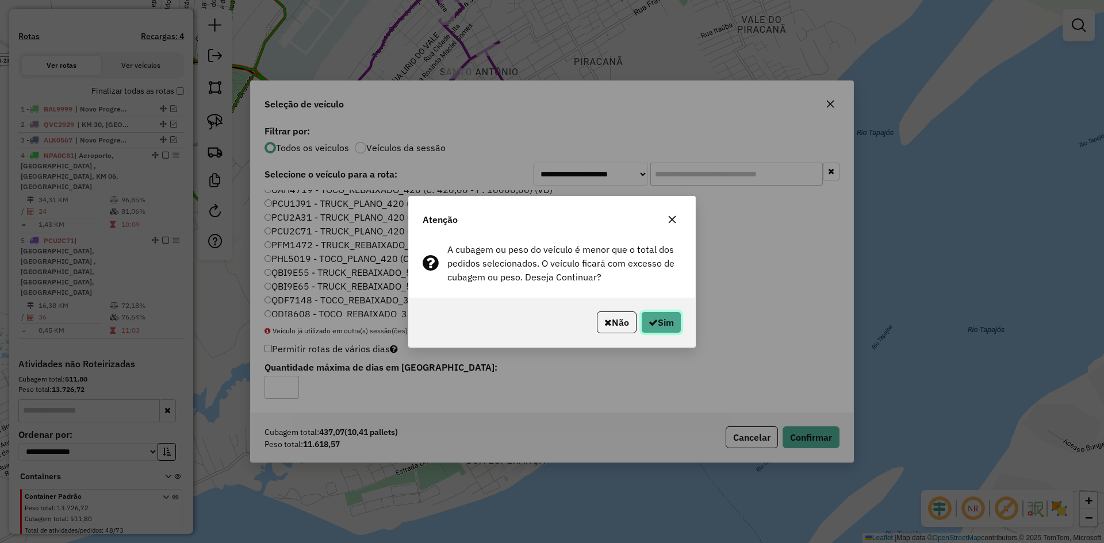
click at [651, 318] on icon "button" at bounding box center [652, 322] width 9 height 9
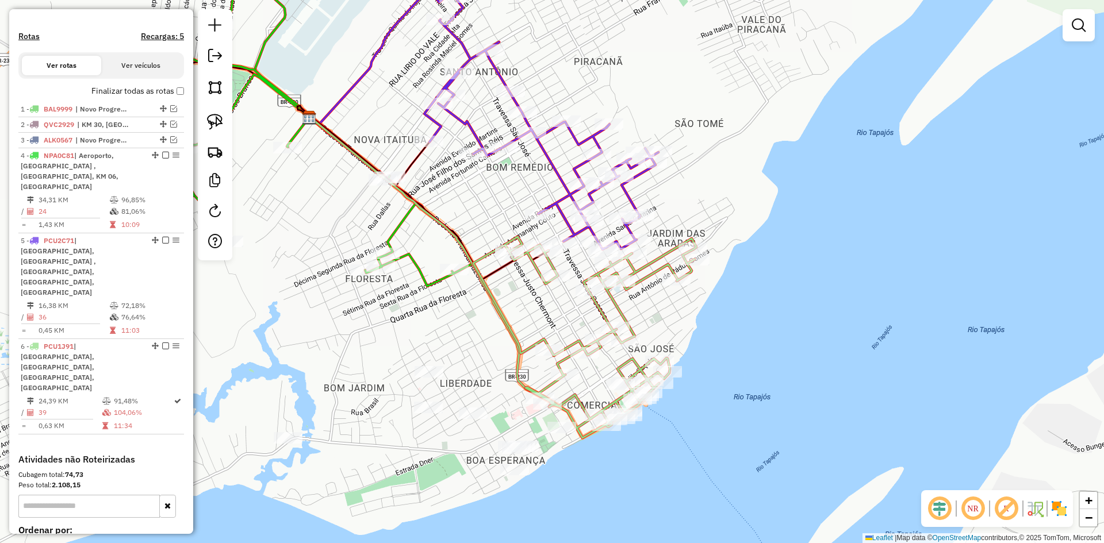
click at [654, 279] on icon at bounding box center [584, 337] width 223 height 201
select select "**********"
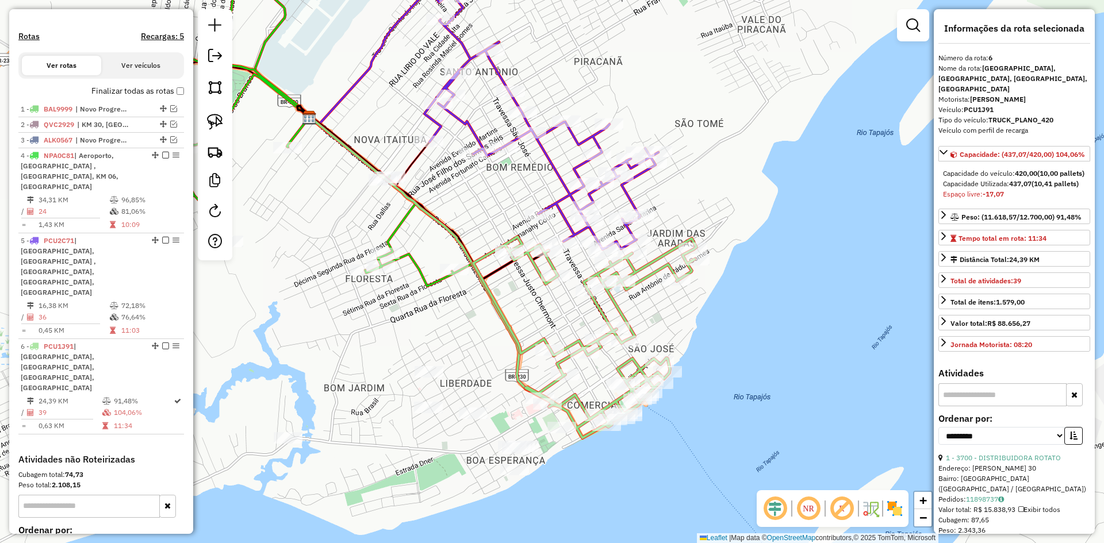
scroll to position [403, 0]
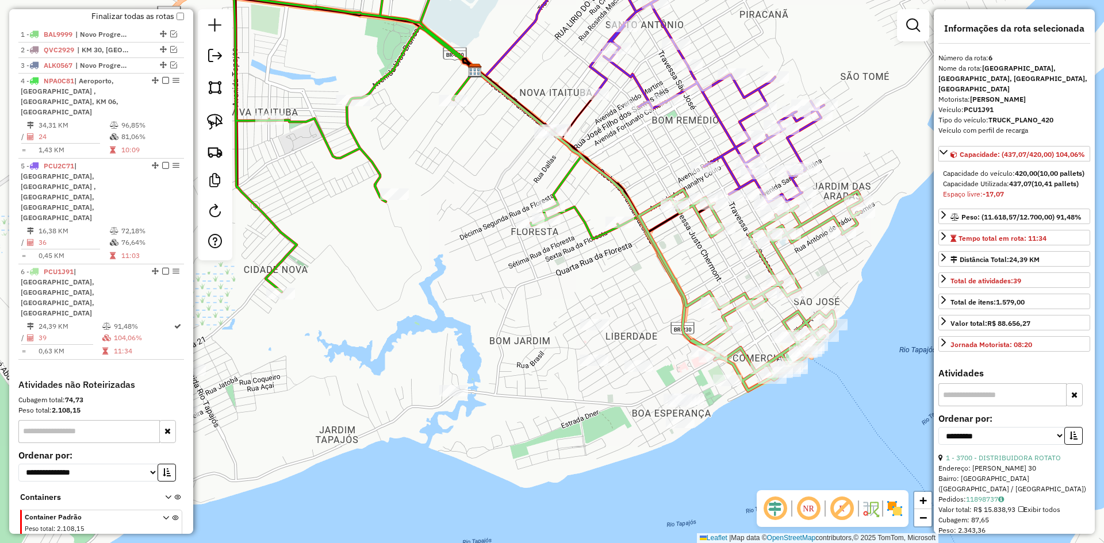
drag, startPoint x: 458, startPoint y: 464, endPoint x: 623, endPoint y: 417, distance: 172.1
click at [623, 417] on div "Janela de atendimento Grade de atendimento Capacidade Transportadoras Veículos …" at bounding box center [552, 271] width 1104 height 543
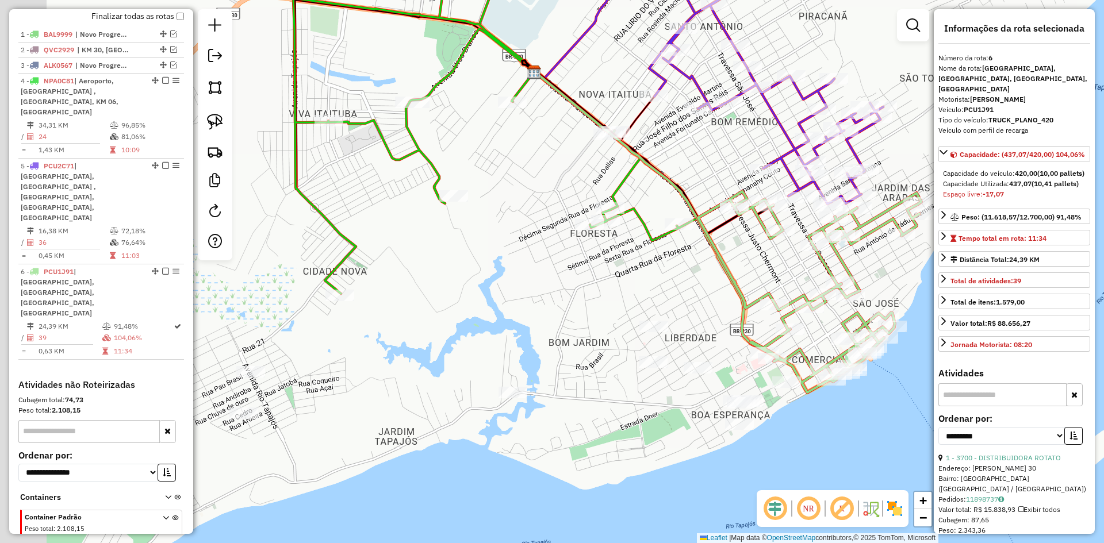
drag, startPoint x: 329, startPoint y: 385, endPoint x: 389, endPoint y: 386, distance: 59.8
click at [389, 386] on div "Janela de atendimento Grade de atendimento Capacidade Transportadoras Veículos …" at bounding box center [552, 271] width 1104 height 543
click at [213, 121] on img at bounding box center [215, 122] width 16 height 16
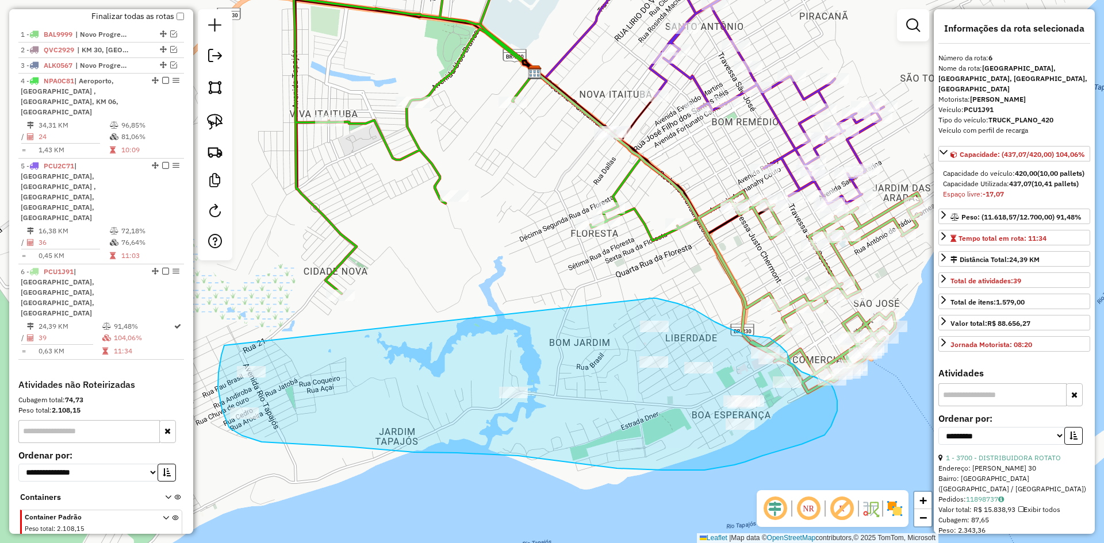
drag, startPoint x: 224, startPoint y: 345, endPoint x: 652, endPoint y: 298, distance: 430.8
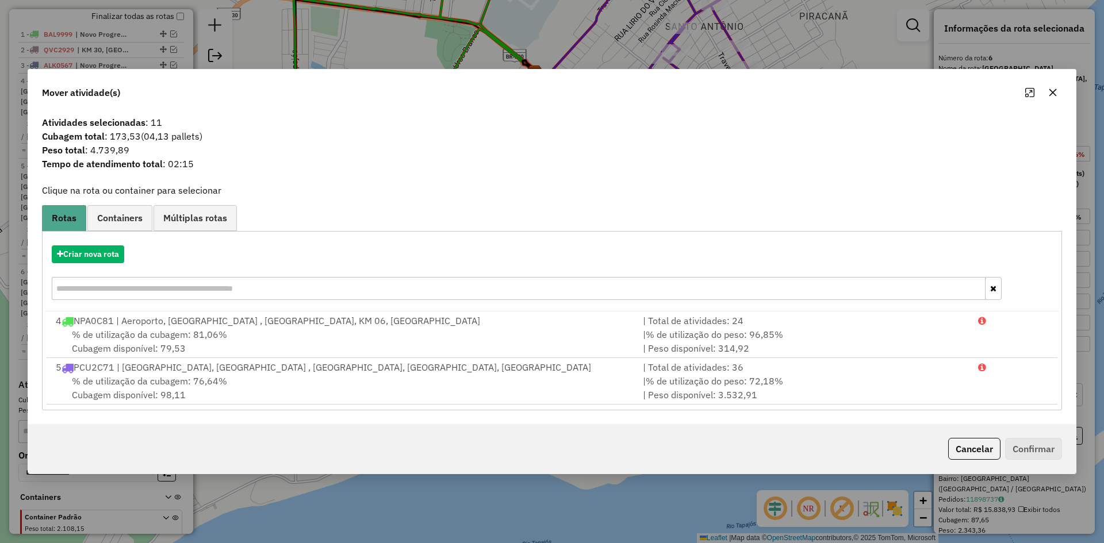
click at [151, 330] on span "% de utilização da cubagem: 81,06%" at bounding box center [149, 334] width 155 height 11
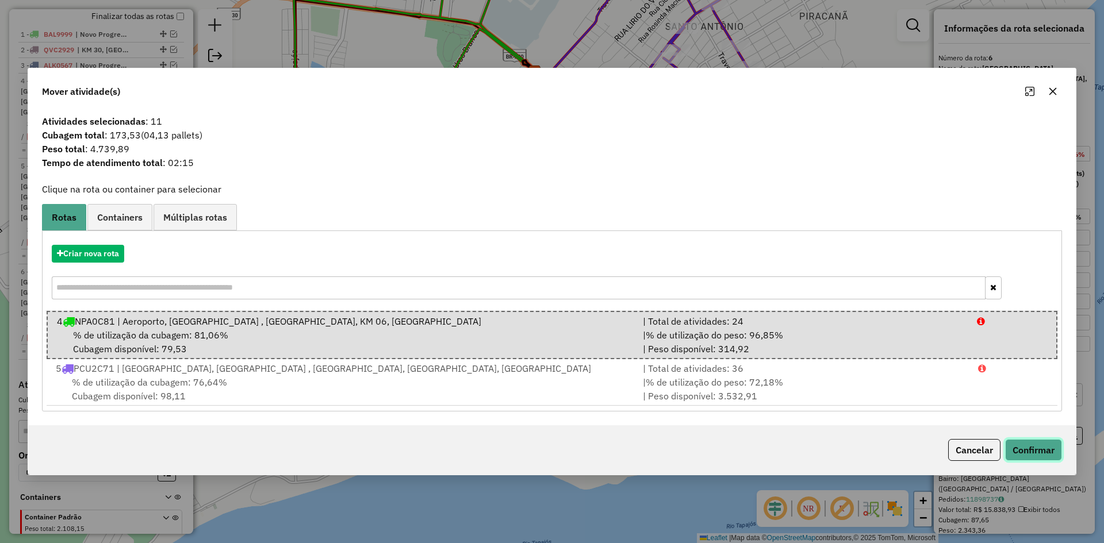
click at [1047, 452] on button "Confirmar" at bounding box center [1033, 450] width 57 height 22
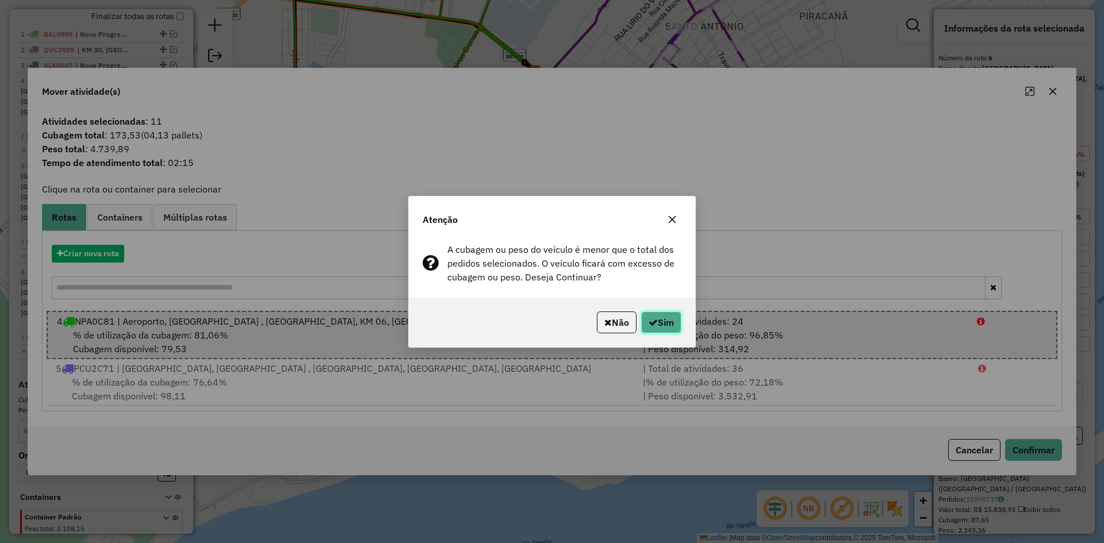
click at [643, 327] on button "Sim" at bounding box center [661, 323] width 40 height 22
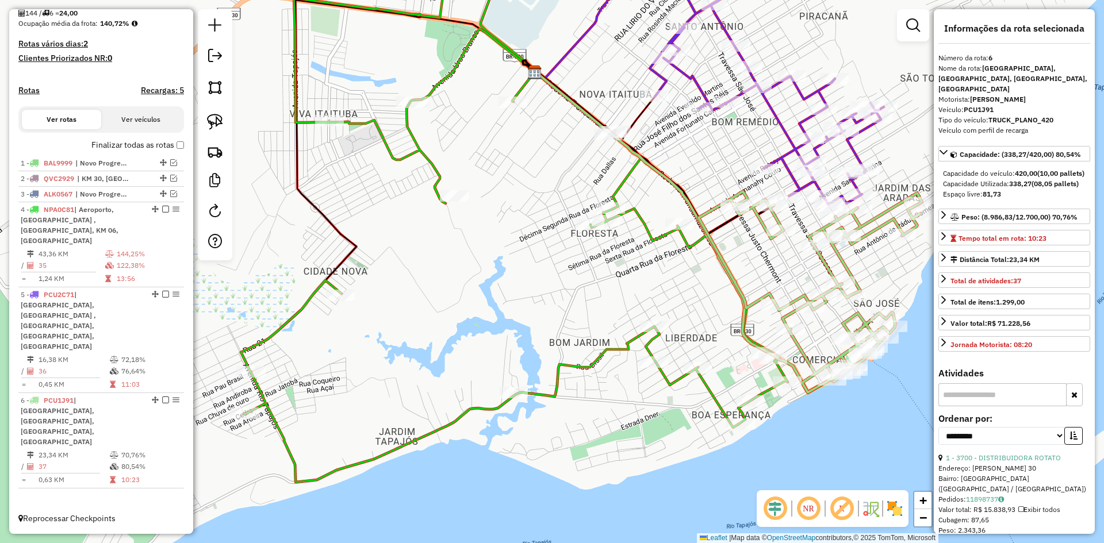
scroll to position [222, 0]
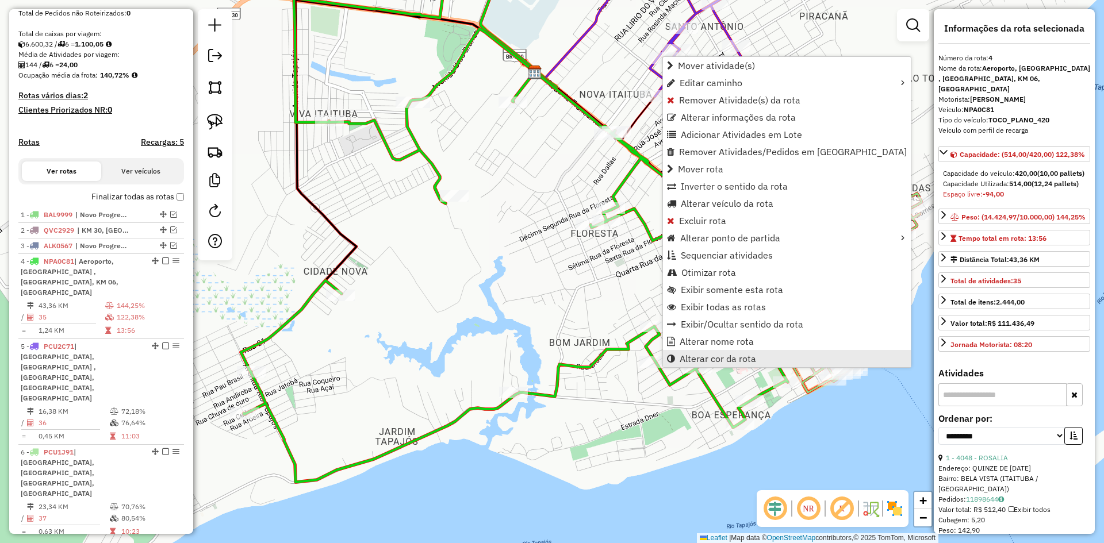
click at [698, 359] on span "Alterar cor da rota" at bounding box center [717, 358] width 76 height 9
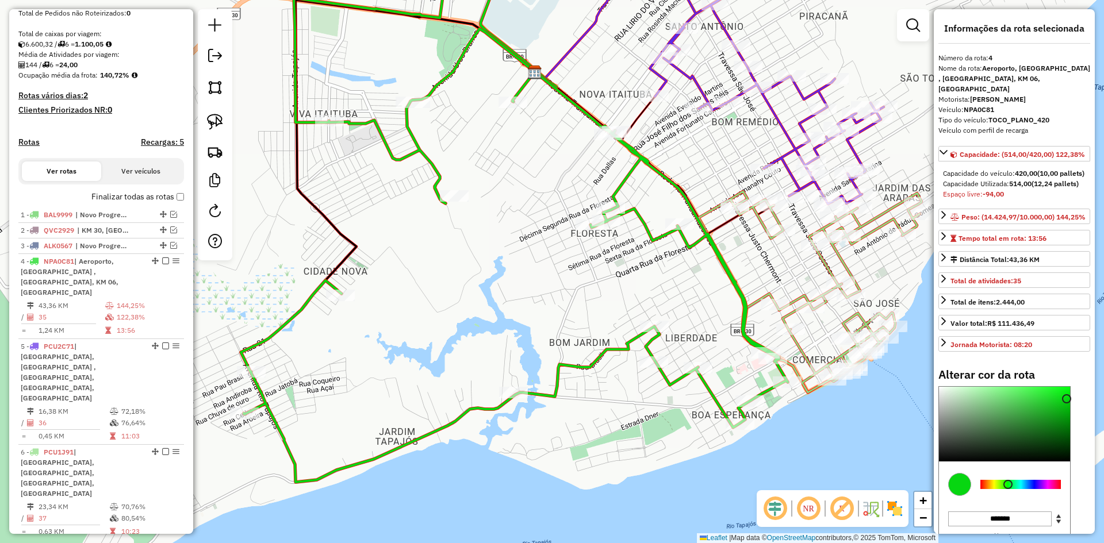
click at [662, 236] on icon at bounding box center [514, 214] width 547 height 536
select select "**********"
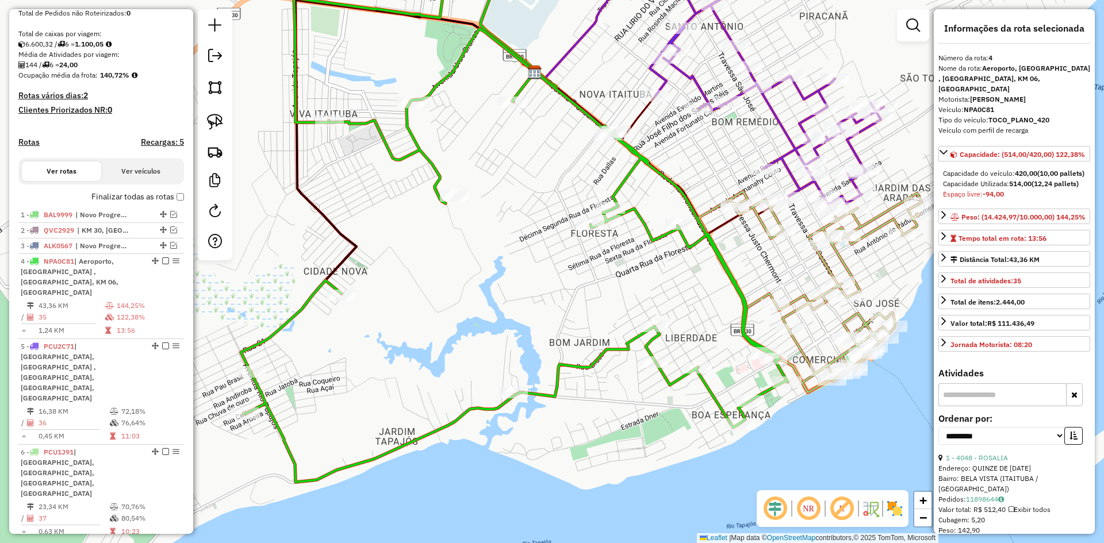
click at [712, 395] on icon at bounding box center [514, 214] width 547 height 536
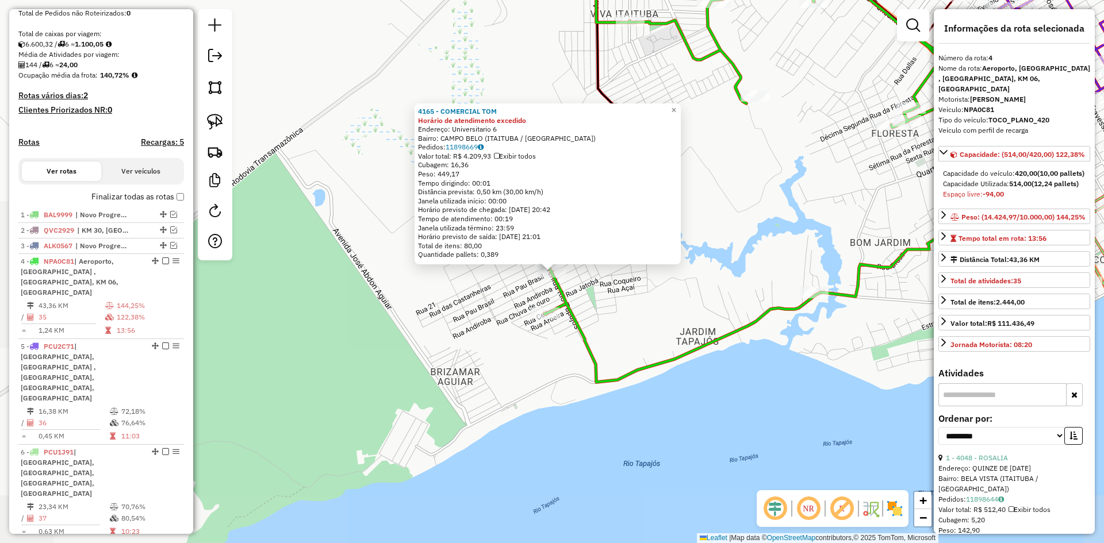
click at [451, 382] on div "4165 - COMERCIAL [PERSON_NAME] de atendimento excedido Endereço: Universitario …" at bounding box center [552, 271] width 1104 height 543
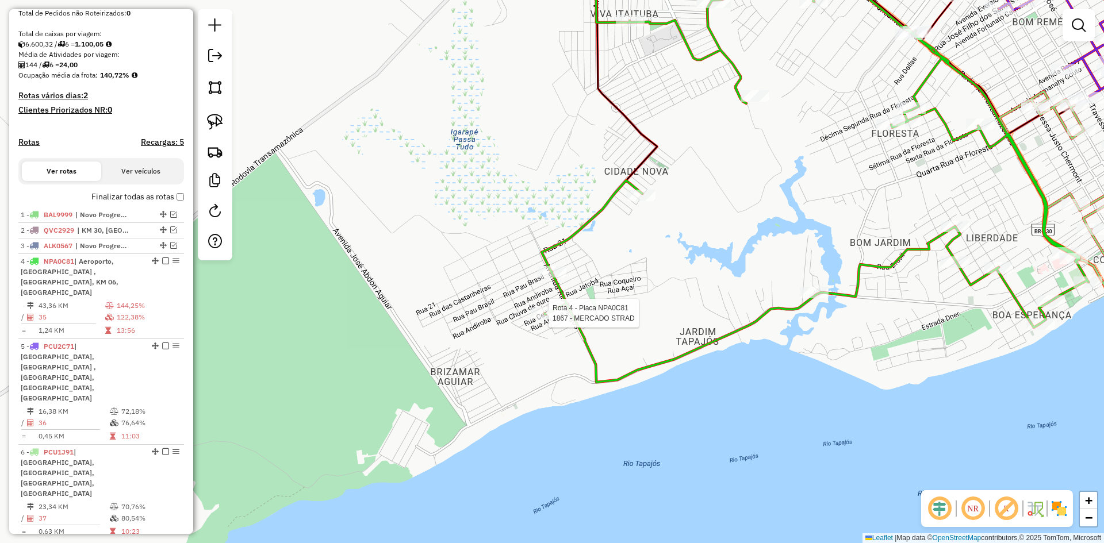
click at [546, 319] on div at bounding box center [545, 313] width 29 height 11
select select "**********"
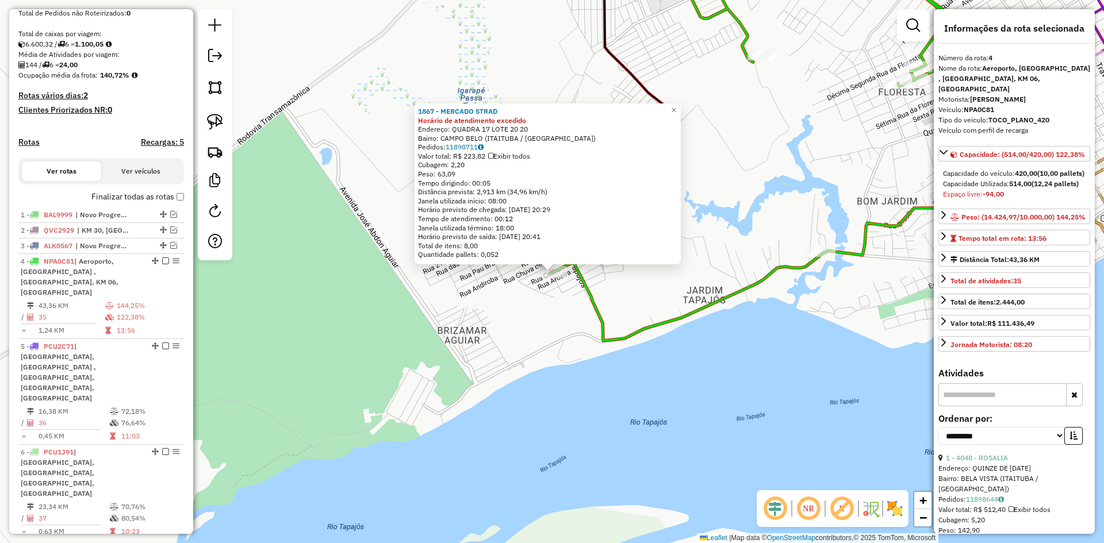
click at [543, 320] on div "1867 - MERCADO STRAD Horário de atendimento excedido Endereço: QUADRA 17 LOTE 2…" at bounding box center [552, 271] width 1104 height 543
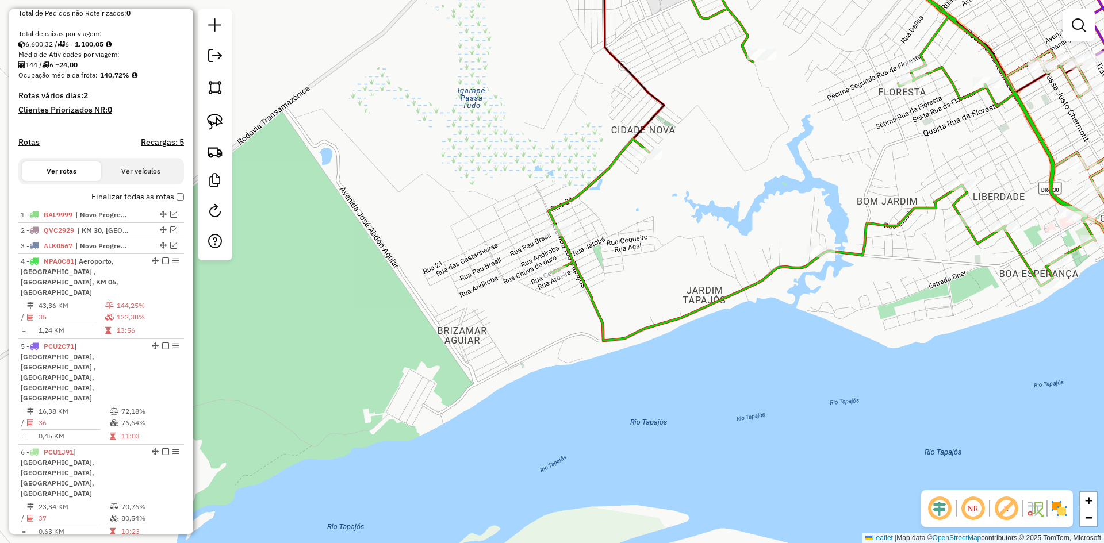
drag, startPoint x: 801, startPoint y: 368, endPoint x: 511, endPoint y: 397, distance: 291.7
click at [511, 397] on div "Janela de atendimento Grade de atendimento Capacidade Transportadoras Veículos …" at bounding box center [552, 271] width 1104 height 543
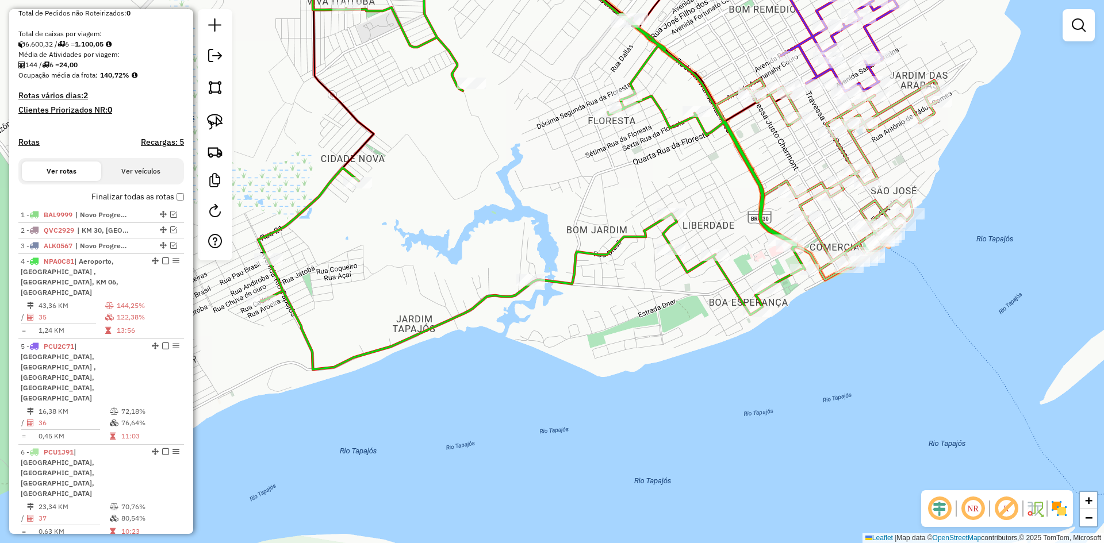
click at [735, 289] on icon at bounding box center [531, 158] width 547 height 424
select select "**********"
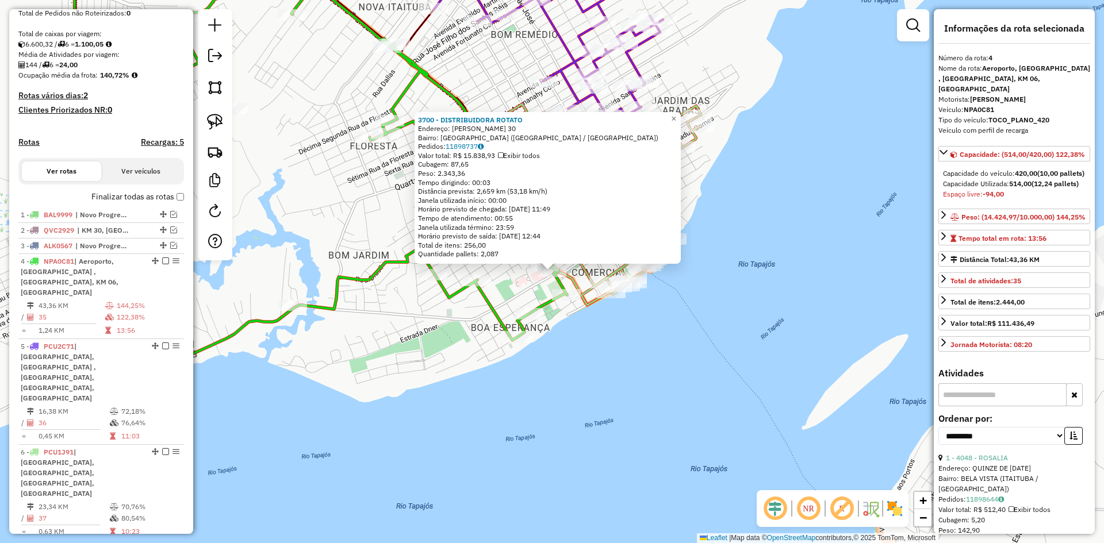
click at [647, 326] on div "3700 - DISTRIBUIDORA ROTATO Endereço: MARECHAL RONDON 30 Bairro: [GEOGRAPHIC_DA…" at bounding box center [552, 271] width 1104 height 543
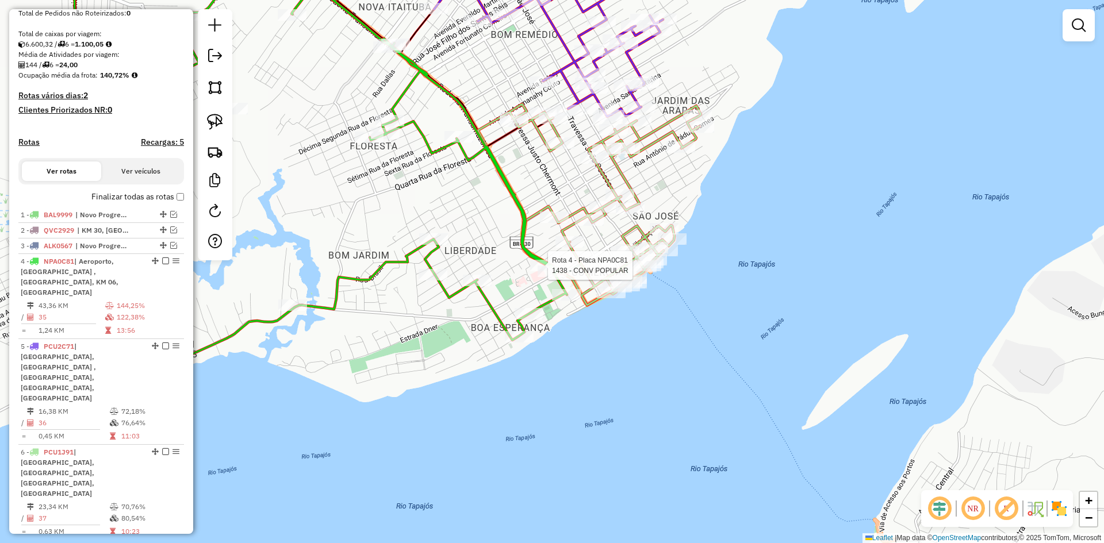
select select "**********"
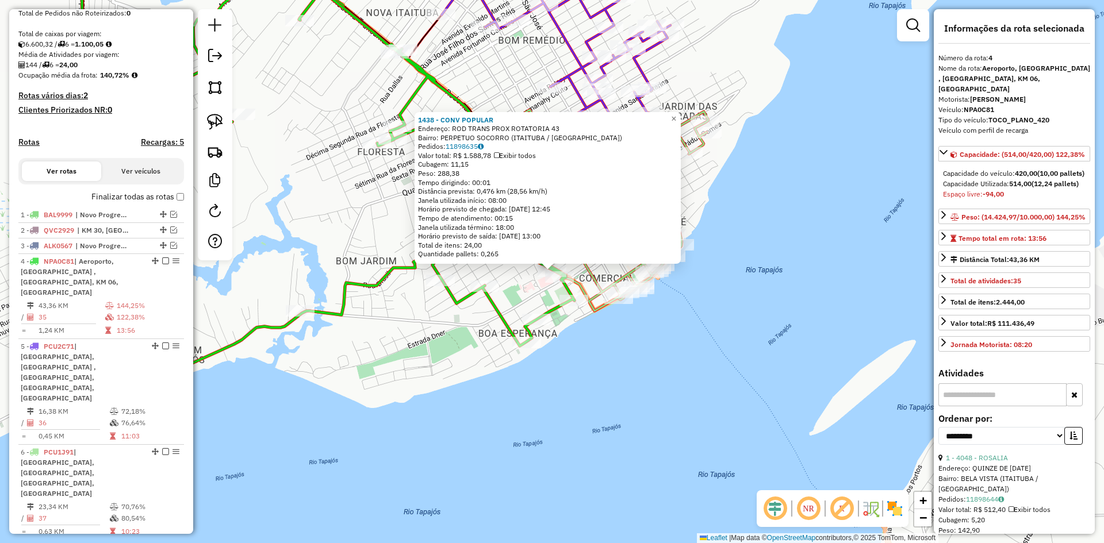
click at [520, 275] on div "1438 - CONV POPULAR Endereço: ROD TRANS PROX ROTATORIA 43 Bairro: PERPETUO SOCO…" at bounding box center [552, 271] width 1104 height 543
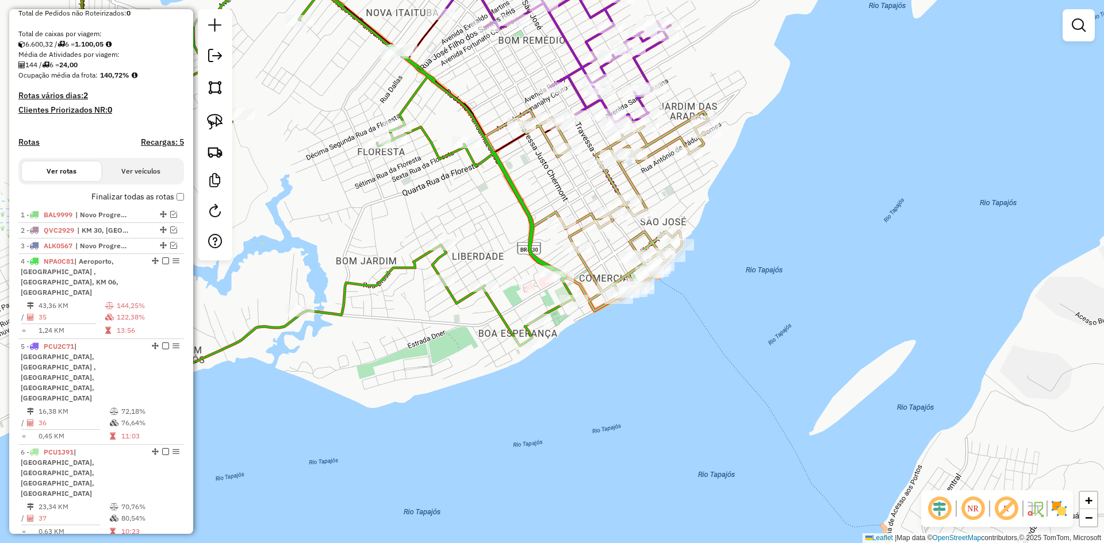
click at [647, 232] on icon at bounding box center [596, 210] width 223 height 201
select select "**********"
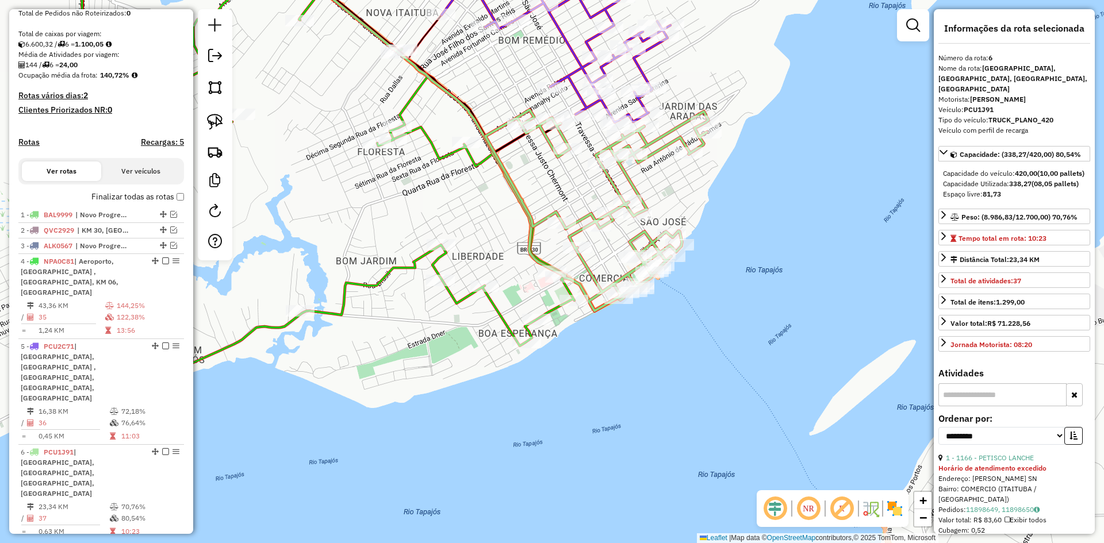
click at [589, 104] on icon at bounding box center [553, 34] width 234 height 176
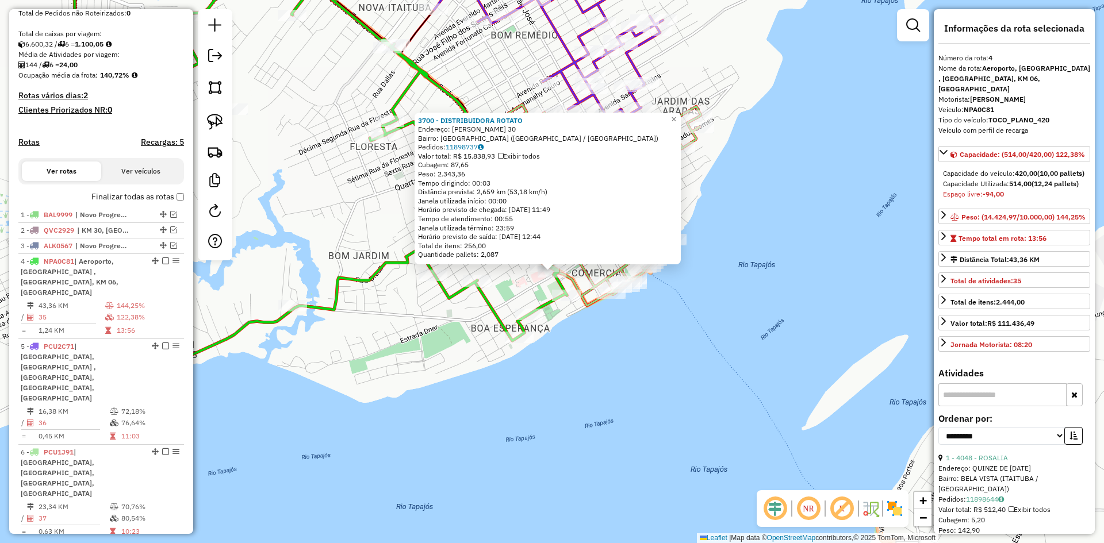
click at [531, 390] on div "3700 - DISTRIBUIDORA ROTATO Endereço: MARECHAL RONDON 30 Bairro: [GEOGRAPHIC_DA…" at bounding box center [552, 271] width 1104 height 543
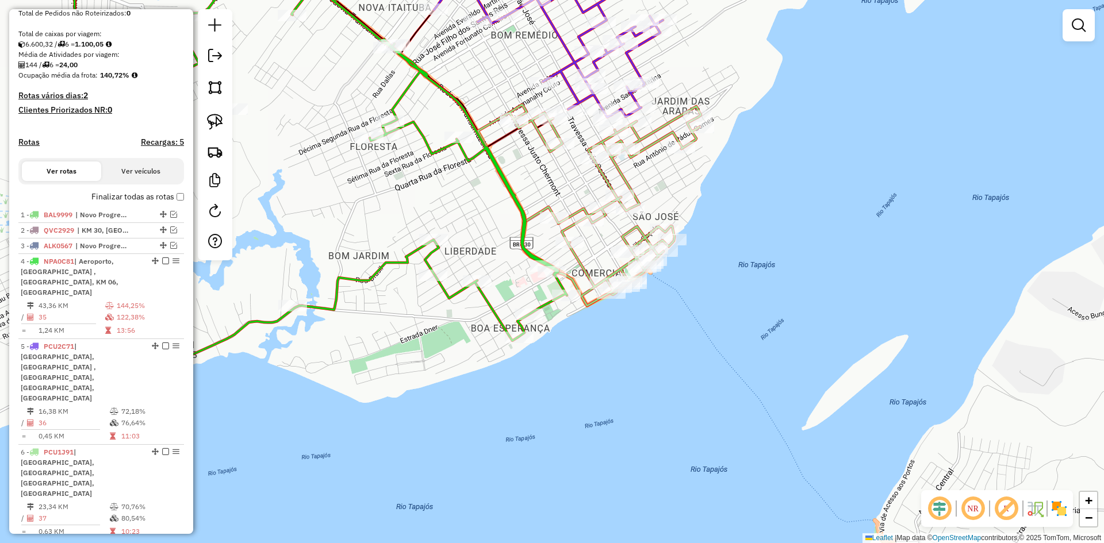
click at [427, 140] on icon at bounding box center [293, 171] width 547 height 450
select select "**********"
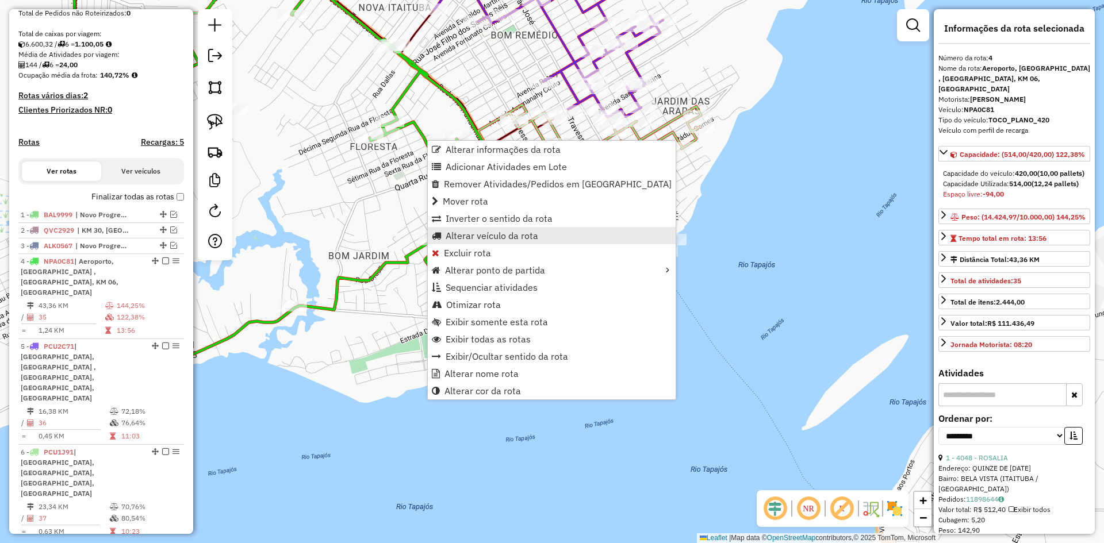
click at [471, 233] on span "Alterar veículo da rota" at bounding box center [491, 235] width 93 height 9
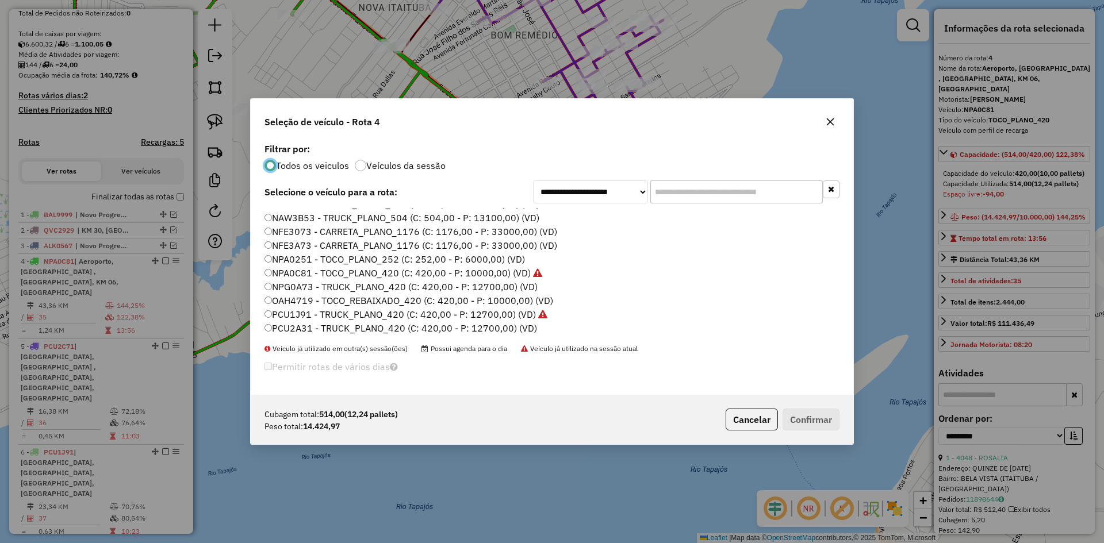
scroll to position [172, 0]
click at [741, 418] on button "Cancelar" at bounding box center [751, 420] width 52 height 22
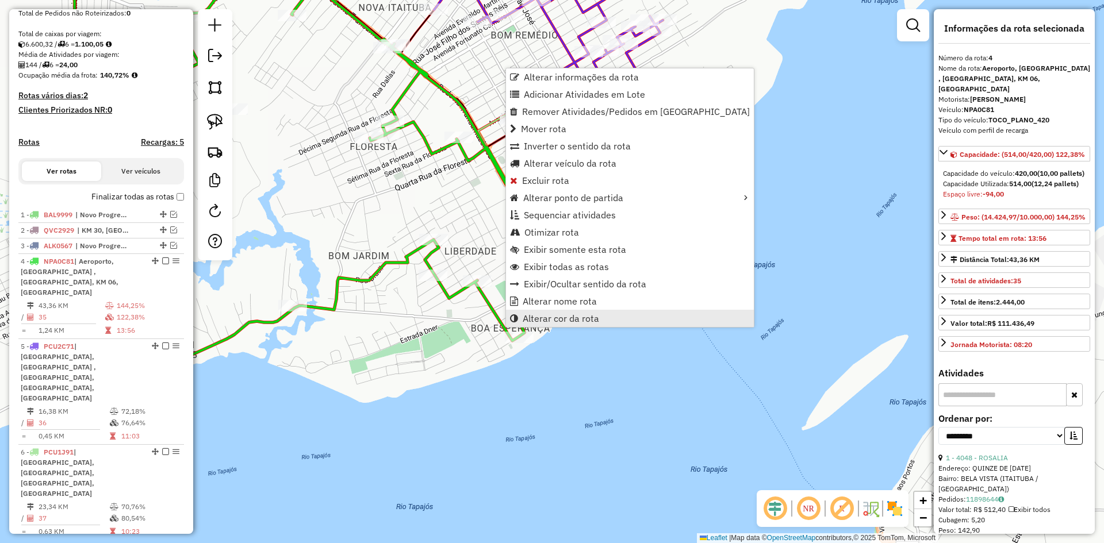
click at [581, 323] on span "Alterar cor da rota" at bounding box center [561, 318] width 76 height 9
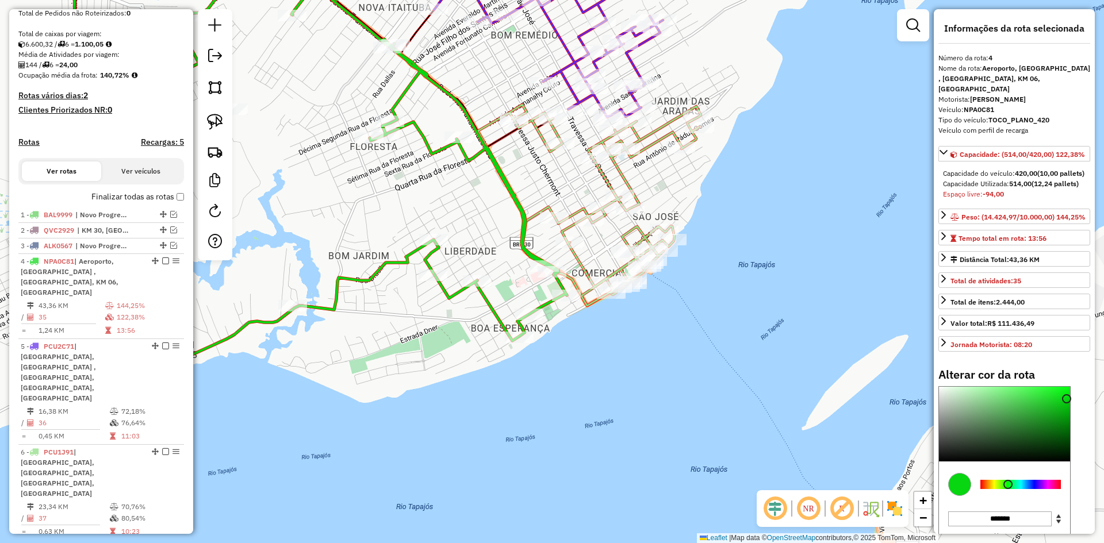
click at [991, 489] on div at bounding box center [1020, 484] width 80 height 9
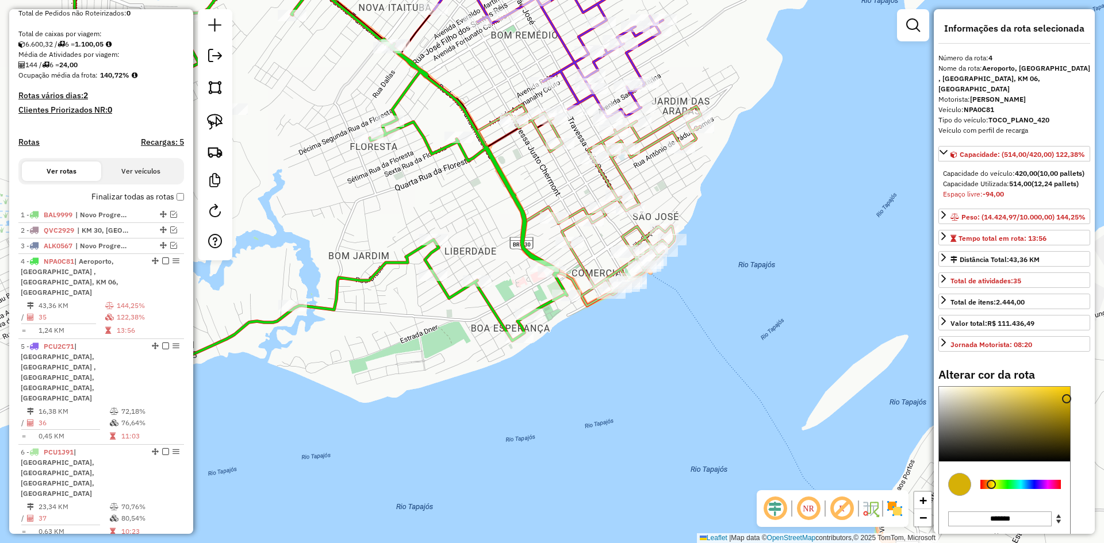
type input "*******"
click at [1017, 422] on div at bounding box center [1004, 424] width 131 height 75
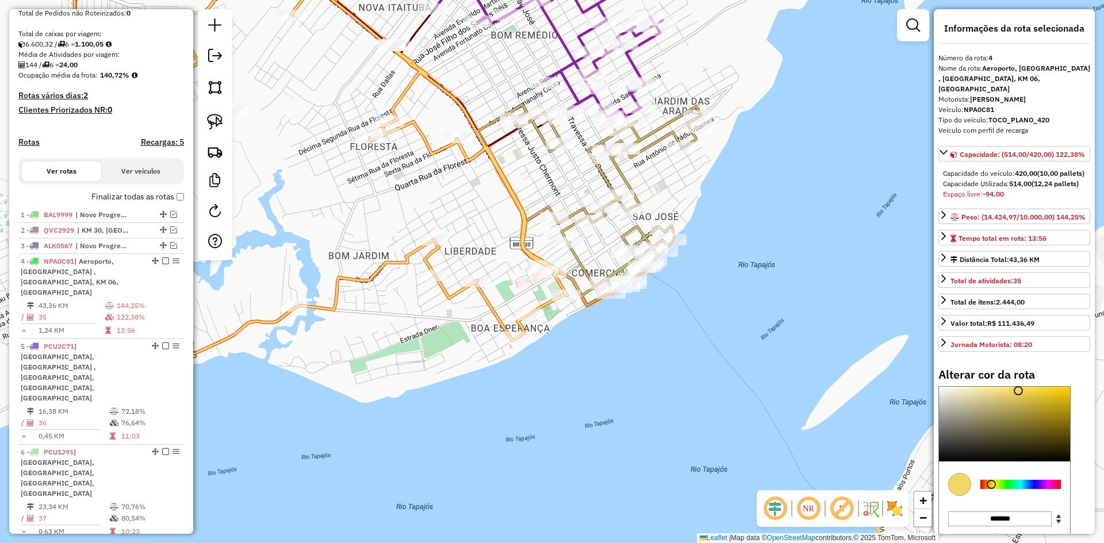
click at [551, 386] on div "Janela de atendimento Grade de atendimento Capacidade Transportadoras Veículos …" at bounding box center [552, 271] width 1104 height 543
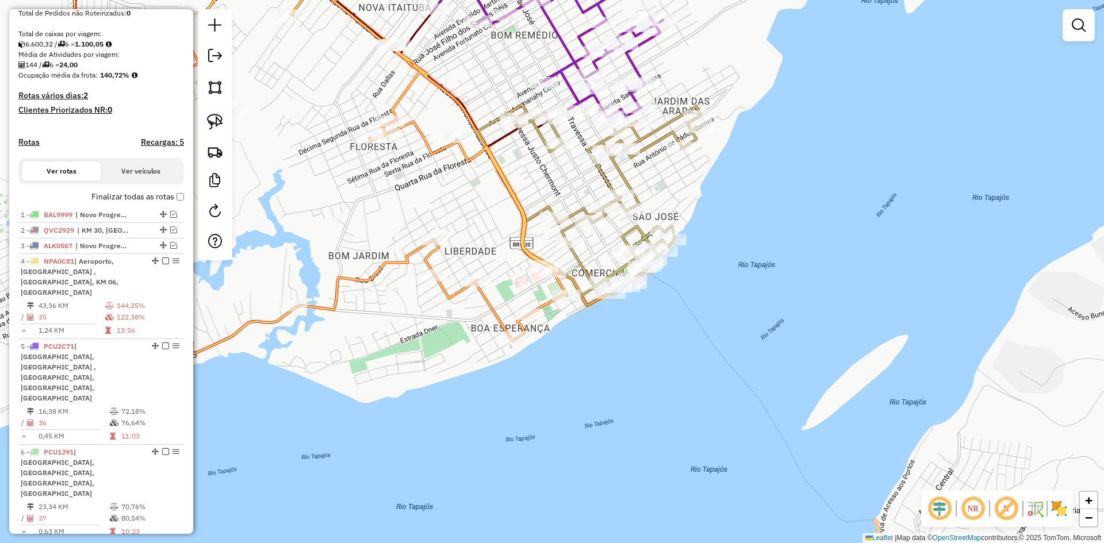
click at [496, 309] on icon at bounding box center [293, 171] width 547 height 450
select select "**********"
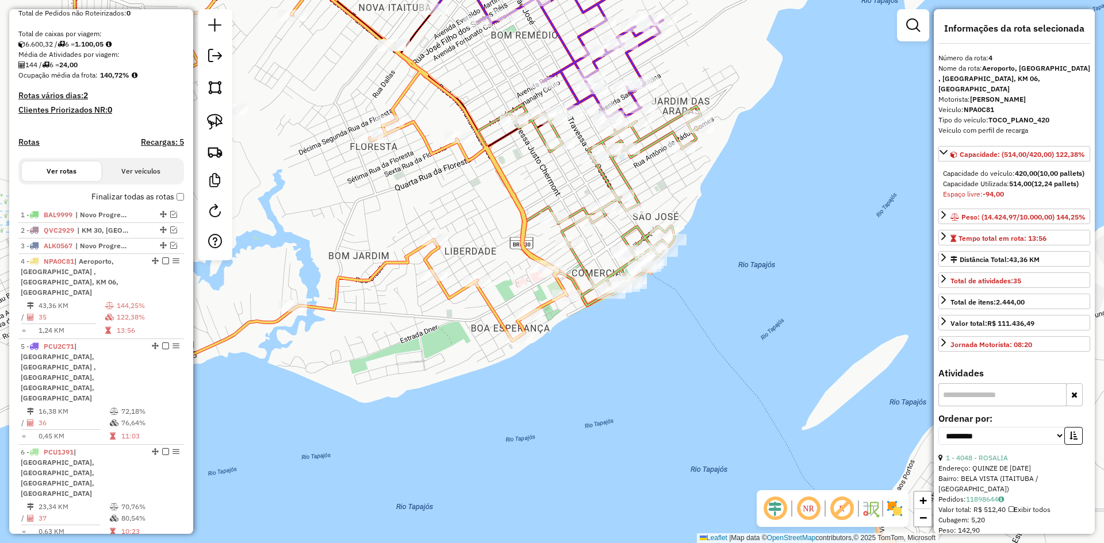
click at [496, 309] on icon at bounding box center [293, 171] width 547 height 450
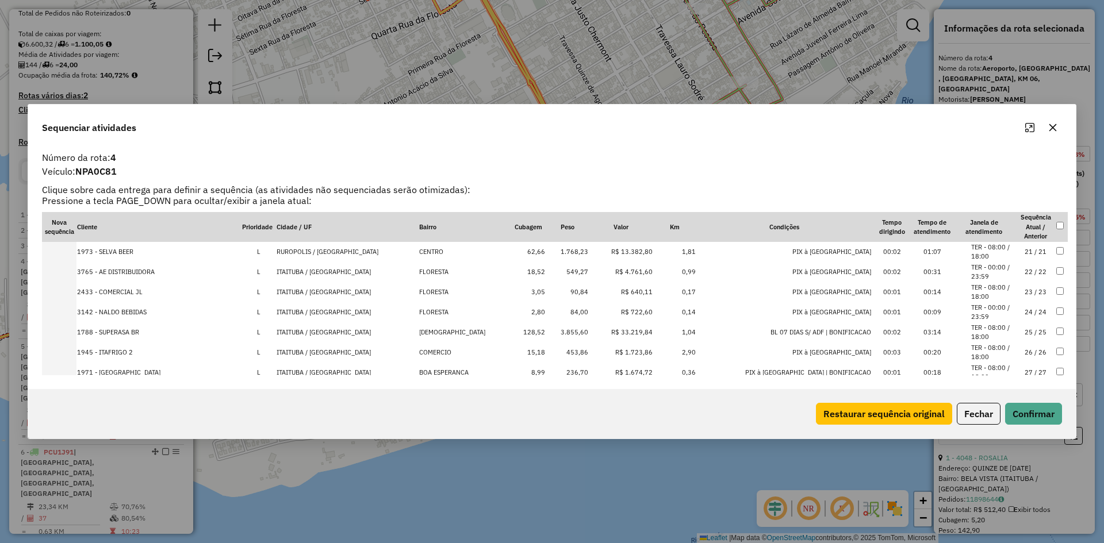
scroll to position [345, 0]
click at [555, 306] on td "1.768,23" at bounding box center [567, 309] width 43 height 20
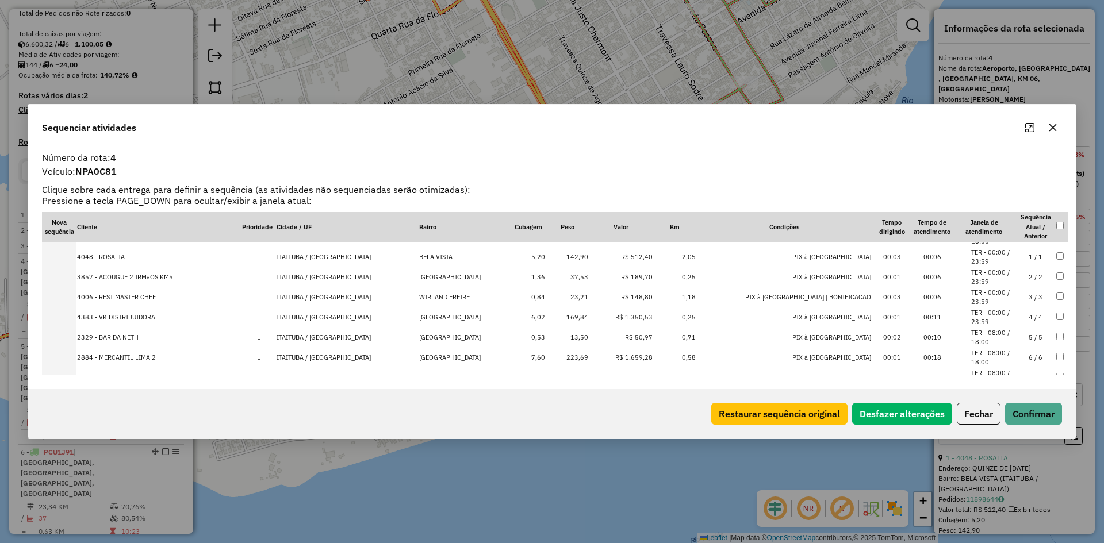
scroll to position [0, 0]
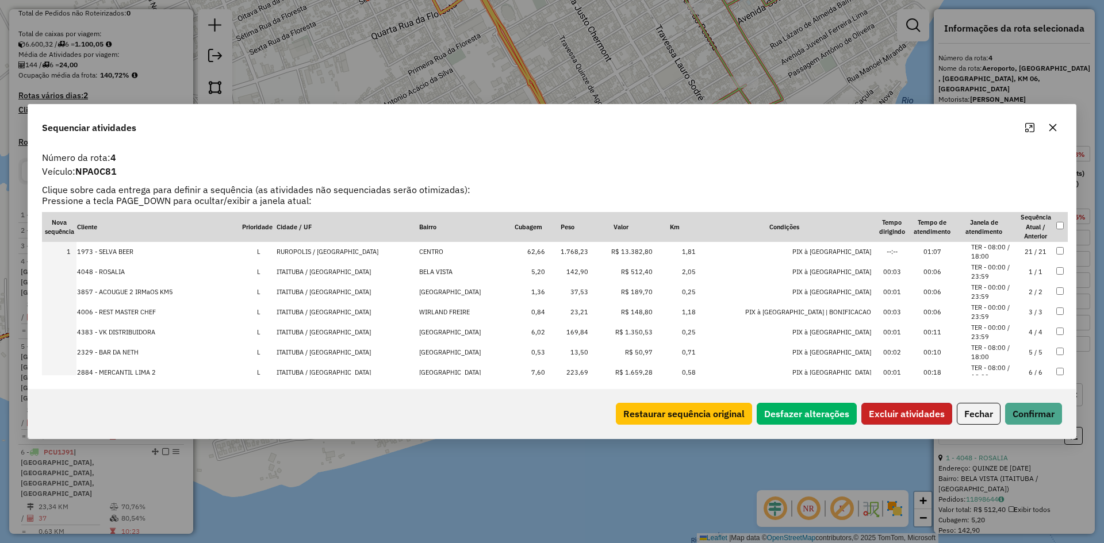
click at [875, 413] on button "Excluir atividades" at bounding box center [906, 414] width 91 height 22
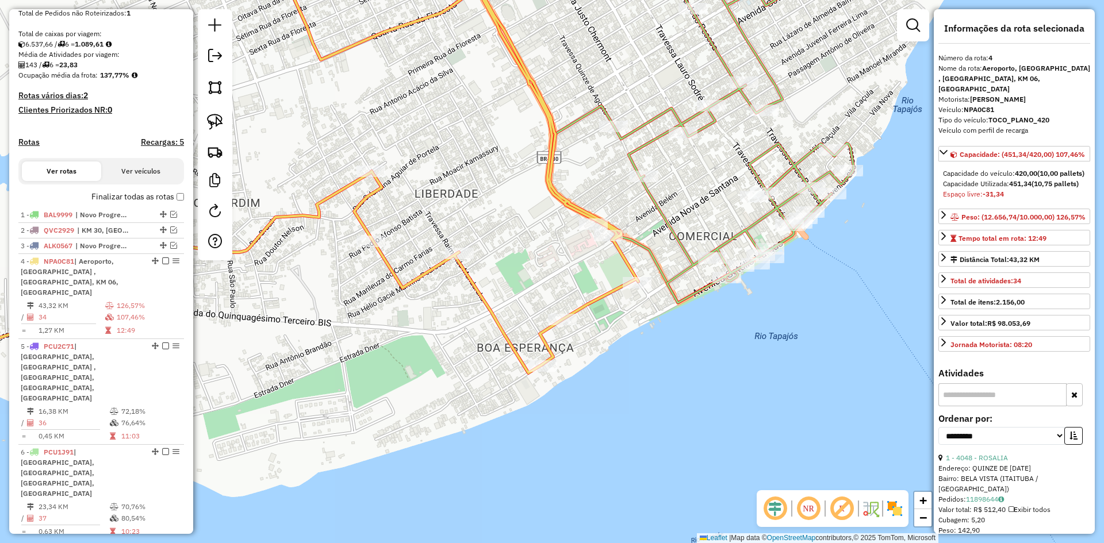
scroll to position [403, 0]
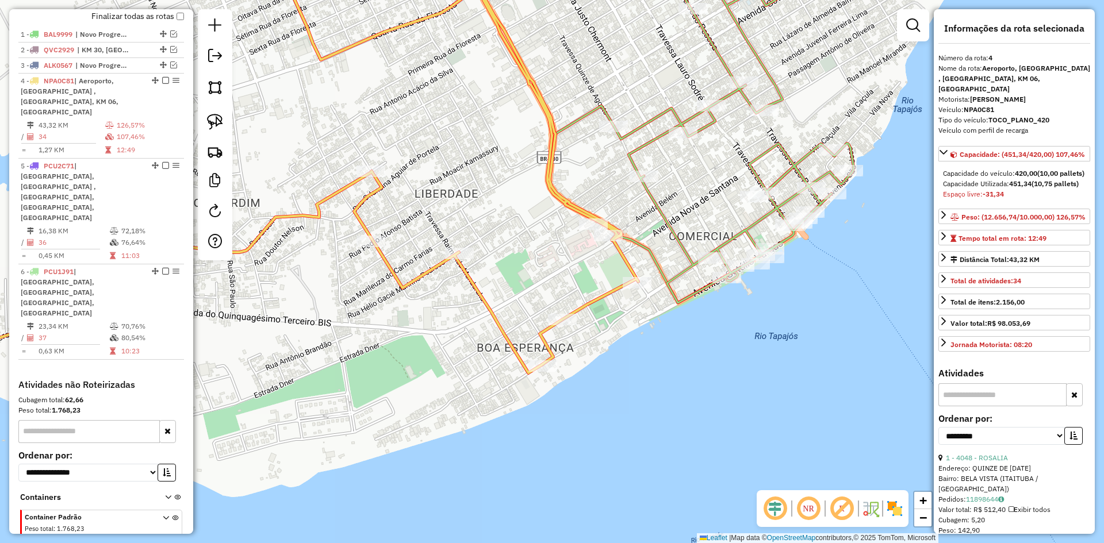
click at [587, 303] on icon at bounding box center [264, 173] width 748 height 454
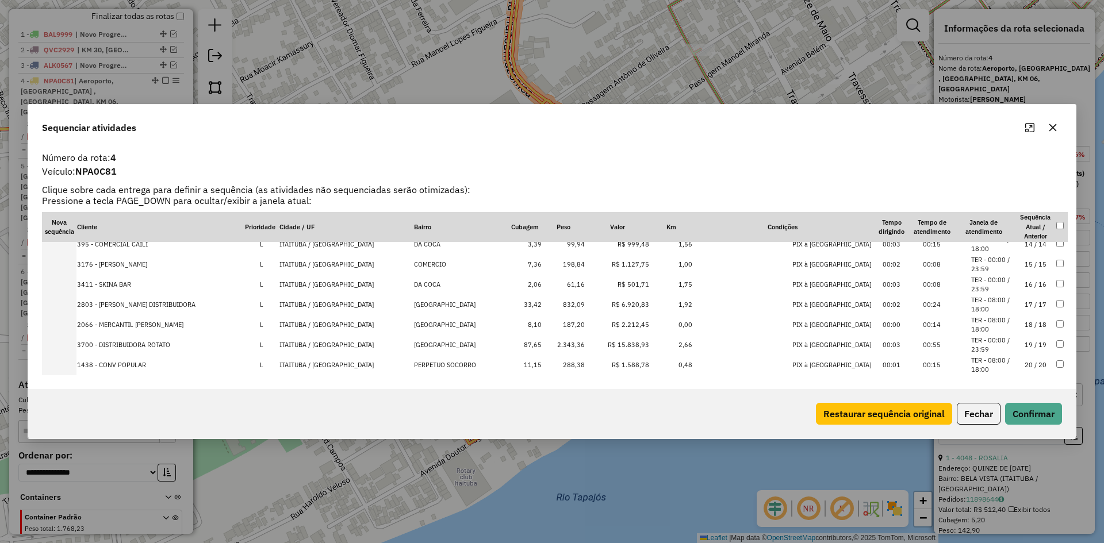
scroll to position [274, 0]
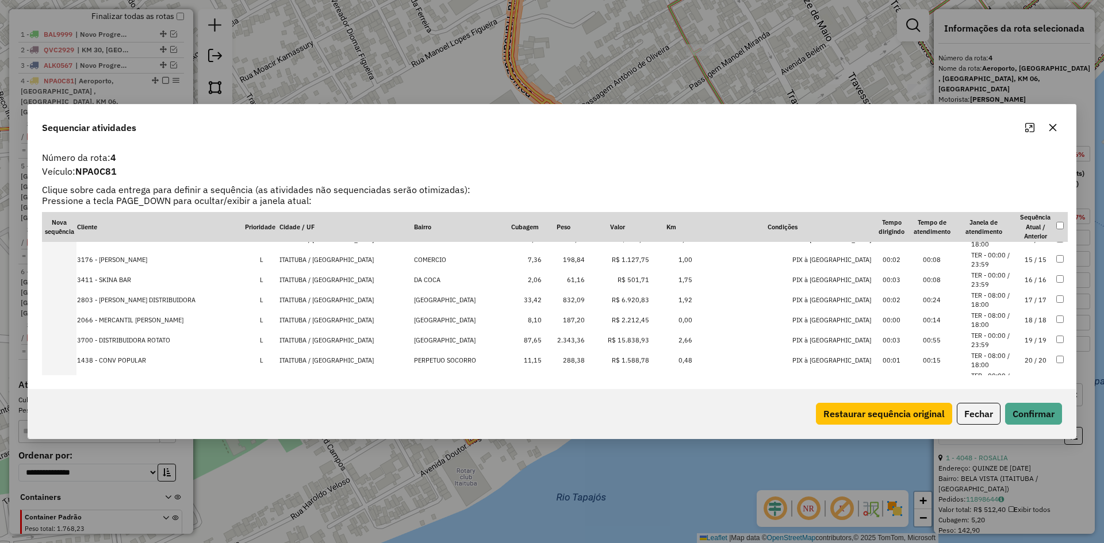
click at [585, 299] on td "R$ 6.920,83" at bounding box center [617, 300] width 64 height 20
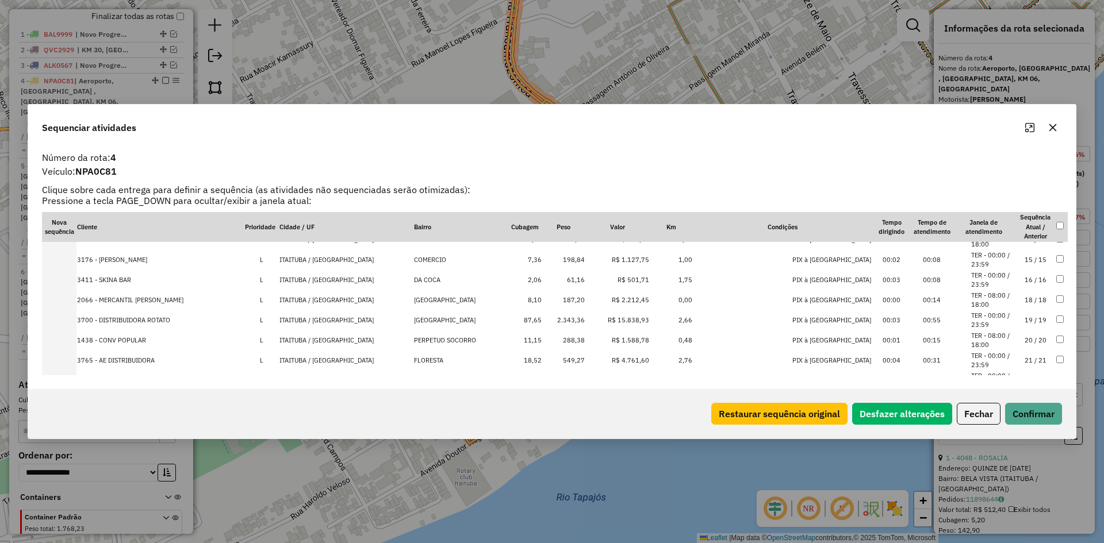
click at [559, 301] on td "187,20" at bounding box center [563, 300] width 43 height 20
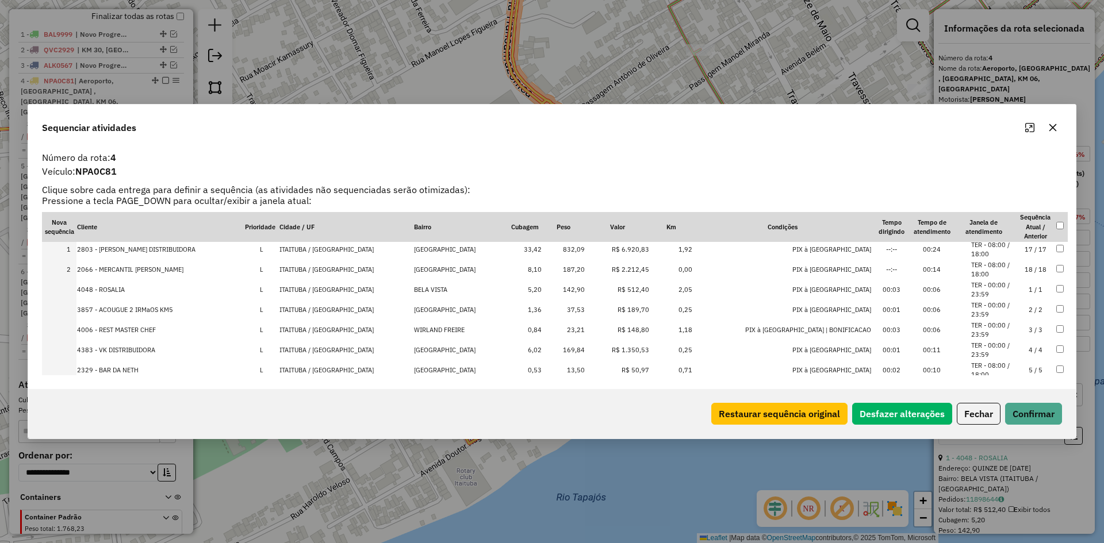
scroll to position [0, 0]
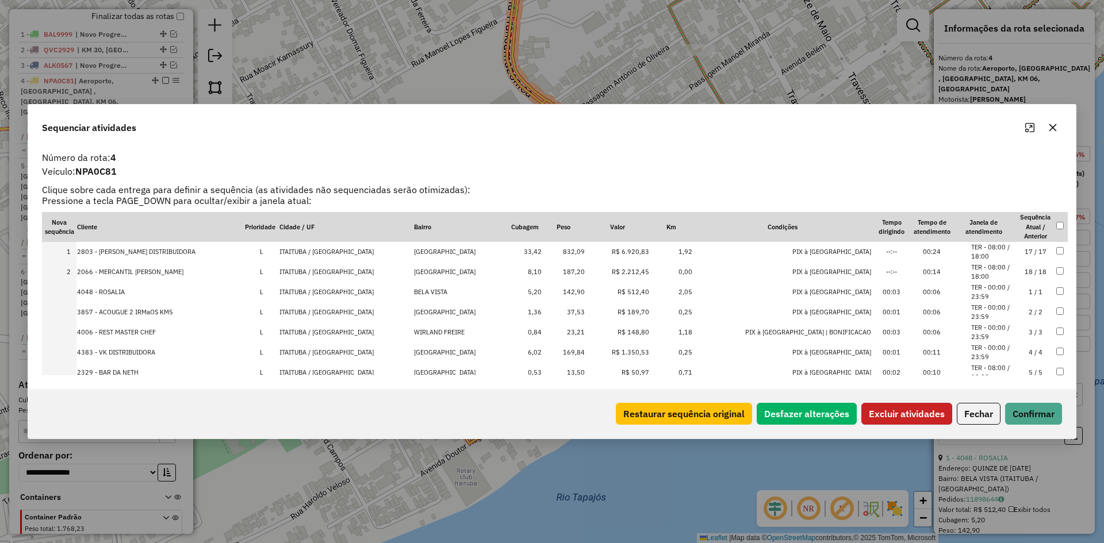
click at [907, 413] on button "Excluir atividades" at bounding box center [906, 414] width 91 height 22
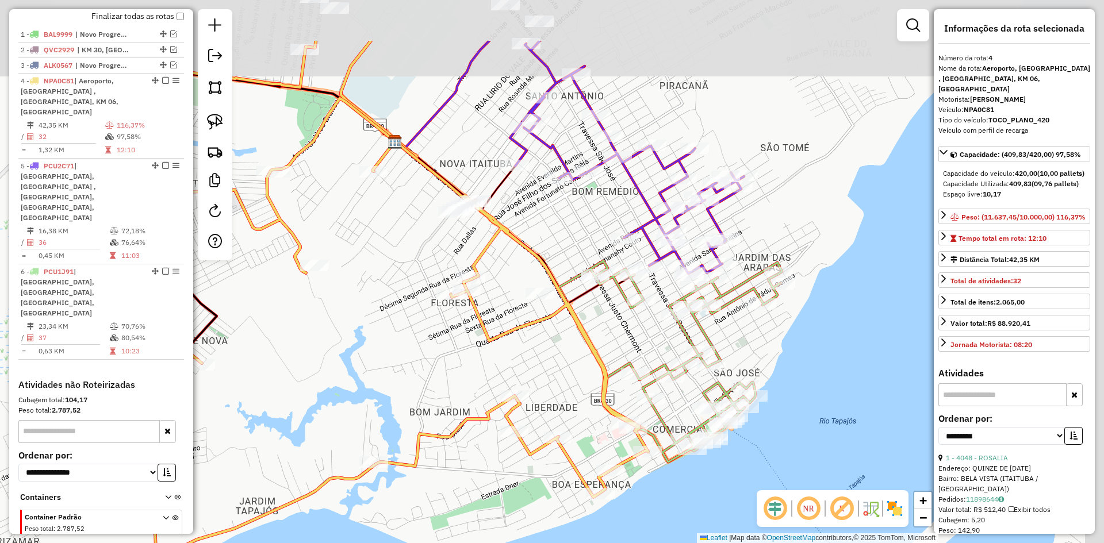
drag, startPoint x: 585, startPoint y: 266, endPoint x: 518, endPoint y: 340, distance: 100.2
click at [558, 370] on div "Janela de atendimento Grade de atendimento Capacidade Transportadoras Veículos …" at bounding box center [552, 271] width 1104 height 543
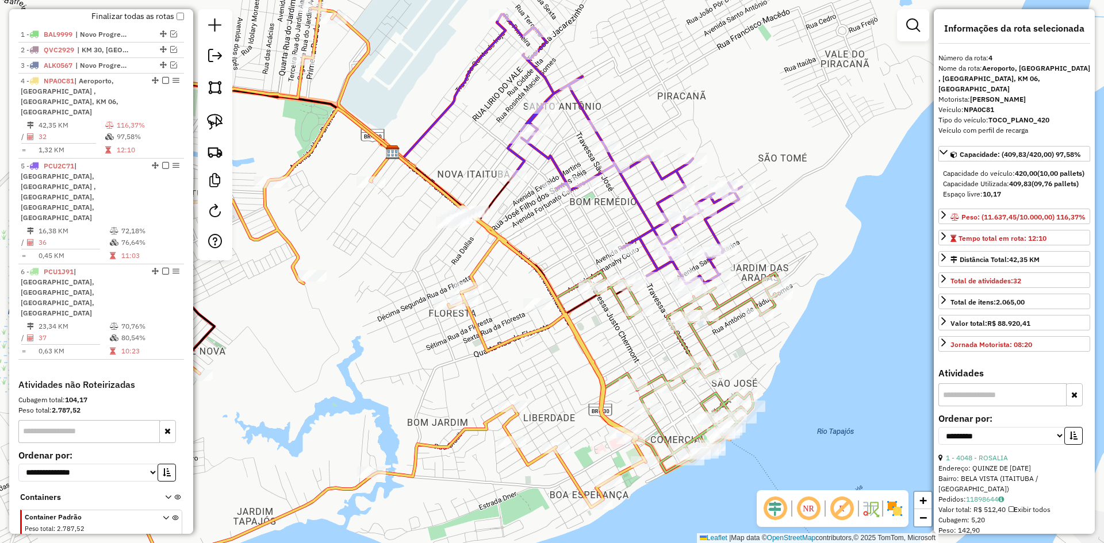
click at [505, 340] on icon at bounding box center [372, 254] width 547 height 616
click at [627, 375] on icon at bounding box center [667, 371] width 223 height 201
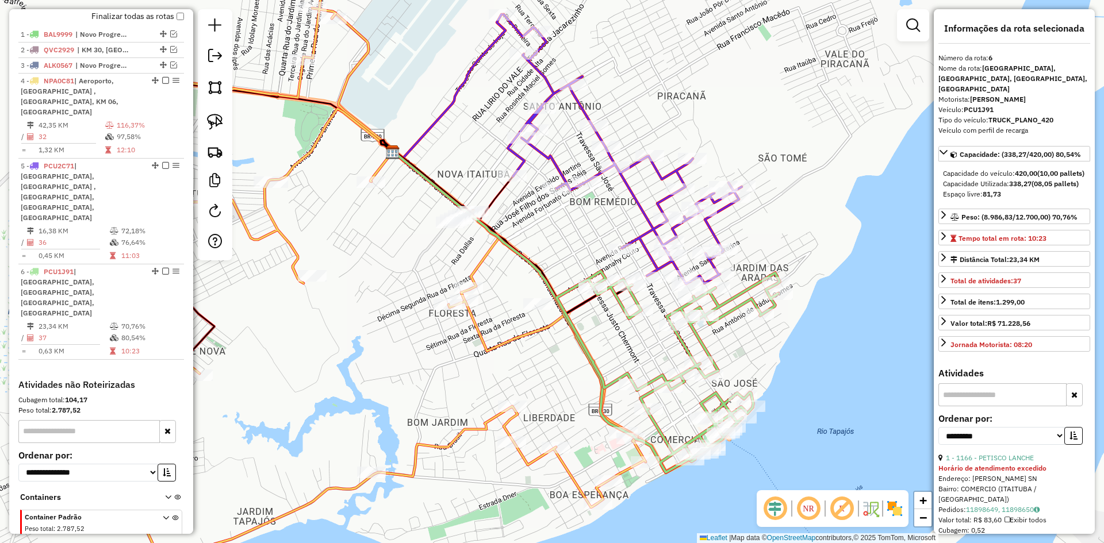
click at [646, 225] on icon at bounding box center [623, 149] width 238 height 270
click at [746, 305] on icon at bounding box center [667, 371] width 223 height 201
click at [644, 248] on icon at bounding box center [623, 149] width 238 height 270
click at [650, 233] on icon at bounding box center [623, 149] width 238 height 270
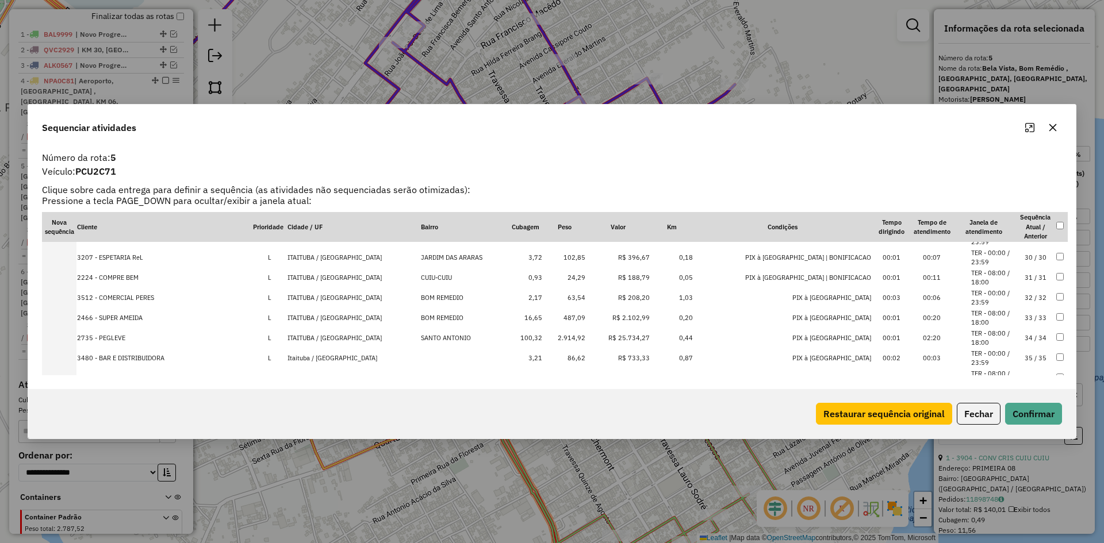
scroll to position [601, 0]
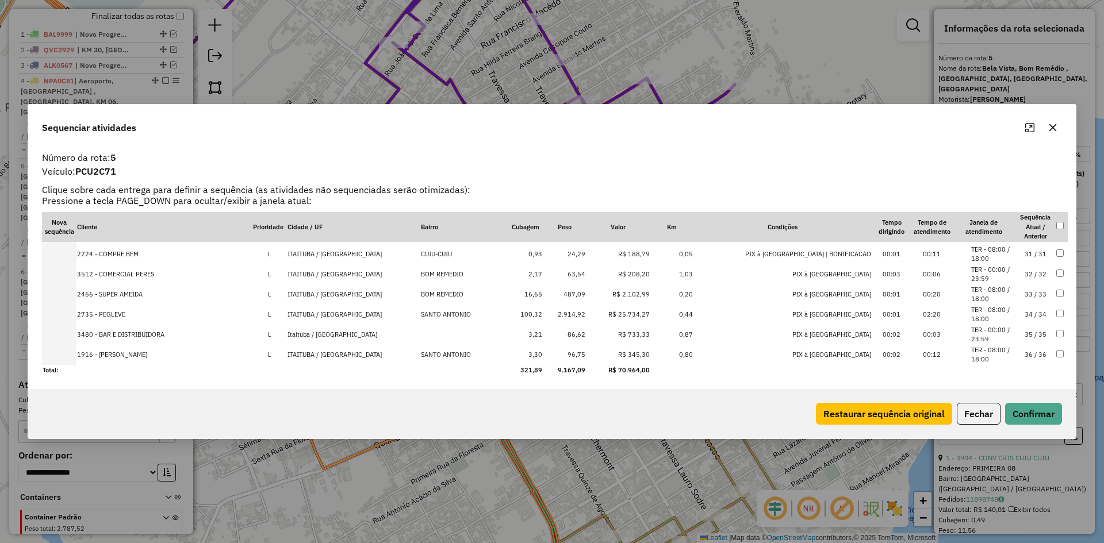
click at [586, 311] on td "2.914,92" at bounding box center [564, 315] width 43 height 20
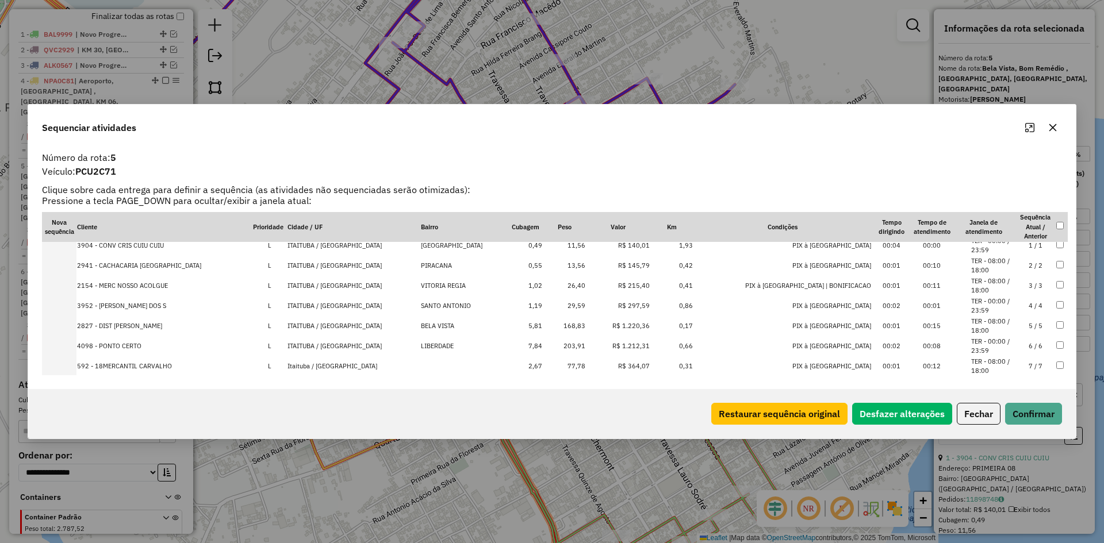
scroll to position [0, 0]
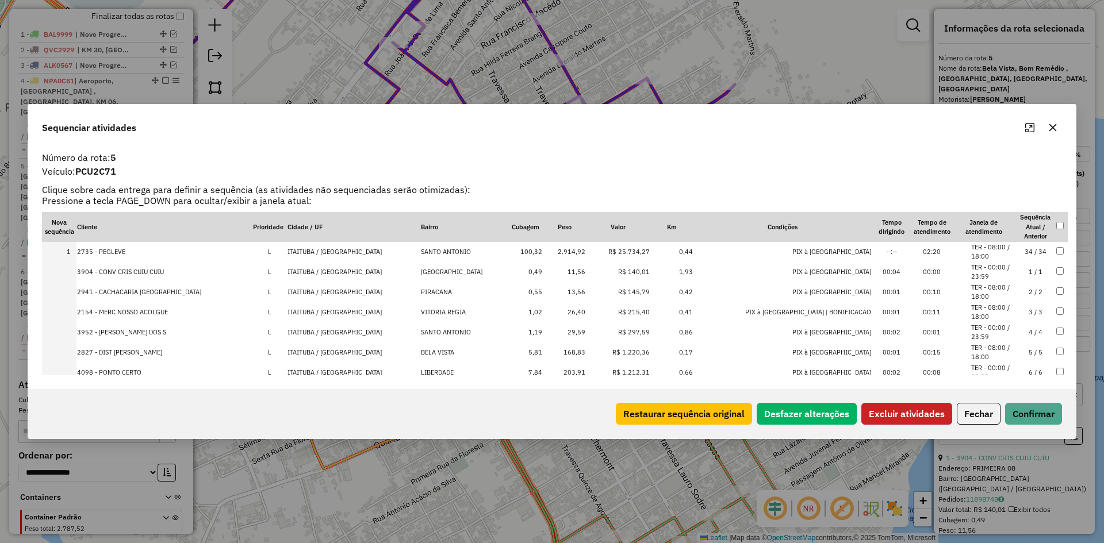
click at [897, 410] on button "Excluir atividades" at bounding box center [906, 414] width 91 height 22
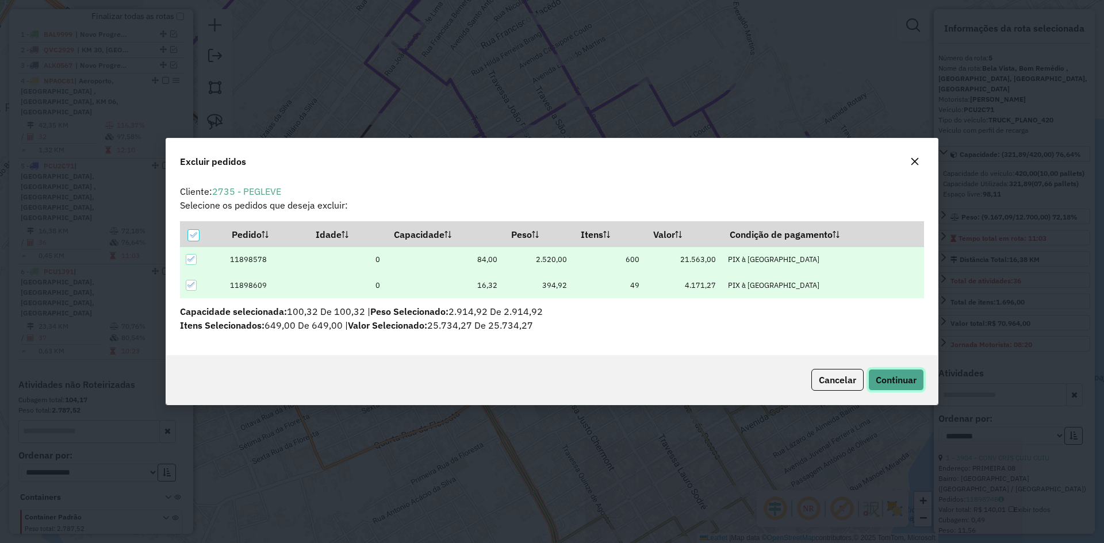
click at [886, 379] on span "Continuar" at bounding box center [895, 379] width 41 height 11
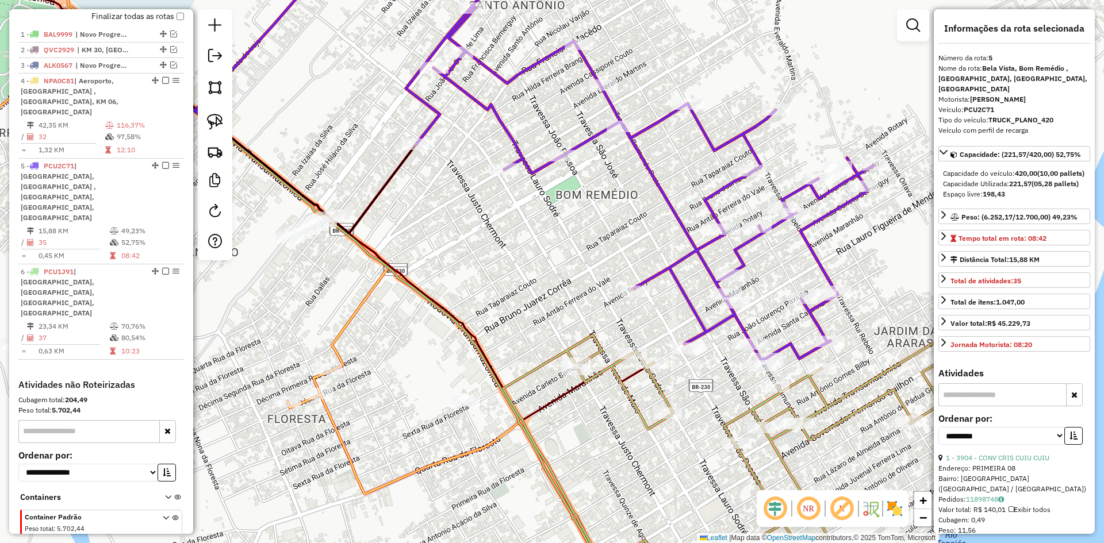
drag, startPoint x: 349, startPoint y: 268, endPoint x: 420, endPoint y: 295, distance: 76.0
click at [427, 298] on icon at bounding box center [264, 297] width 669 height 652
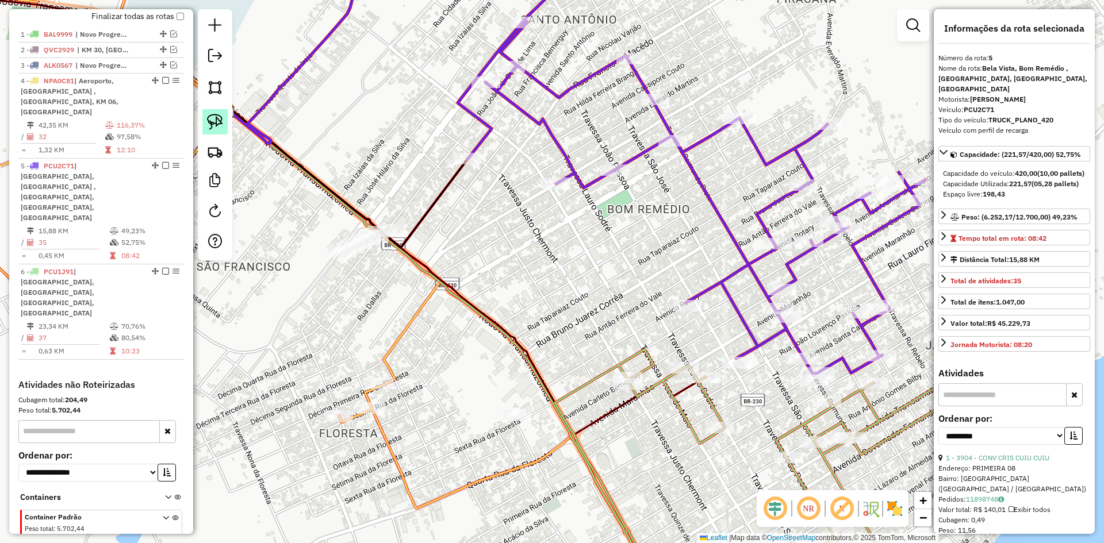
click at [219, 120] on img at bounding box center [215, 122] width 16 height 16
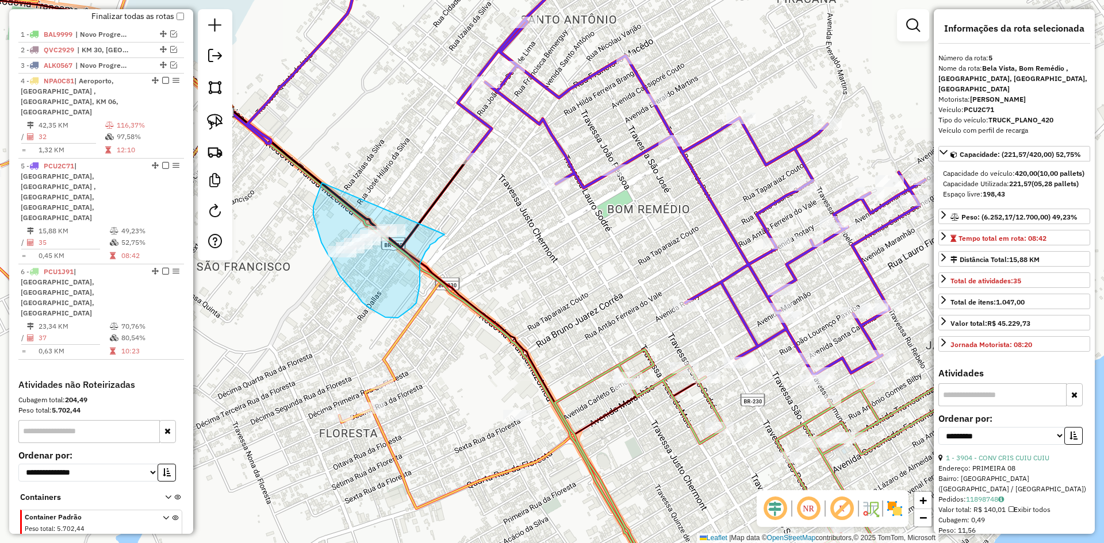
drag, startPoint x: 319, startPoint y: 190, endPoint x: 444, endPoint y: 235, distance: 132.9
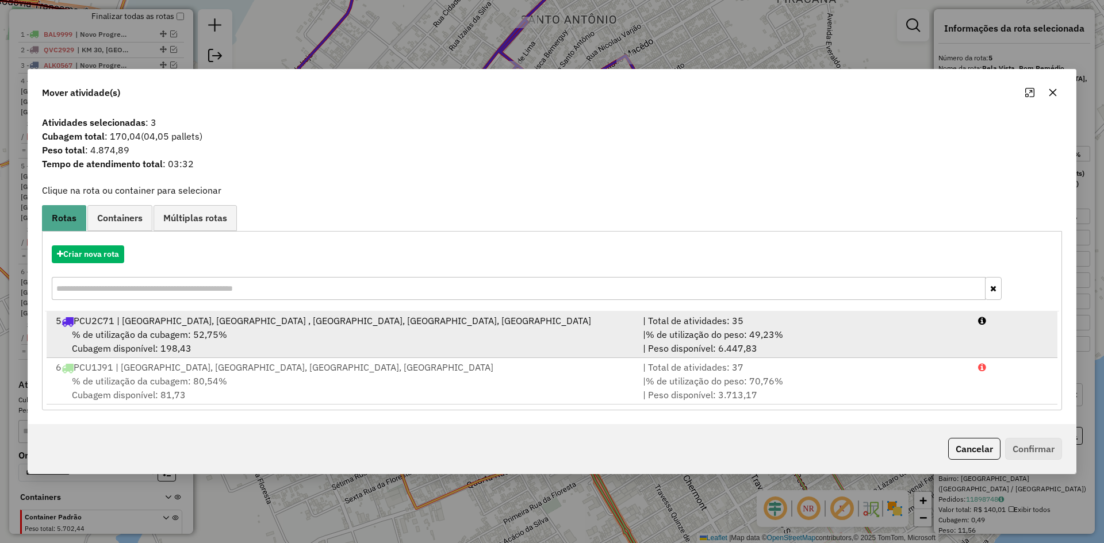
click at [608, 323] on div "5 PCU2C71 | [GEOGRAPHIC_DATA], [GEOGRAPHIC_DATA] , [GEOGRAPHIC_DATA], [GEOGRAPH…" at bounding box center [342, 321] width 587 height 14
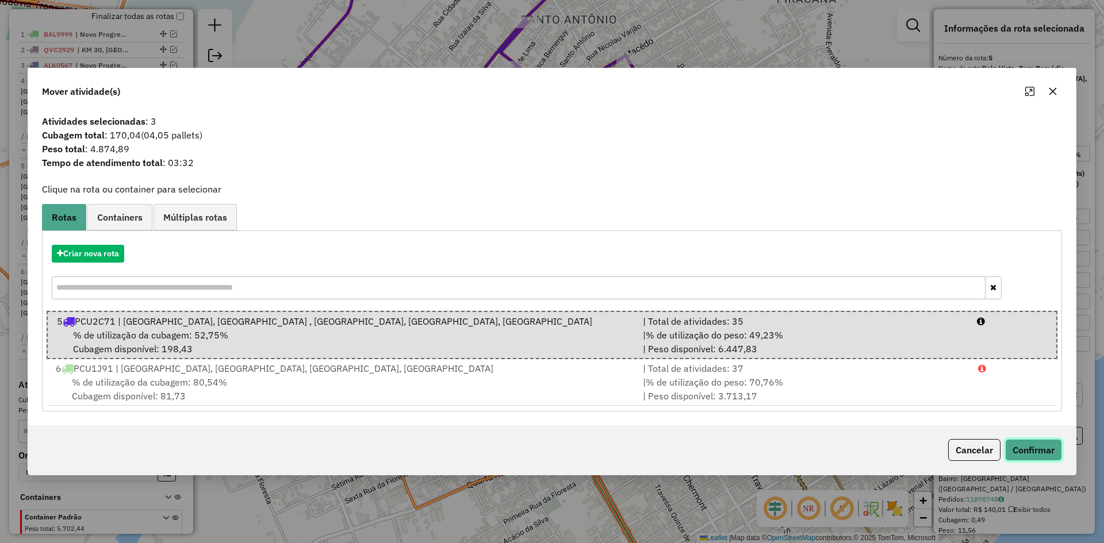
click at [1030, 446] on button "Confirmar" at bounding box center [1033, 450] width 57 height 22
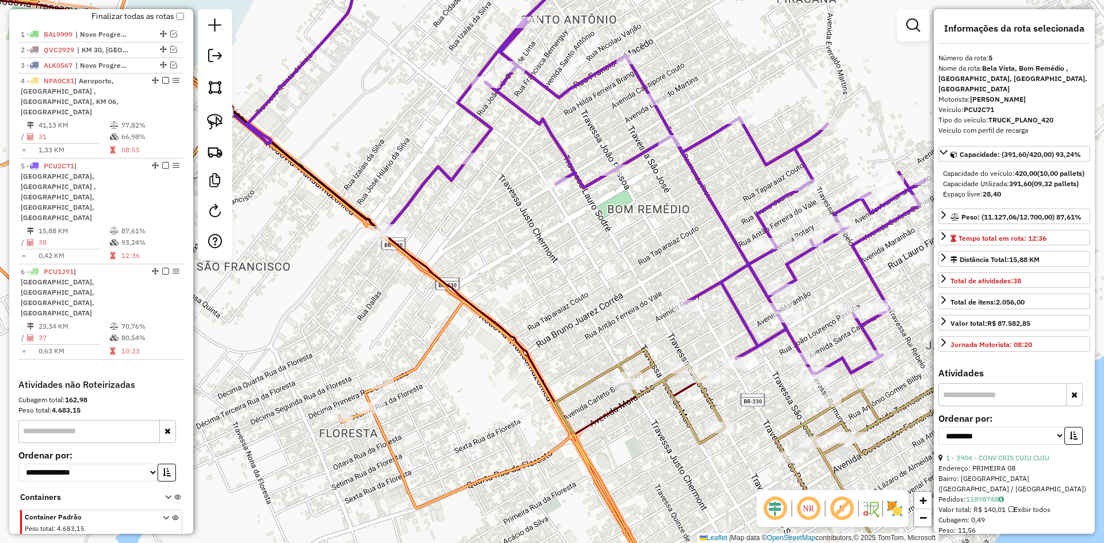
click at [735, 272] on icon at bounding box center [653, 160] width 543 height 429
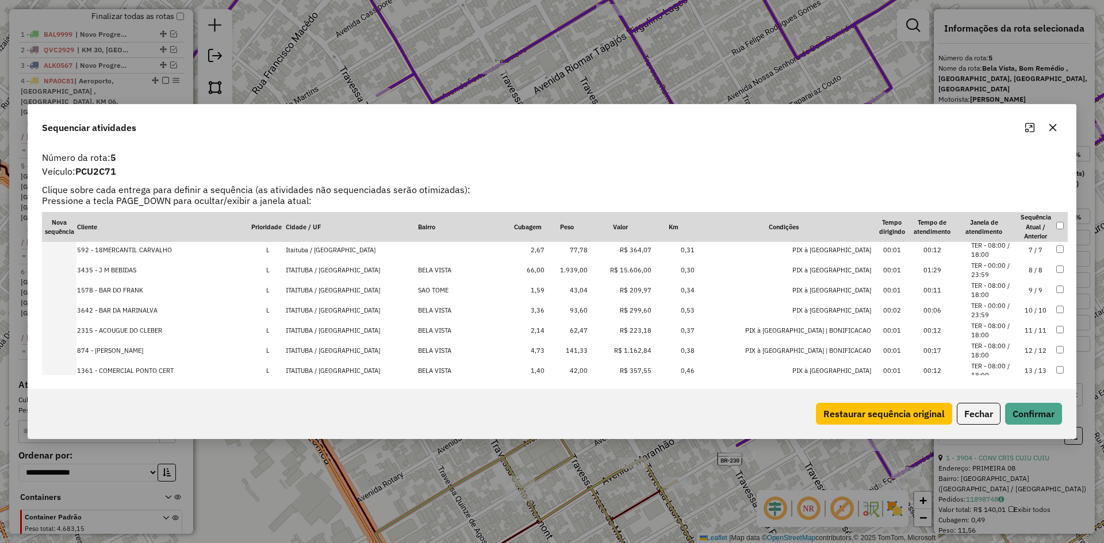
scroll to position [57, 0]
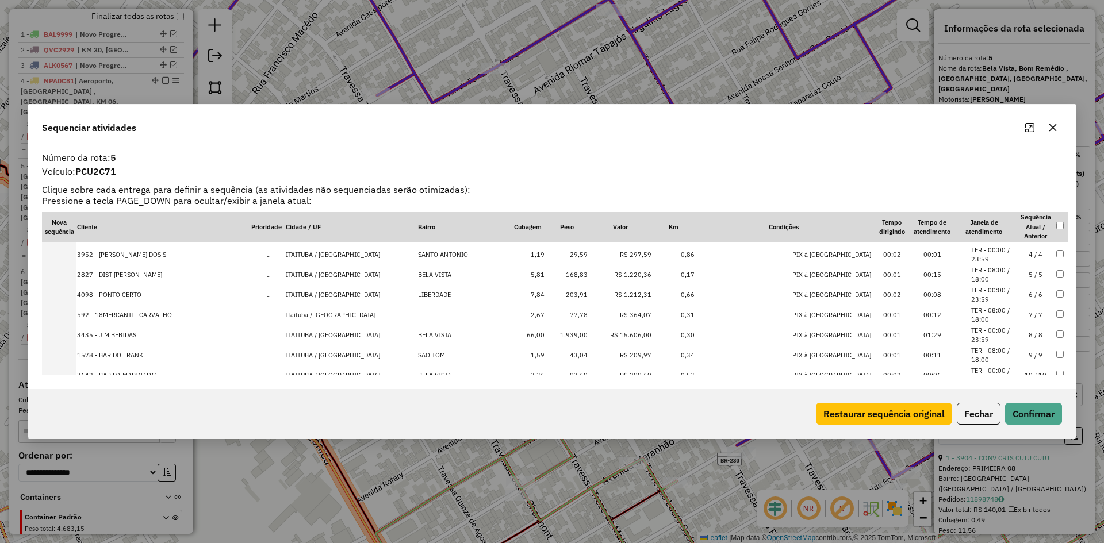
click at [556, 332] on td "1.939,00" at bounding box center [566, 335] width 43 height 20
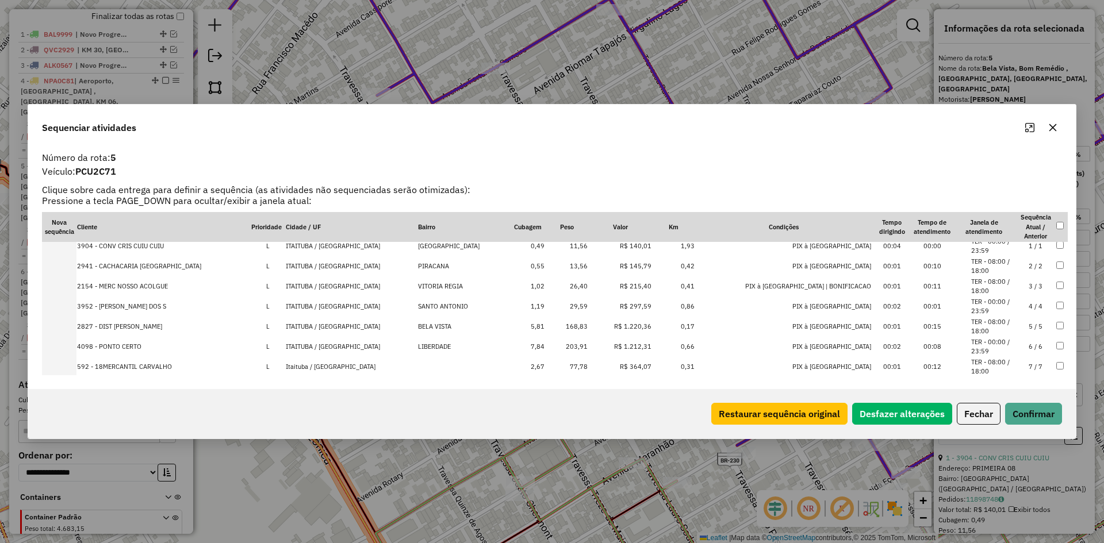
scroll to position [0, 0]
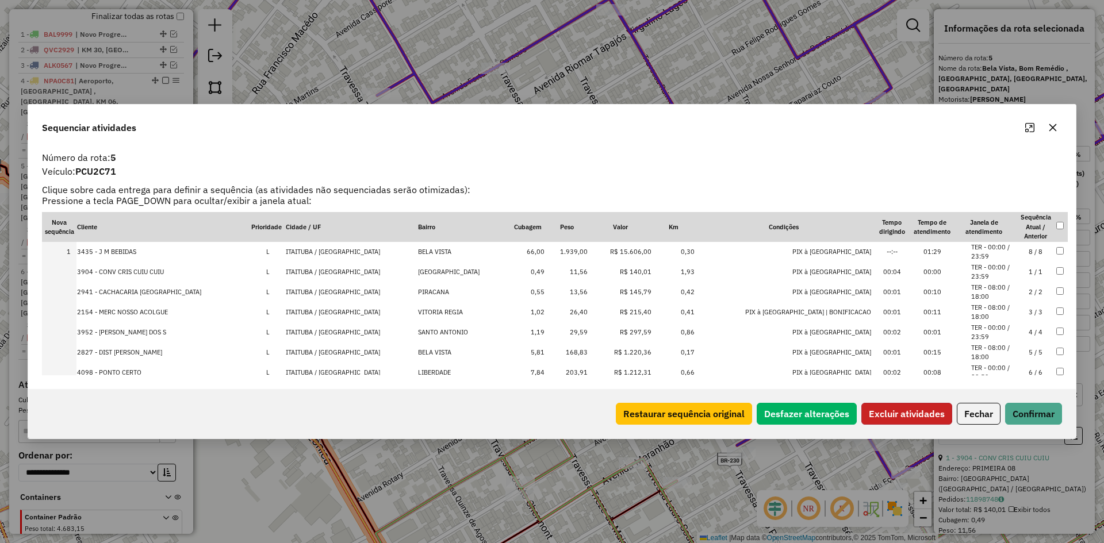
click at [883, 409] on button "Excluir atividades" at bounding box center [906, 414] width 91 height 22
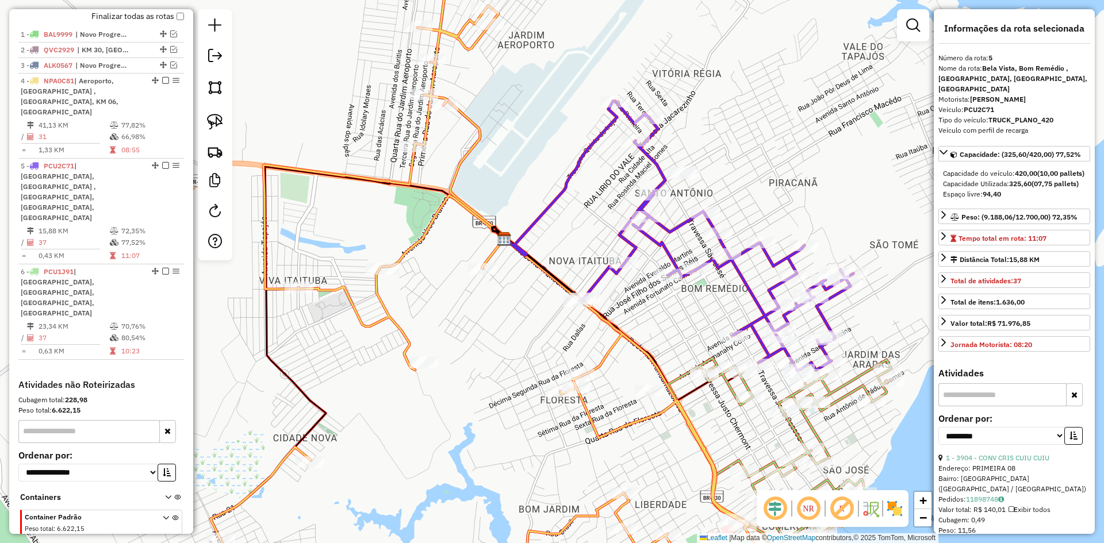
click at [739, 274] on icon at bounding box center [717, 236] width 272 height 270
click at [604, 365] on icon at bounding box center [483, 272] width 547 height 652
click at [213, 119] on img at bounding box center [215, 122] width 16 height 16
click at [752, 292] on icon at bounding box center [717, 236] width 272 height 270
click at [220, 122] on img at bounding box center [215, 122] width 16 height 16
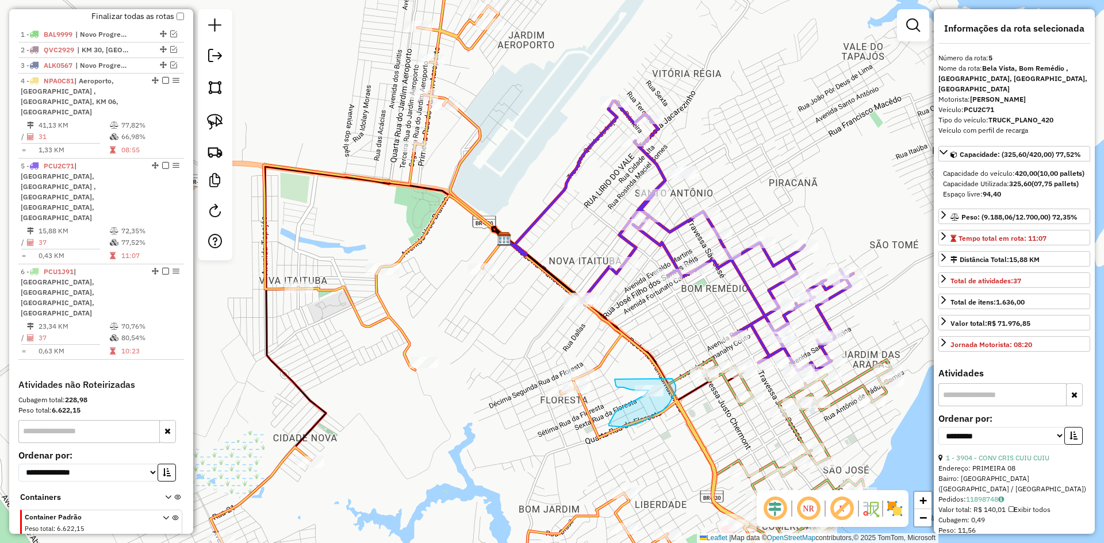
drag, startPoint x: 616, startPoint y: 386, endPoint x: 672, endPoint y: 379, distance: 56.8
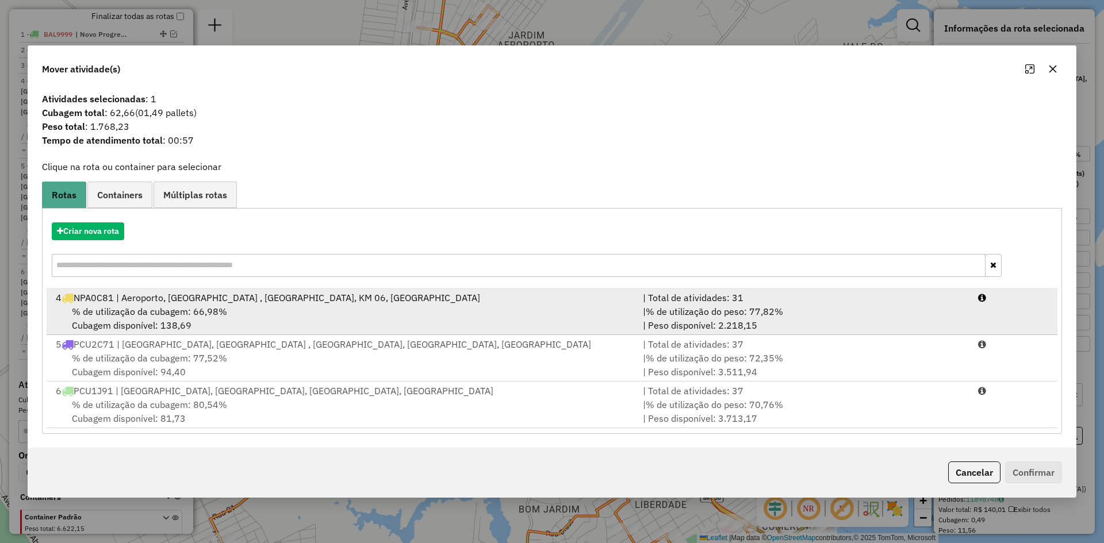
drag, startPoint x: 369, startPoint y: 327, endPoint x: 381, endPoint y: 325, distance: 12.2
click at [374, 327] on div "% de utilização da cubagem: 66,98% Cubagem disponível: 138,69" at bounding box center [342, 319] width 587 height 28
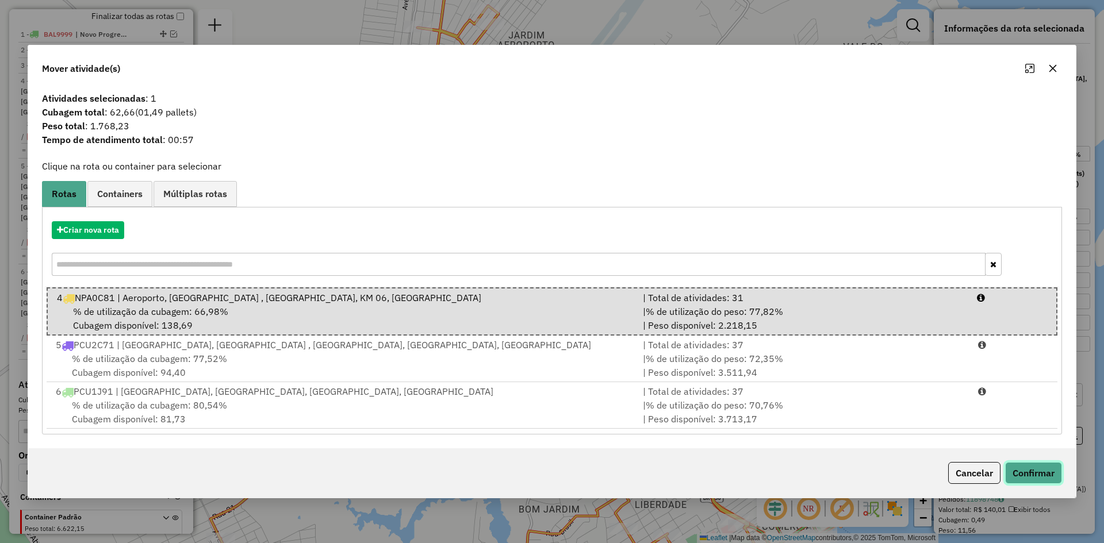
click at [1036, 468] on button "Confirmar" at bounding box center [1033, 473] width 57 height 22
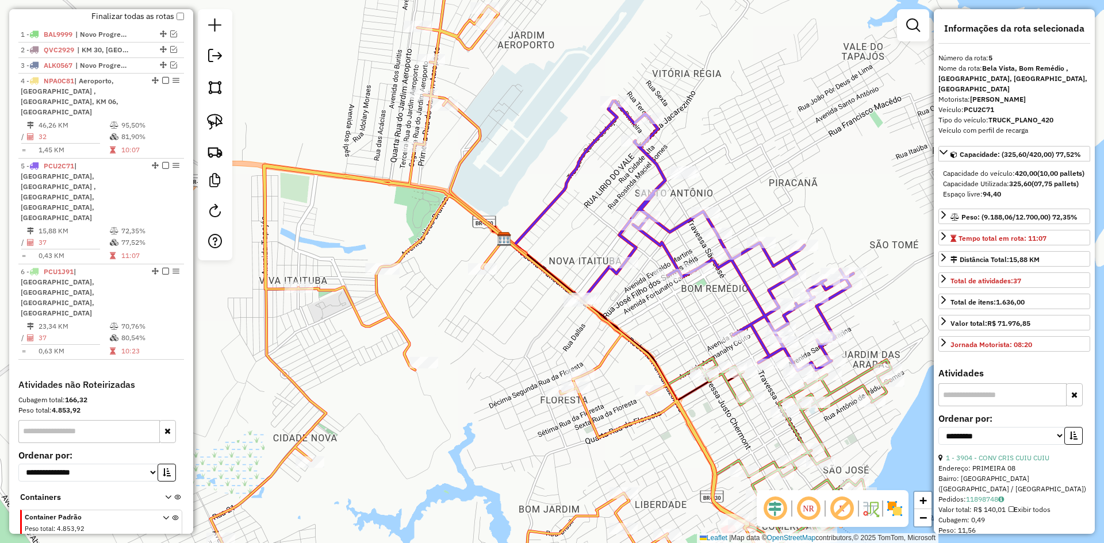
click at [601, 365] on icon at bounding box center [483, 272] width 547 height 652
click at [766, 314] on icon at bounding box center [717, 236] width 272 height 270
click at [784, 398] on icon at bounding box center [779, 458] width 223 height 201
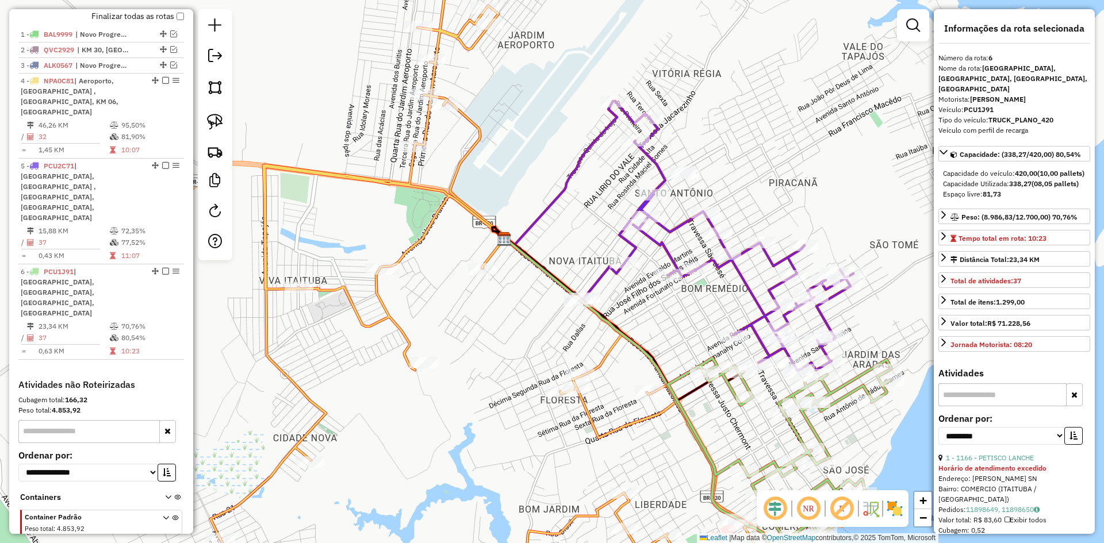
click at [773, 293] on icon at bounding box center [717, 236] width 272 height 270
click at [766, 294] on icon at bounding box center [717, 236] width 272 height 270
click at [796, 432] on icon at bounding box center [779, 458] width 223 height 201
click at [624, 424] on icon at bounding box center [483, 272] width 547 height 652
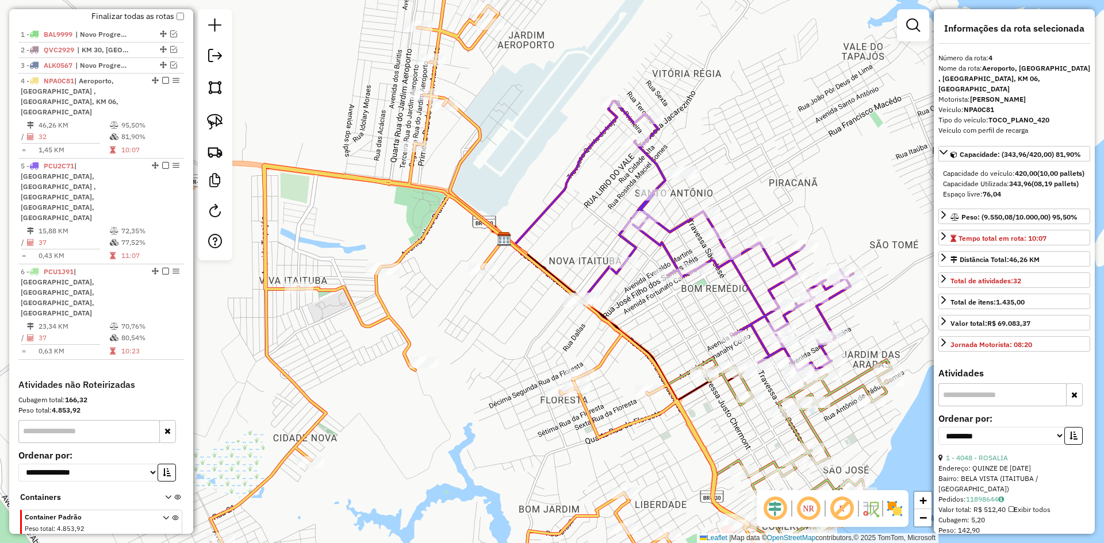
drag, startPoint x: 677, startPoint y: 477, endPoint x: 558, endPoint y: 235, distance: 269.4
click at [558, 235] on div "Janela de atendimento Grade de atendimento Capacidade Transportadoras Veículos …" at bounding box center [552, 271] width 1104 height 543
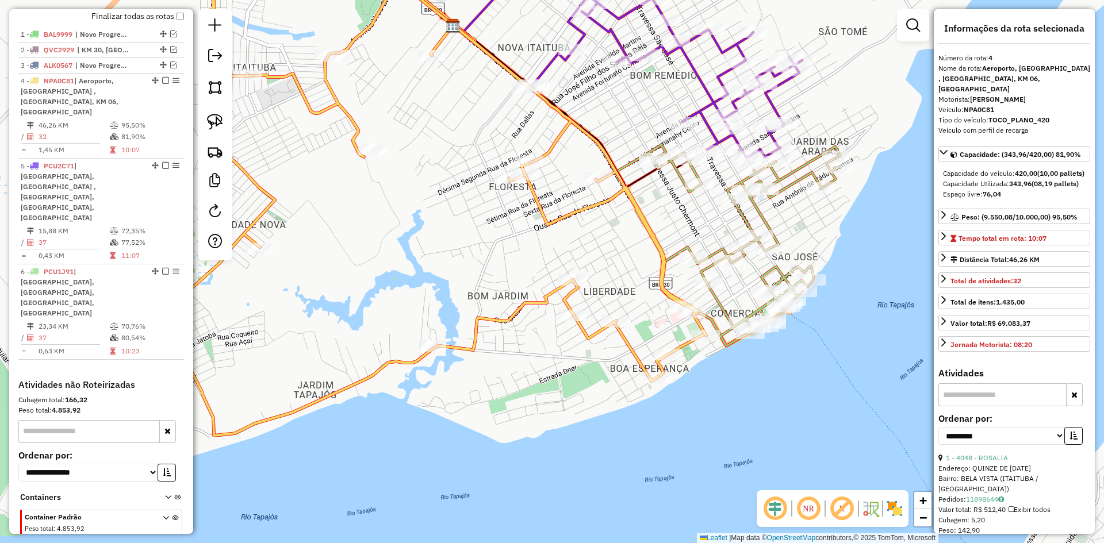
drag, startPoint x: 441, startPoint y: 235, endPoint x: 509, endPoint y: 264, distance: 73.4
click at [509, 264] on div "Janela de atendimento Grade de atendimento Capacidade Transportadoras Veículos …" at bounding box center [552, 271] width 1104 height 543
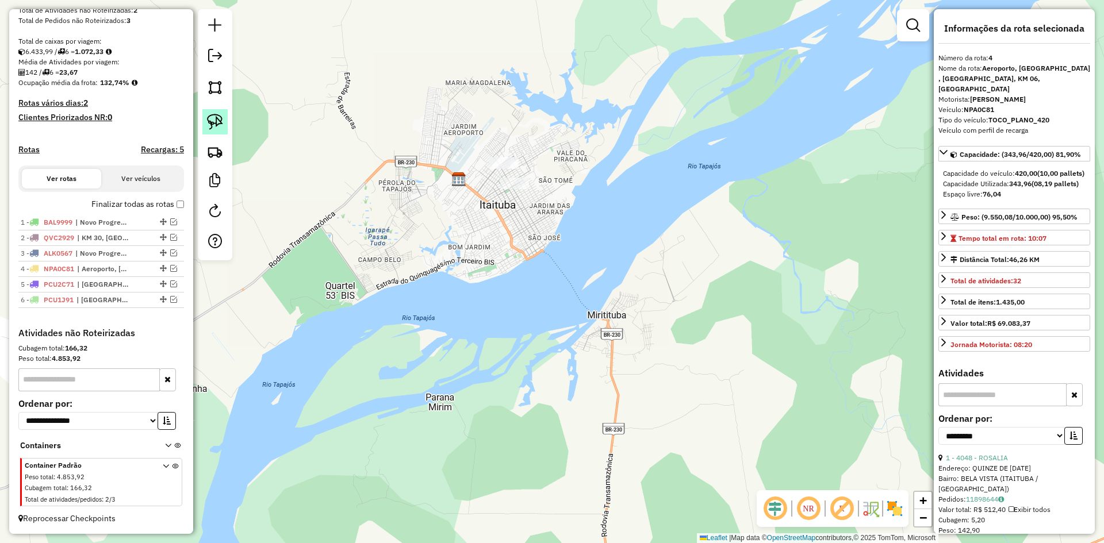
click at [210, 114] on img at bounding box center [215, 122] width 16 height 16
drag, startPoint x: 500, startPoint y: 140, endPoint x: 555, endPoint y: 180, distance: 69.1
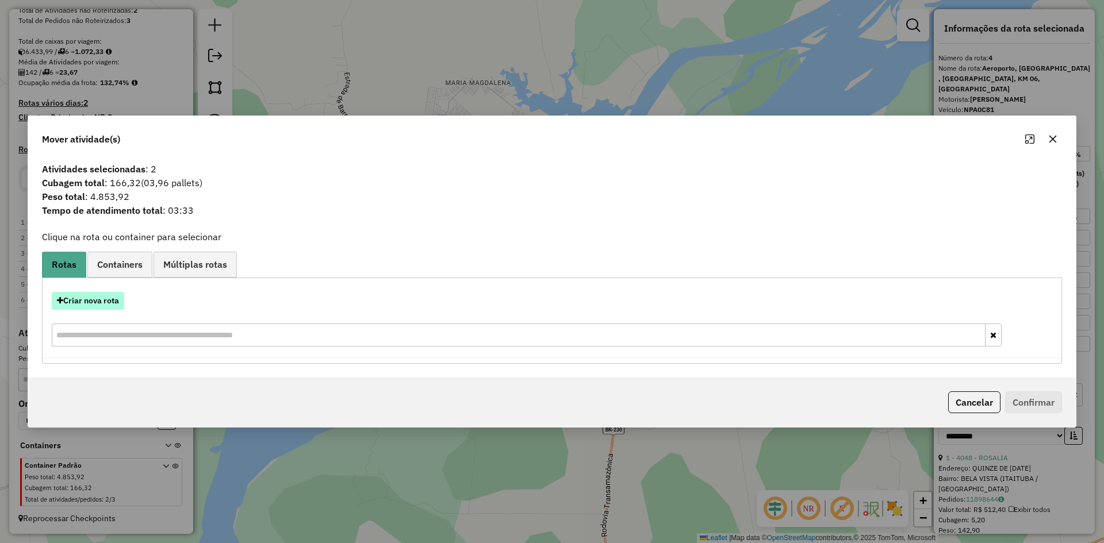
click at [82, 293] on button "Criar nova rota" at bounding box center [88, 301] width 72 height 18
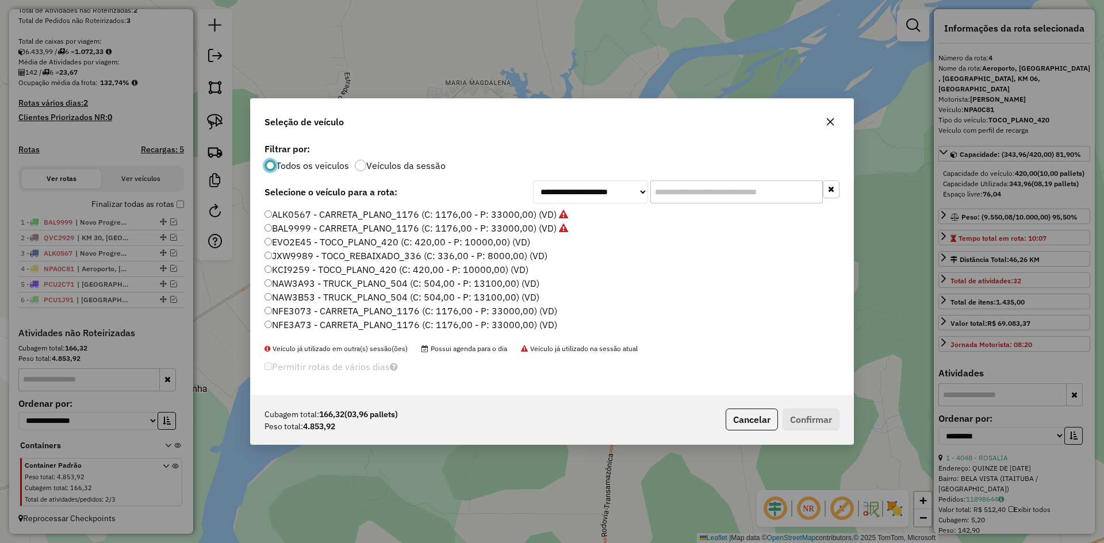
scroll to position [6, 3]
click at [307, 232] on label "BAL9999 - CARRETA_PLANO_1176 (C: 1176,00 - P: 33000,00) (VD)" at bounding box center [416, 228] width 304 height 14
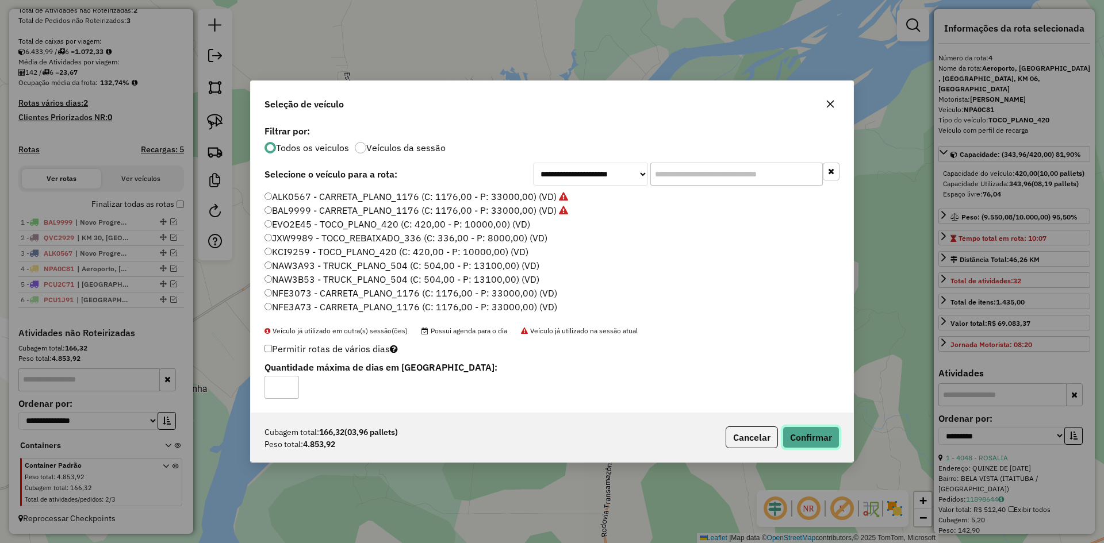
click at [806, 439] on button "Confirmar" at bounding box center [810, 438] width 57 height 22
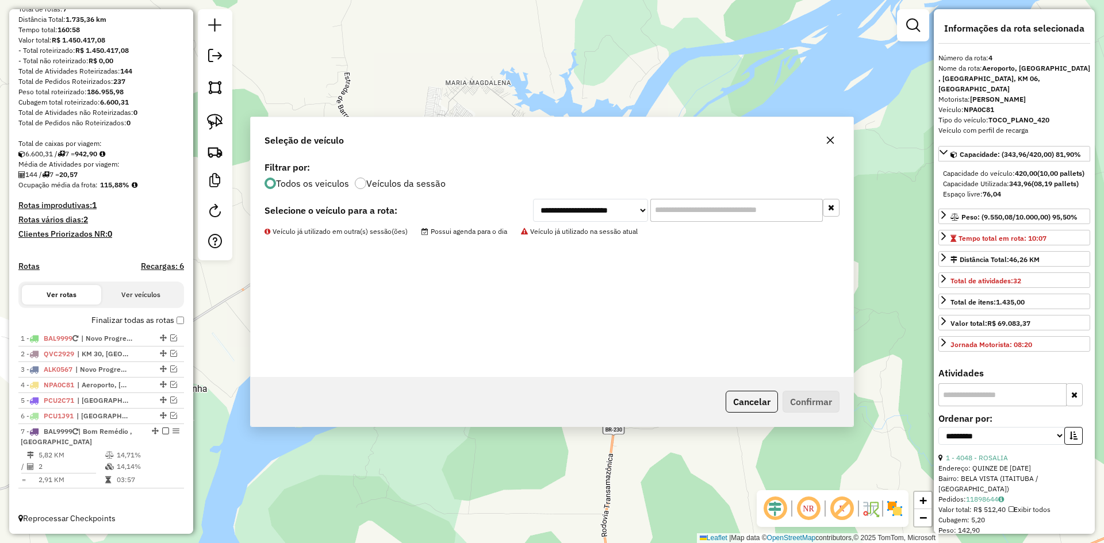
scroll to position [123, 0]
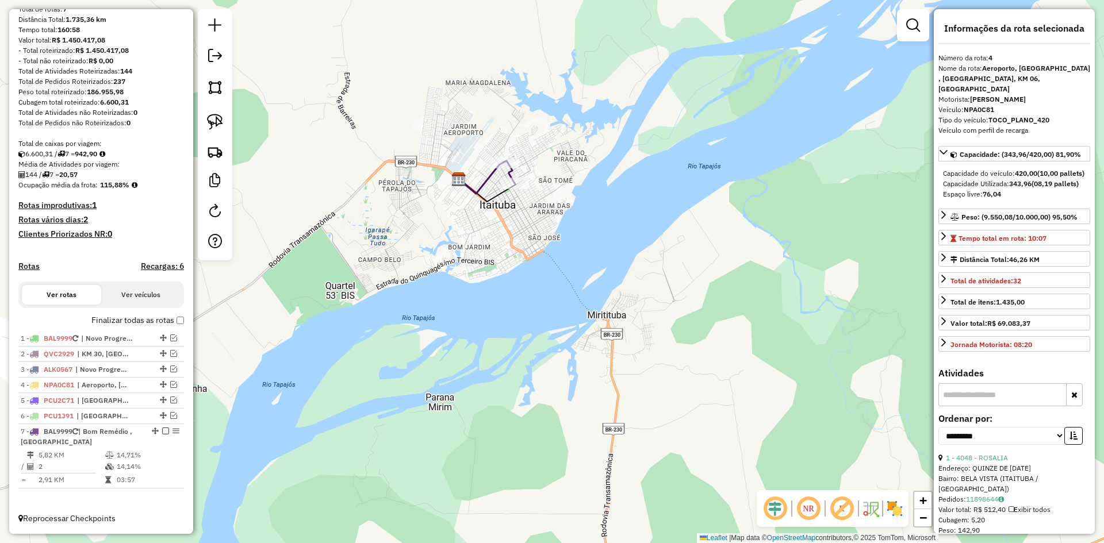
click at [489, 179] on icon at bounding box center [481, 178] width 45 height 32
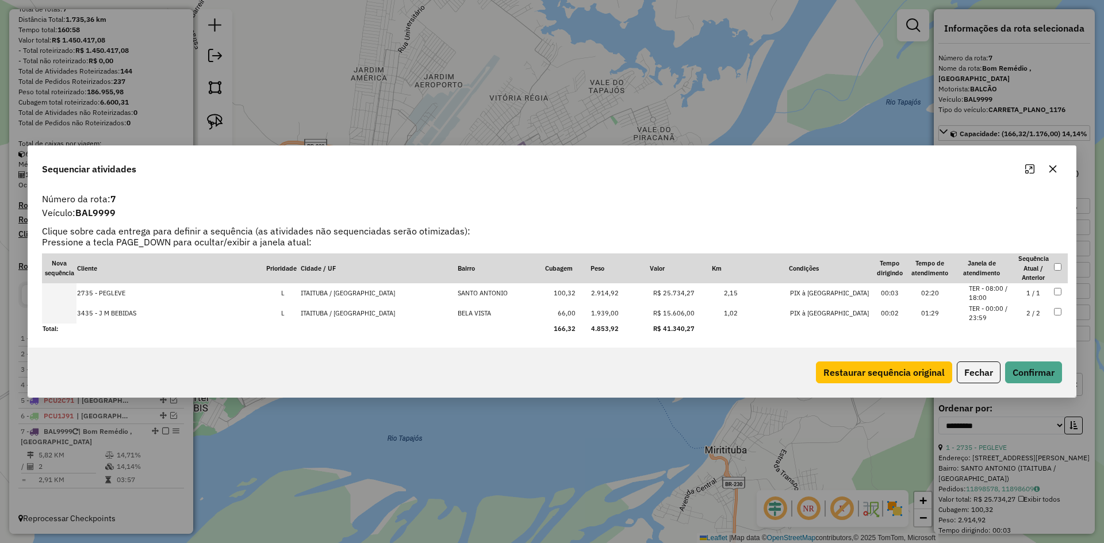
click at [1050, 166] on icon "button" at bounding box center [1052, 168] width 9 height 9
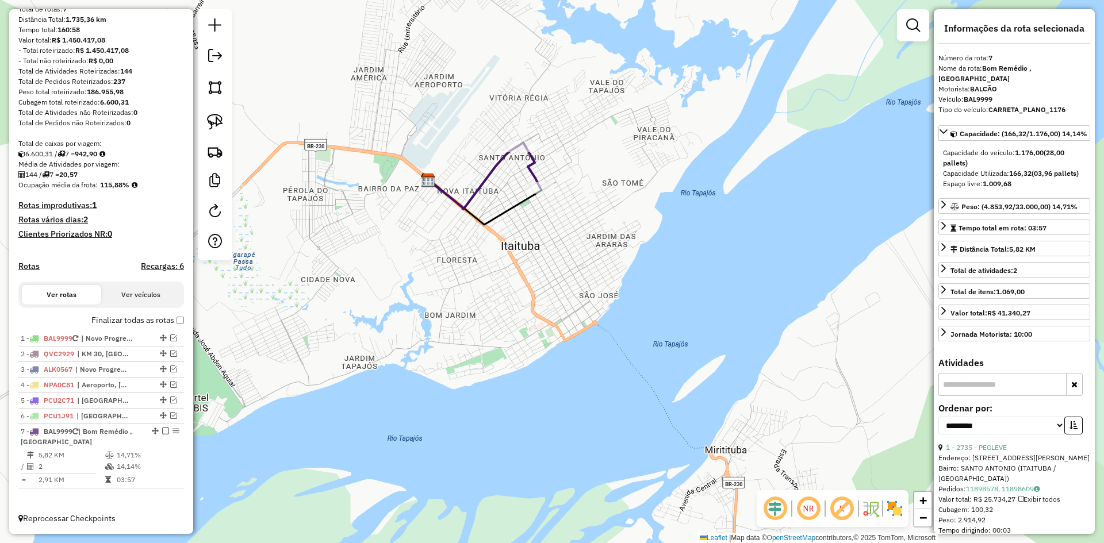
click at [484, 174] on icon at bounding box center [473, 177] width 90 height 63
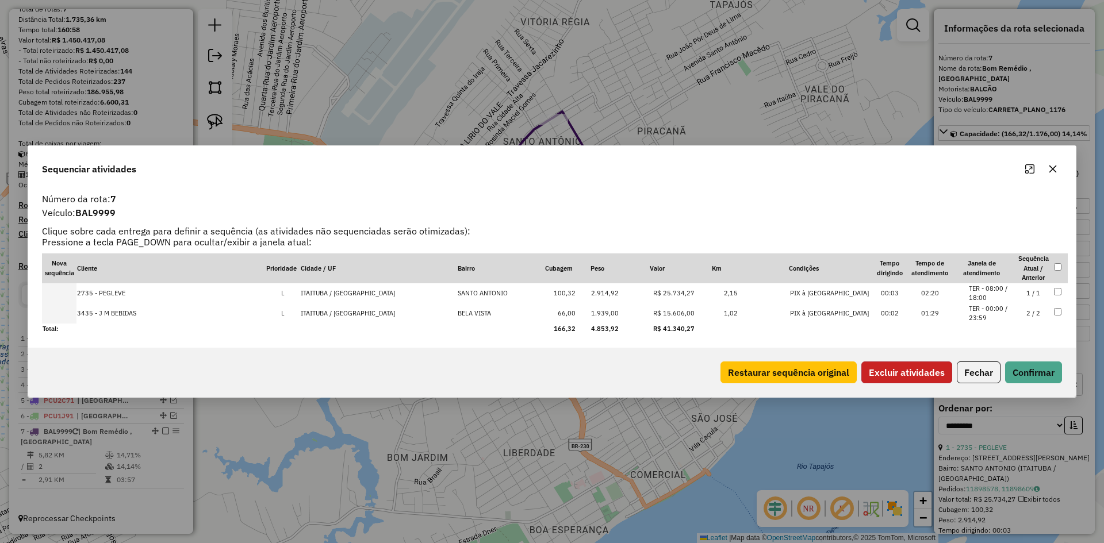
click at [894, 370] on button "Excluir atividades" at bounding box center [906, 373] width 91 height 22
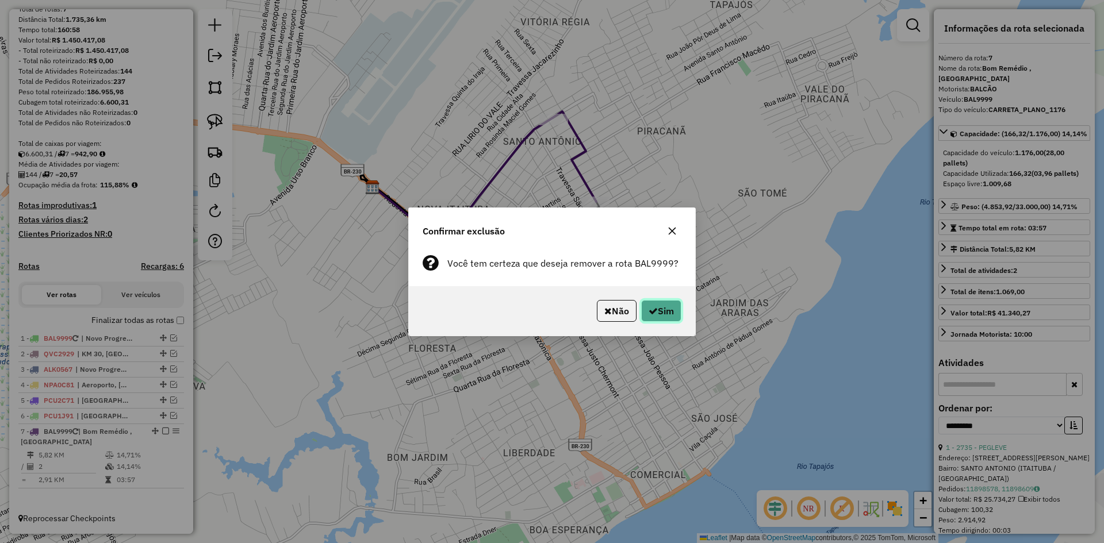
click at [654, 313] on icon "button" at bounding box center [652, 310] width 9 height 9
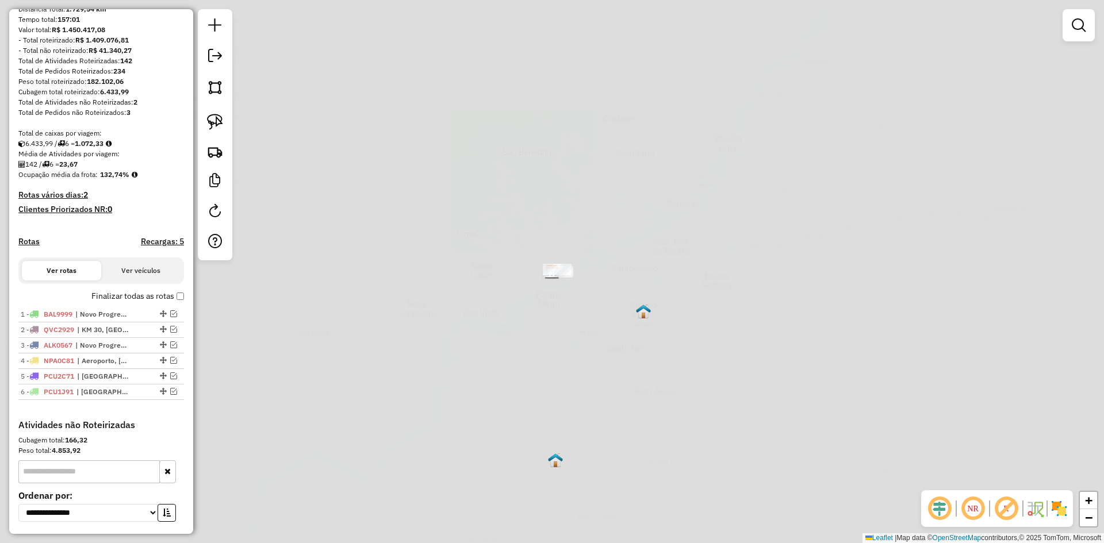
scroll to position [225, 0]
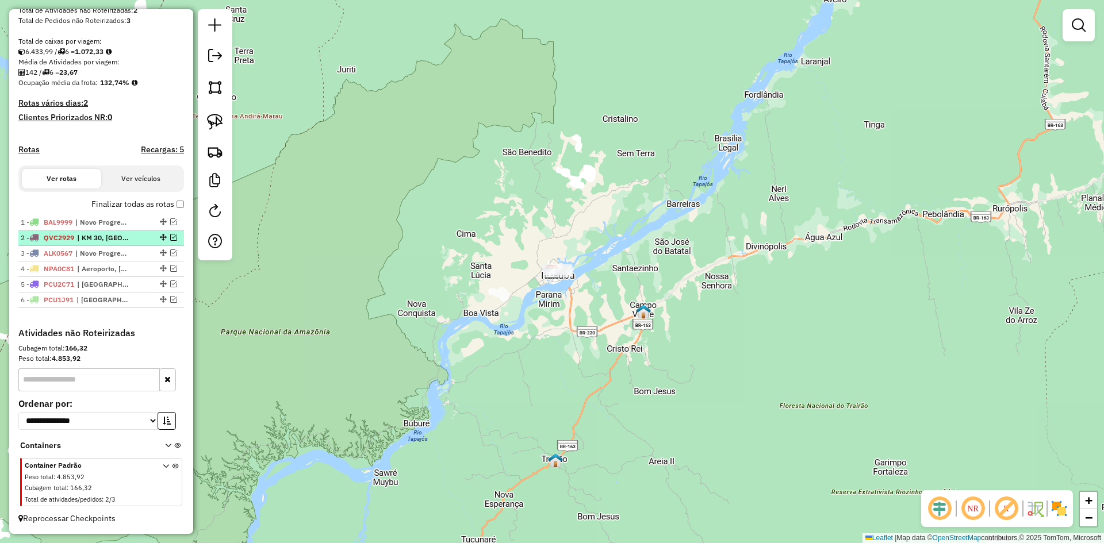
click at [78, 240] on span "| KM 30, [GEOGRAPHIC_DATA]" at bounding box center [103, 238] width 53 height 10
select select "**********"
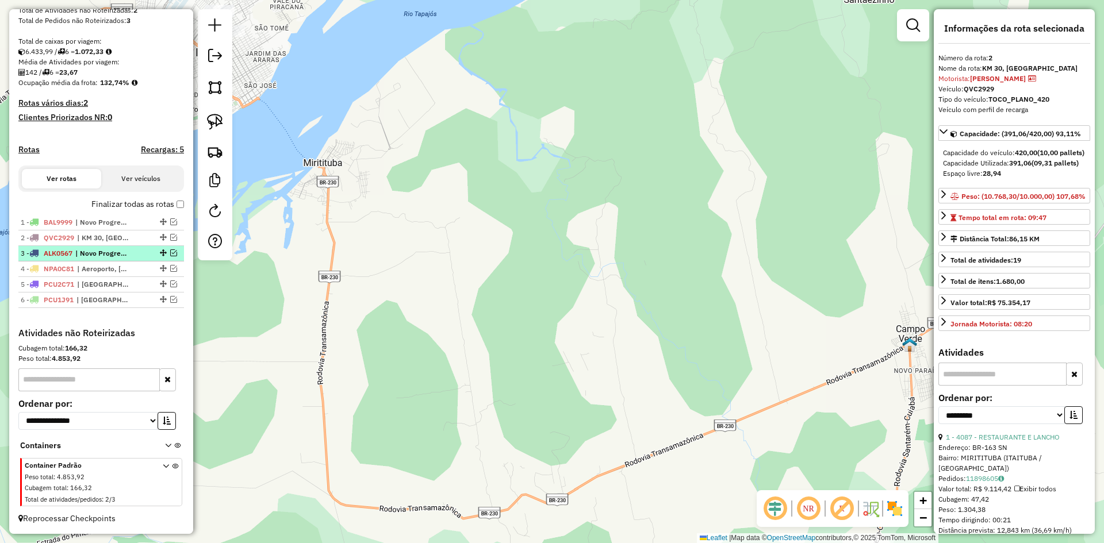
click at [104, 249] on span "| Novo Progresso" at bounding box center [101, 253] width 53 height 10
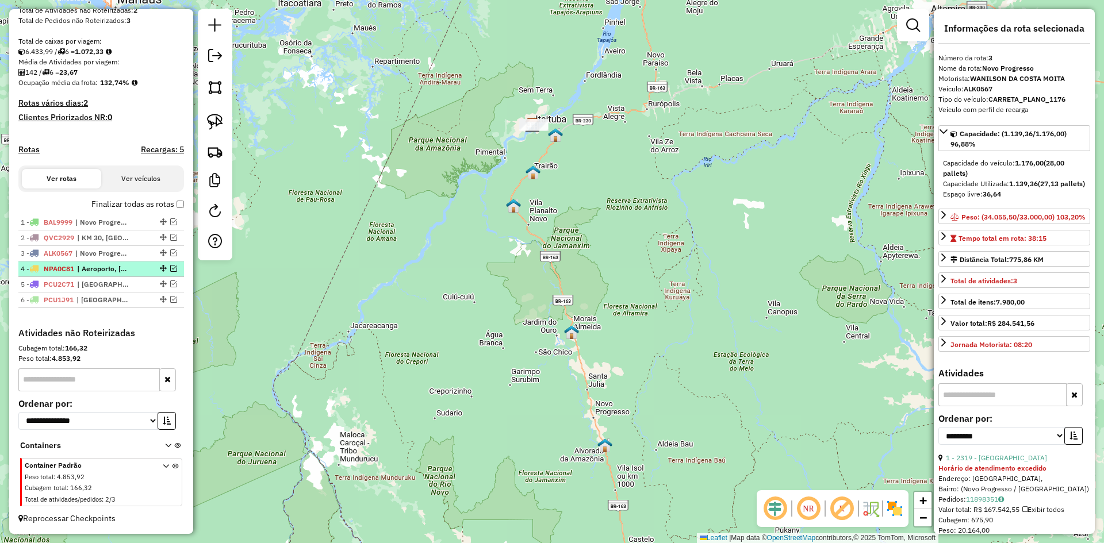
click at [99, 265] on span "| Aeroporto, [GEOGRAPHIC_DATA] , [GEOGRAPHIC_DATA], KM 06, [GEOGRAPHIC_DATA]" at bounding box center [103, 269] width 53 height 10
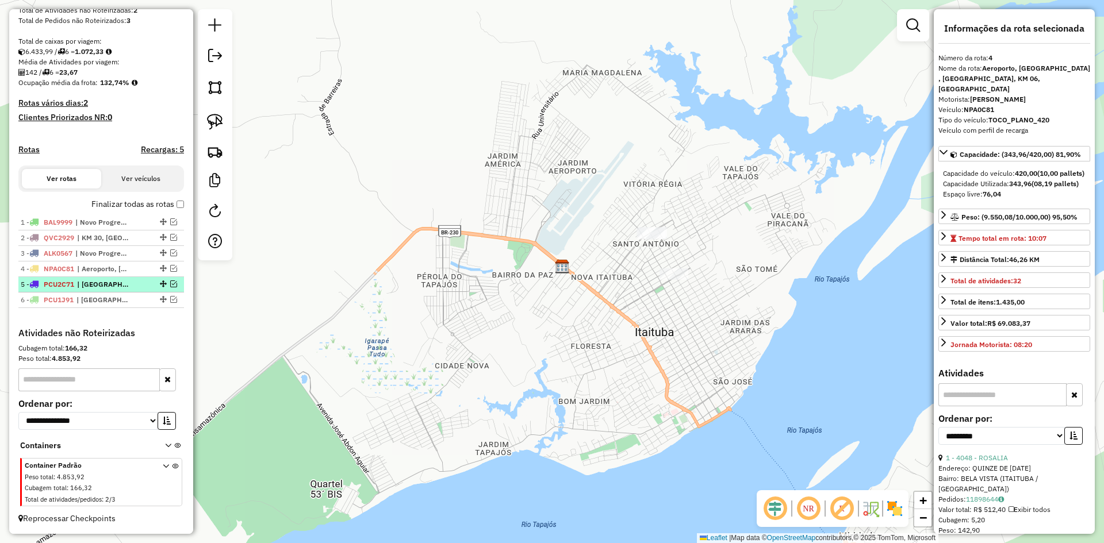
click at [98, 282] on span "| [GEOGRAPHIC_DATA], [GEOGRAPHIC_DATA] , [GEOGRAPHIC_DATA], [GEOGRAPHIC_DATA], …" at bounding box center [103, 284] width 53 height 10
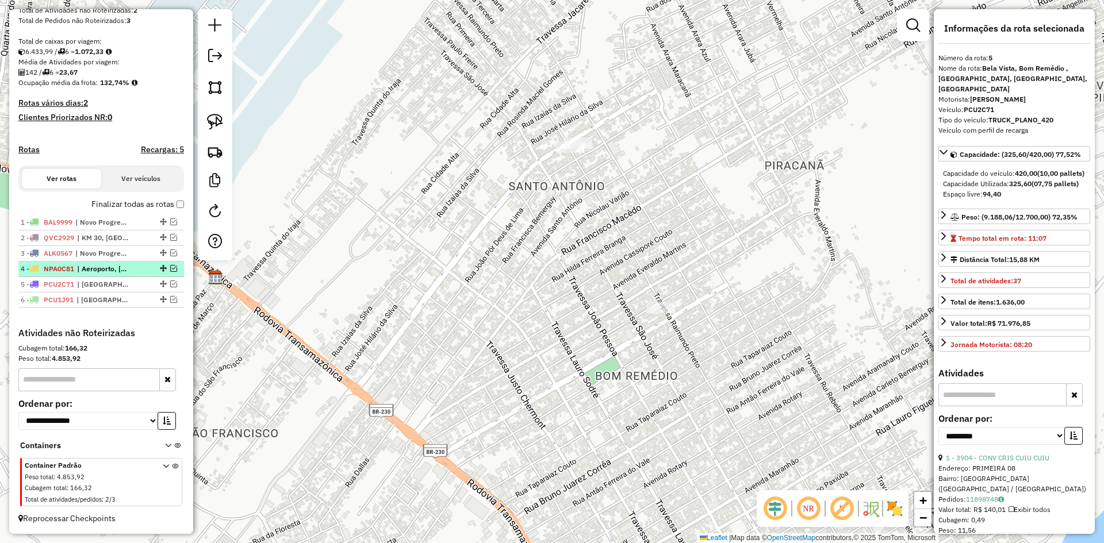
click at [96, 263] on li "4 - NPA0C81 | Aeroporto, [GEOGRAPHIC_DATA] , [GEOGRAPHIC_DATA], KM 06, [GEOGRAP…" at bounding box center [101, 270] width 166 height 16
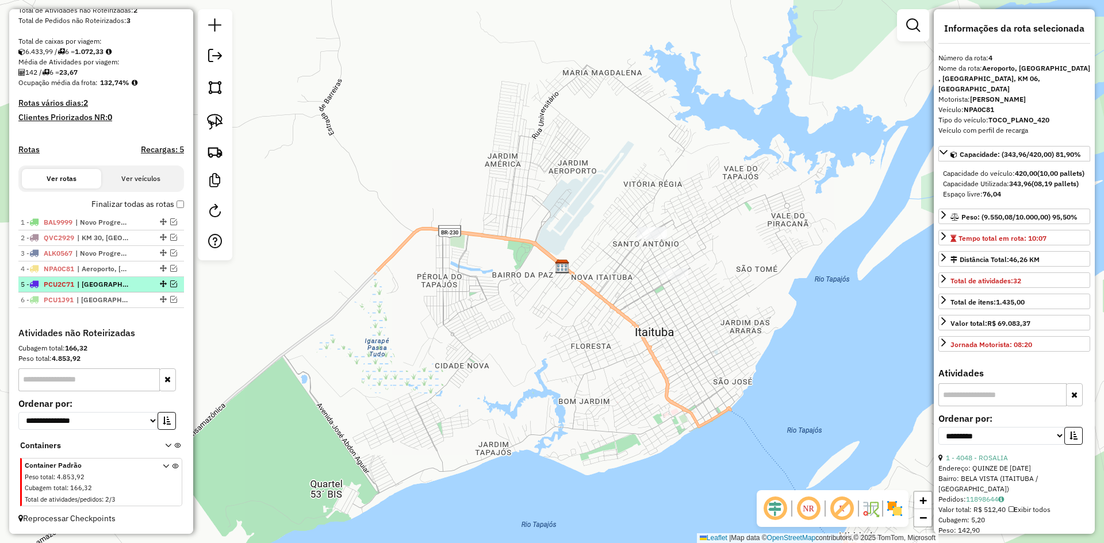
click at [94, 277] on li "5 - PCU2C71 | [GEOGRAPHIC_DATA], [GEOGRAPHIC_DATA] , [GEOGRAPHIC_DATA], [GEOGRA…" at bounding box center [101, 285] width 166 height 16
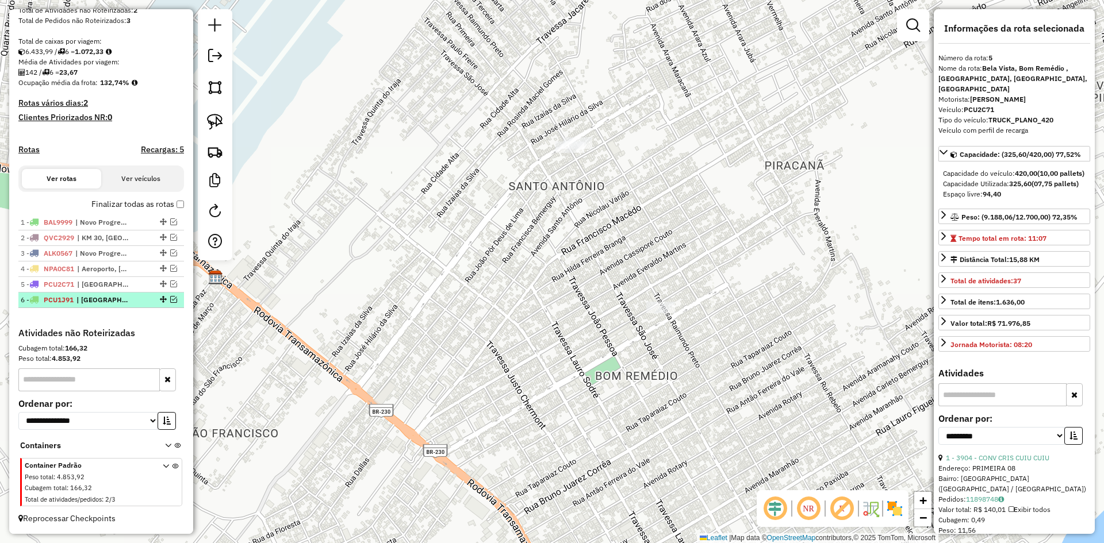
click at [145, 296] on div at bounding box center [162, 299] width 34 height 7
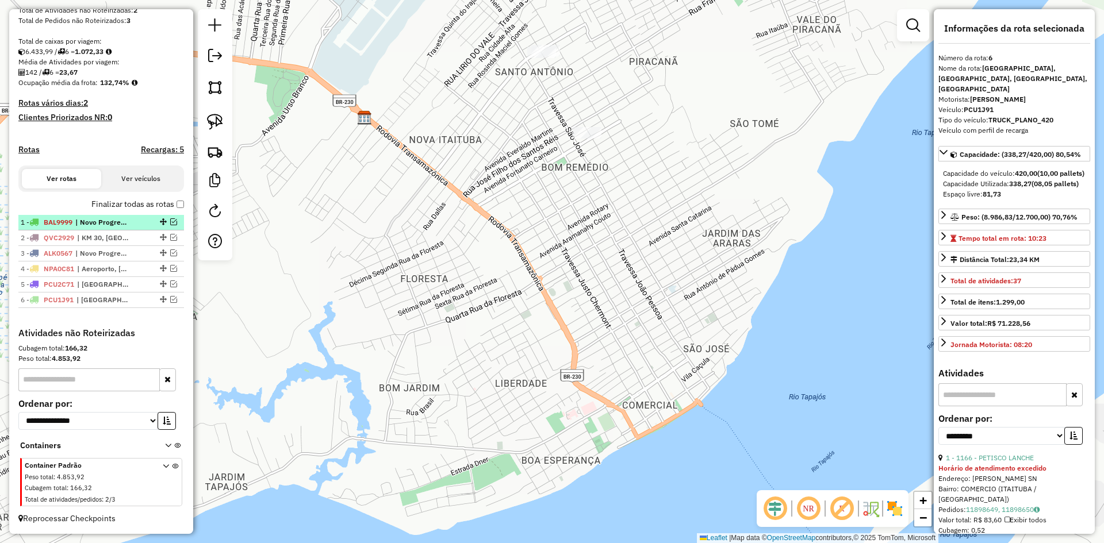
click at [170, 218] on em at bounding box center [173, 221] width 7 height 7
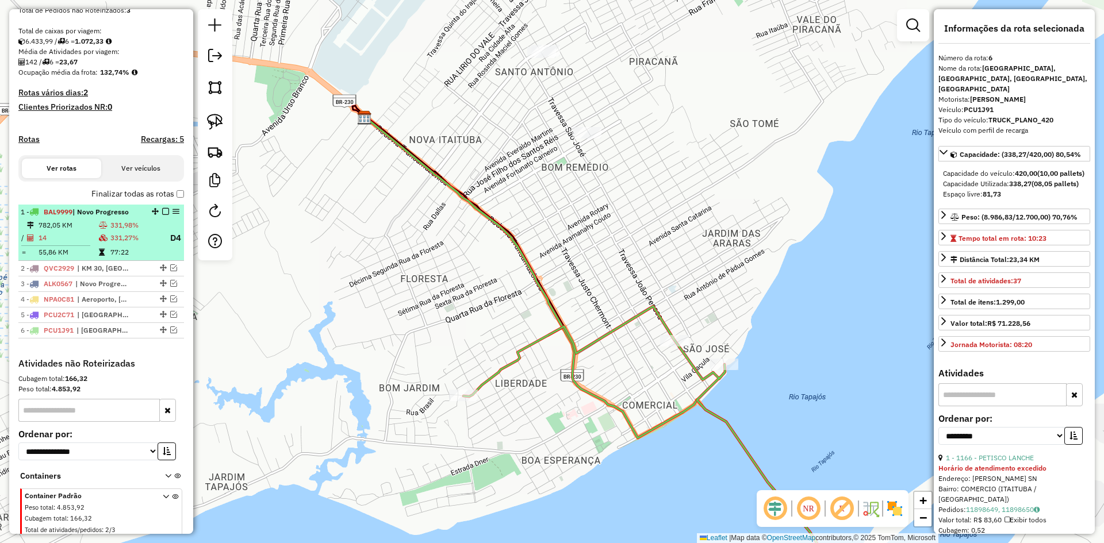
click at [172, 215] on em at bounding box center [175, 211] width 7 height 7
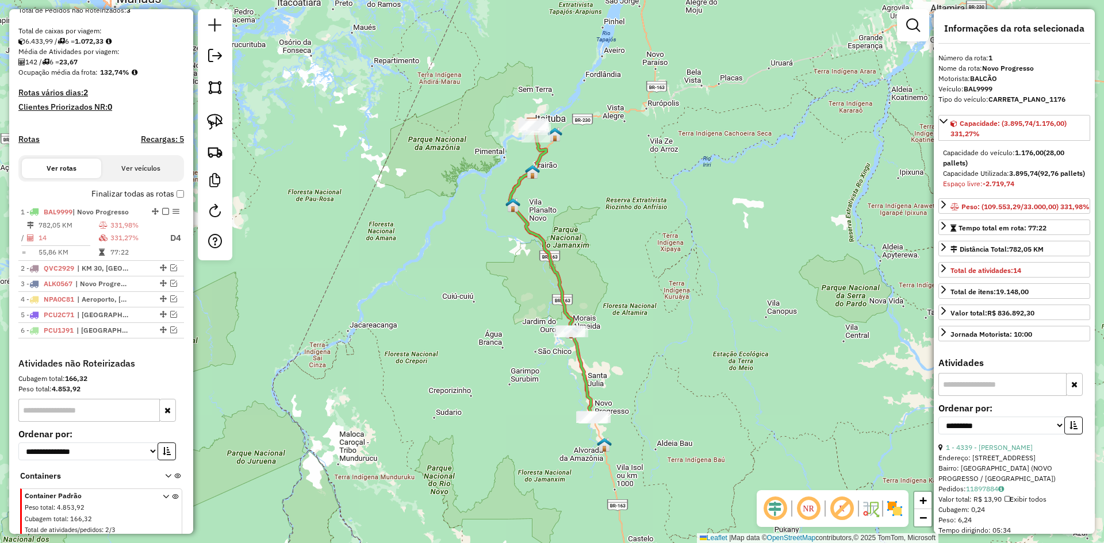
click at [559, 289] on icon at bounding box center [551, 271] width 83 height 292
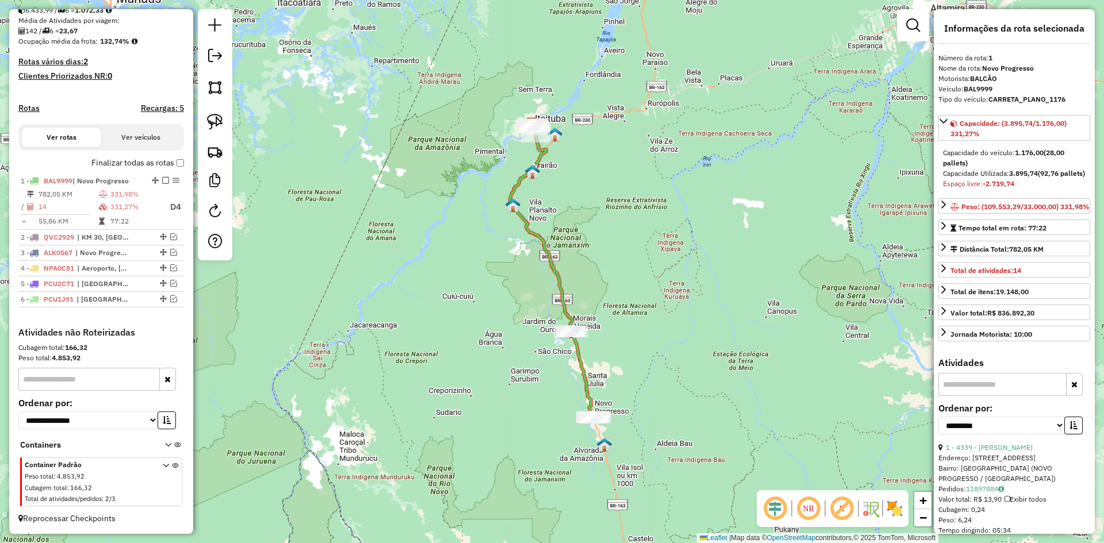
click at [559, 289] on icon at bounding box center [551, 271] width 83 height 292
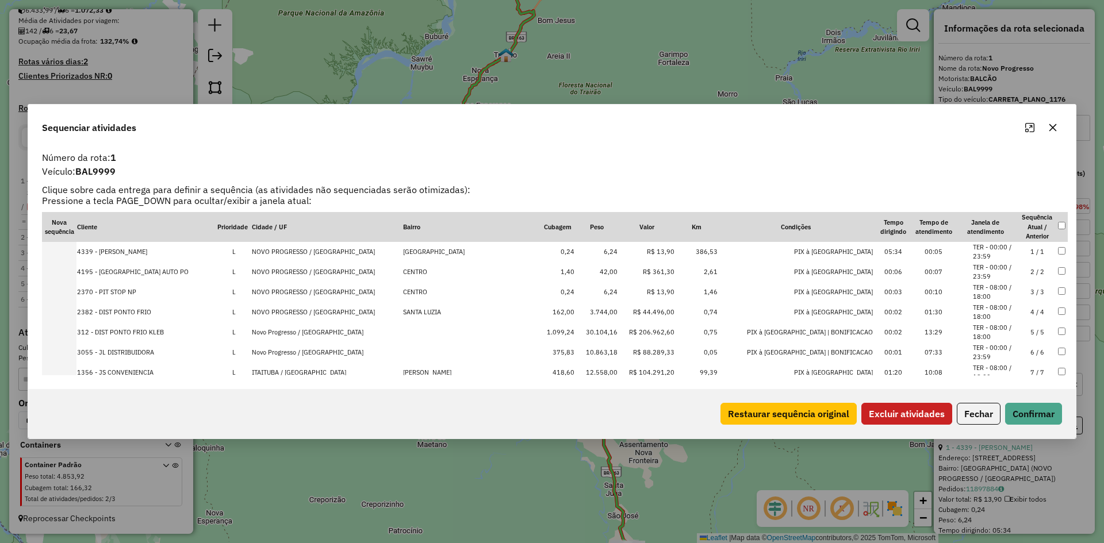
scroll to position [159, 0]
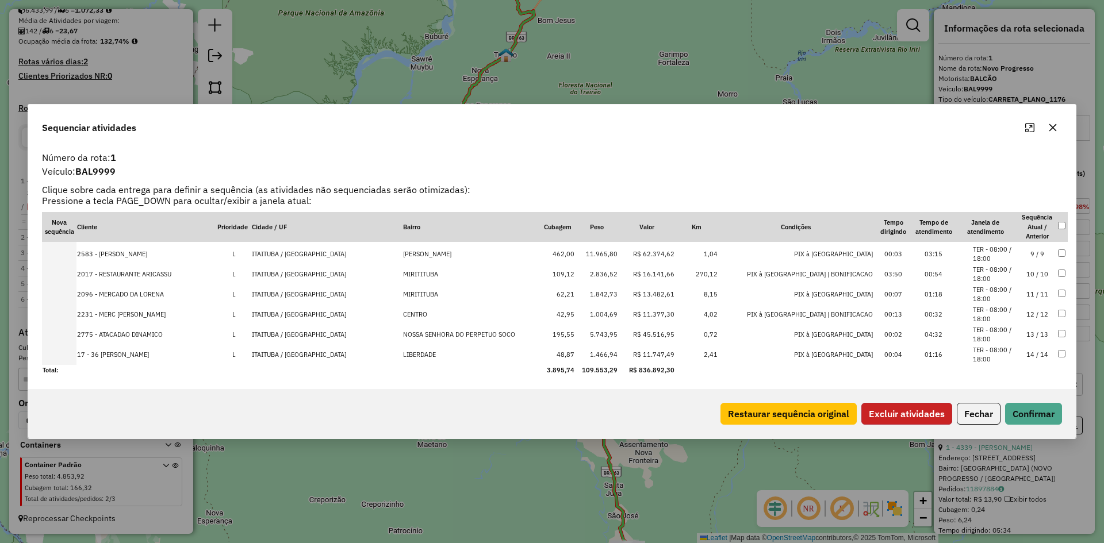
click at [893, 416] on button "Excluir atividades" at bounding box center [906, 414] width 91 height 22
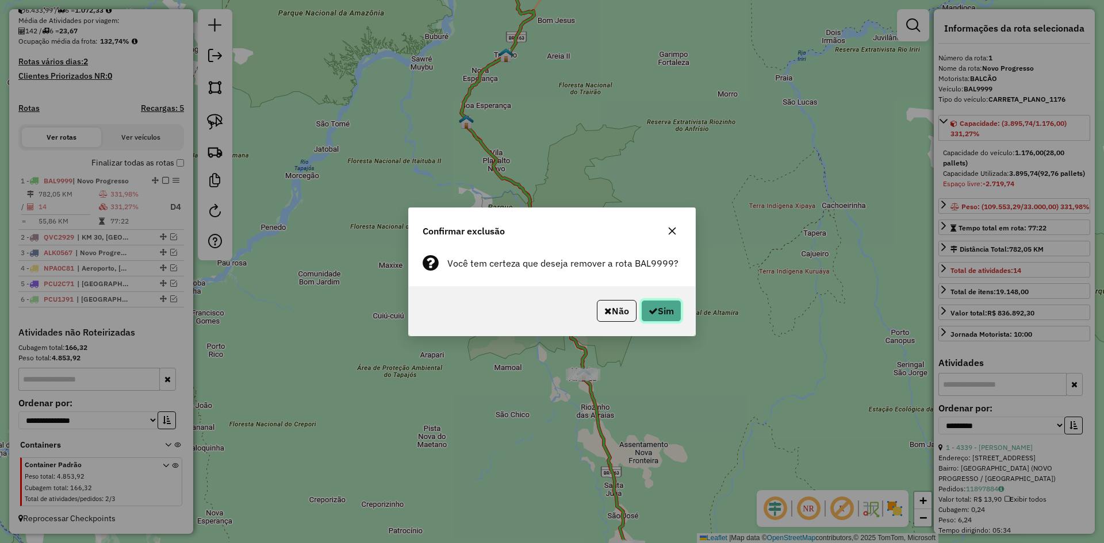
click at [660, 313] on button "Sim" at bounding box center [661, 311] width 40 height 22
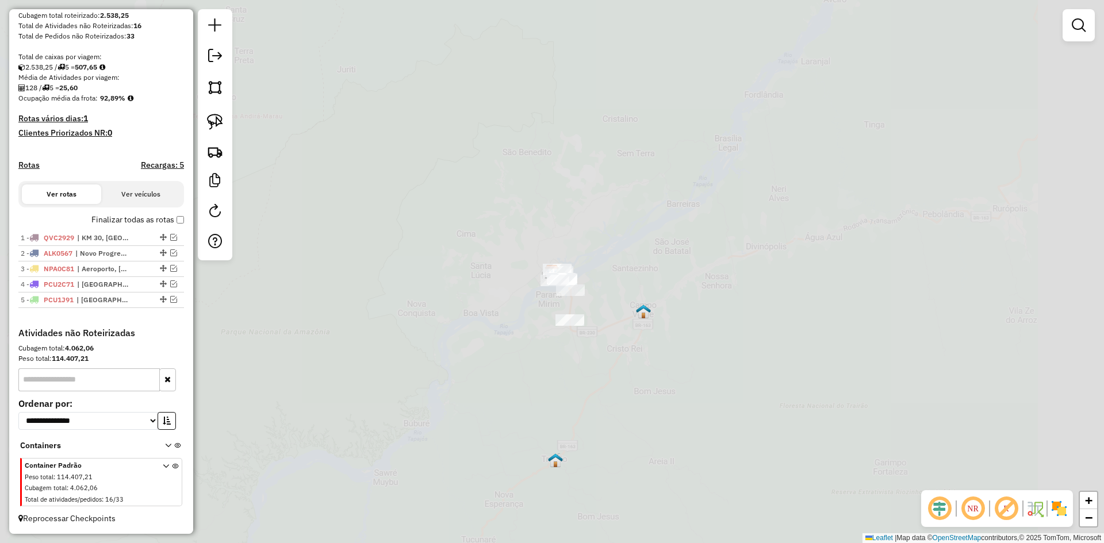
scroll to position [210, 0]
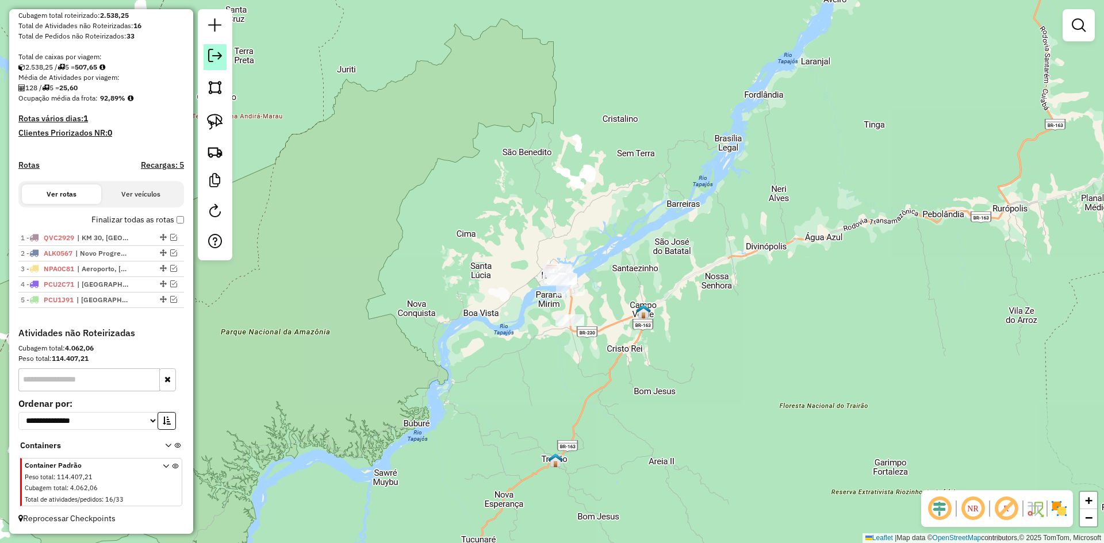
click at [214, 55] on em at bounding box center [215, 56] width 14 height 14
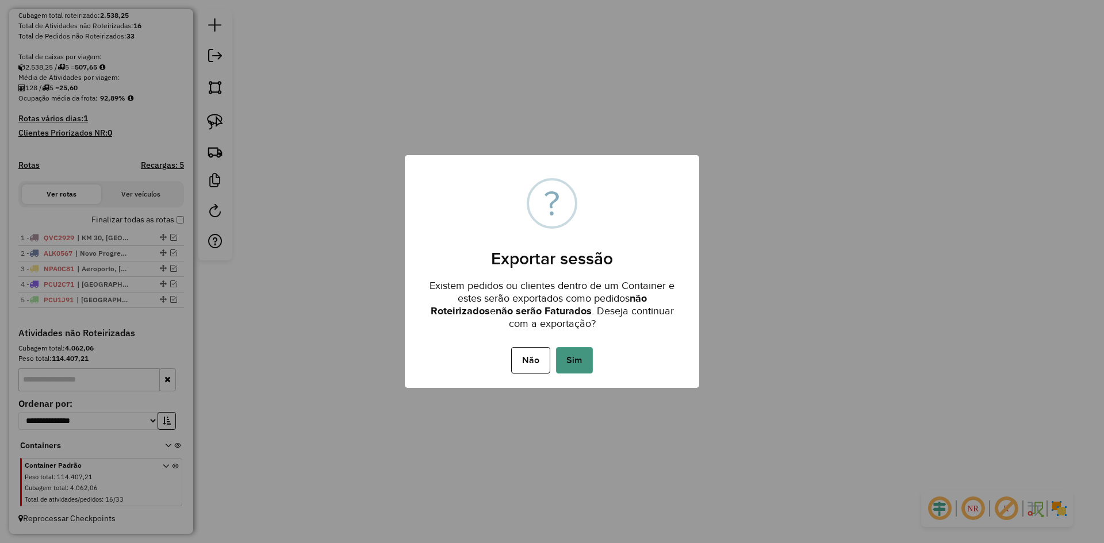
click at [582, 359] on button "Sim" at bounding box center [574, 360] width 37 height 26
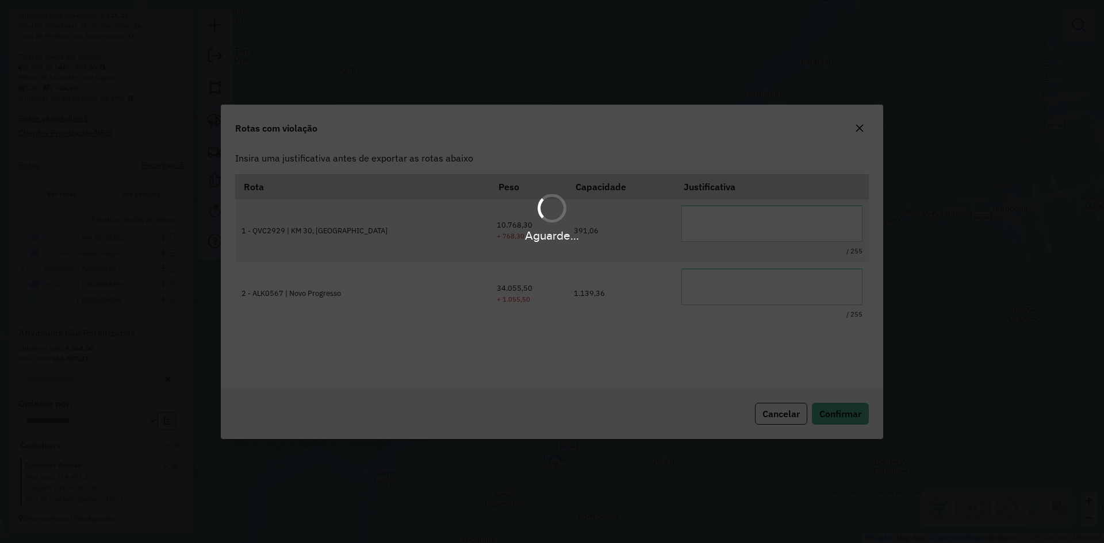
scroll to position [0, 0]
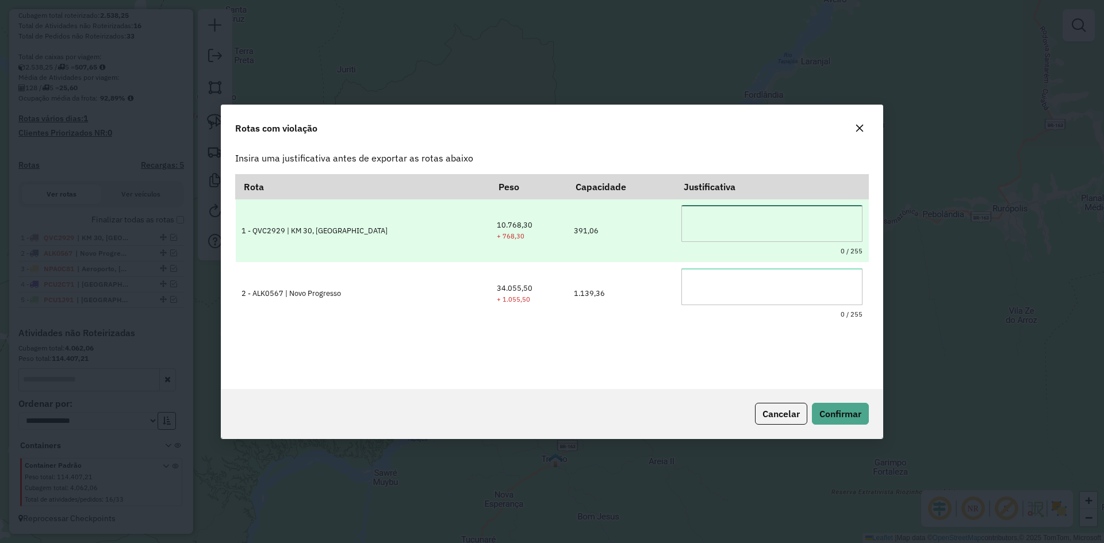
click at [721, 230] on textarea at bounding box center [771, 223] width 181 height 37
type textarea "*"
drag, startPoint x: 714, startPoint y: 227, endPoint x: 646, endPoint y: 233, distance: 68.1
click at [646, 233] on tr "**********" at bounding box center [552, 230] width 633 height 63
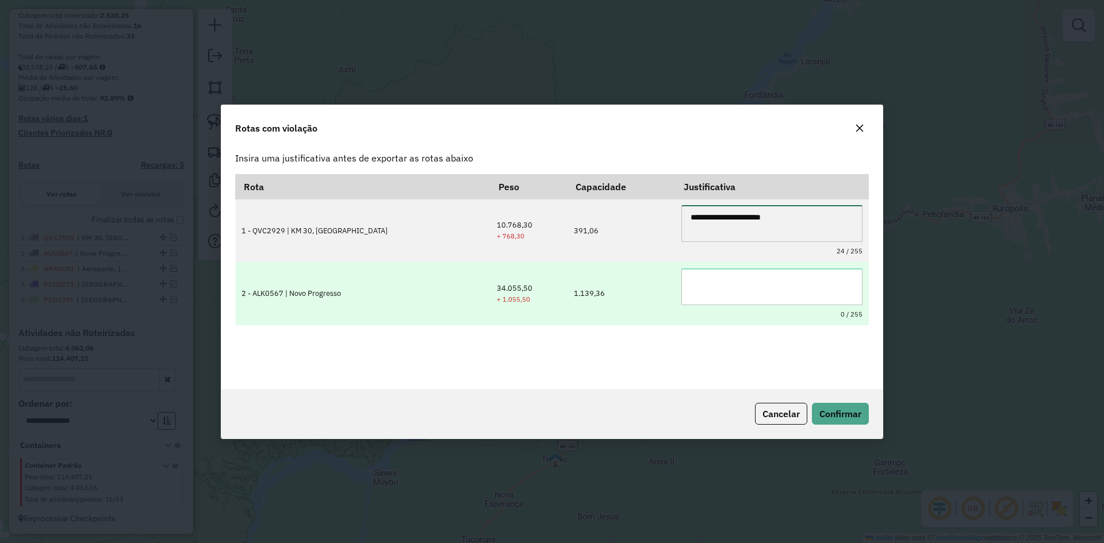
type textarea "**********"
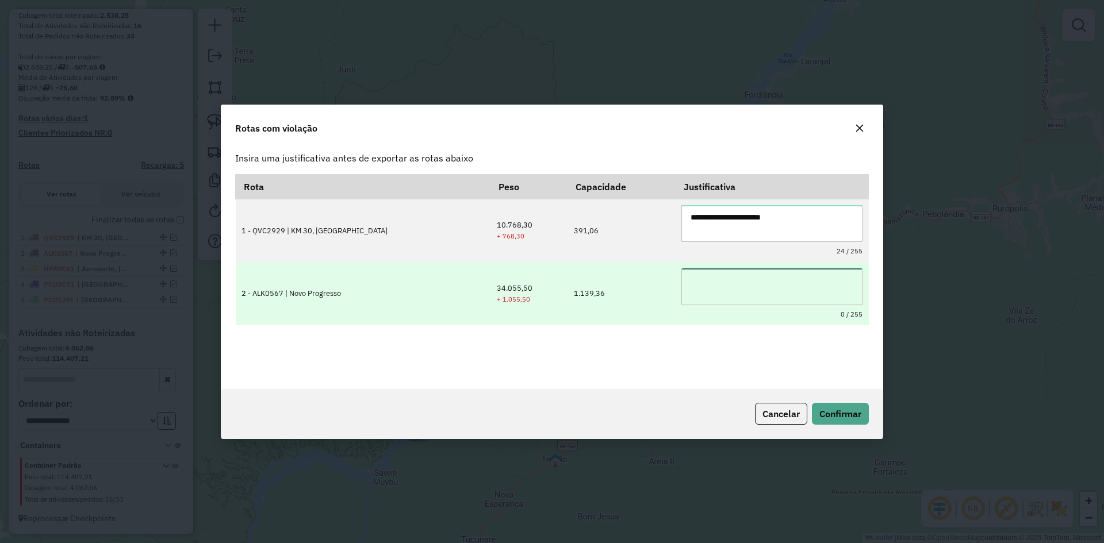
click at [688, 283] on textarea at bounding box center [771, 286] width 181 height 37
paste textarea "**********"
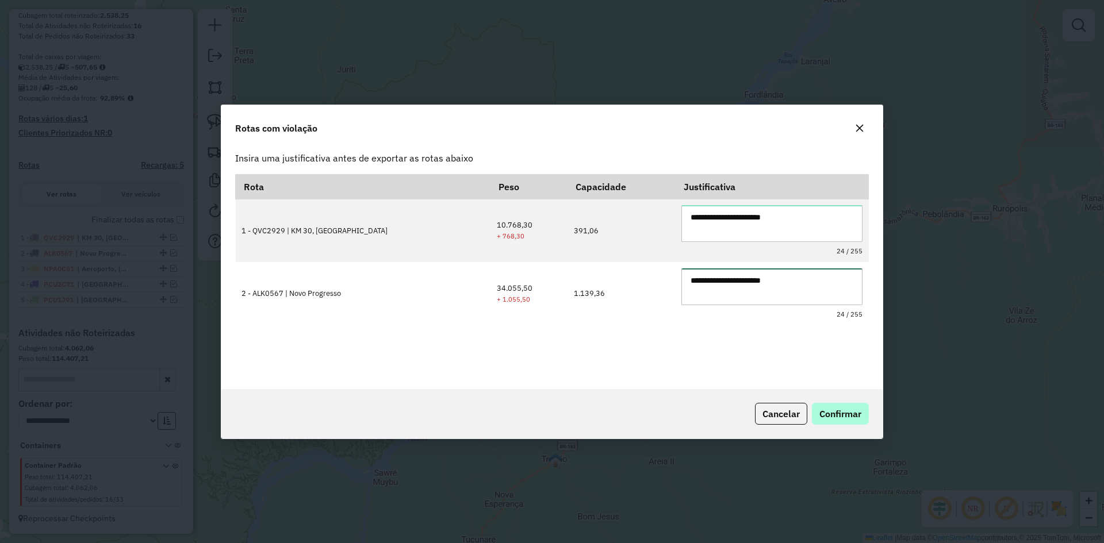
type textarea "**********"
click at [849, 417] on span "Confirmar" at bounding box center [840, 413] width 42 height 11
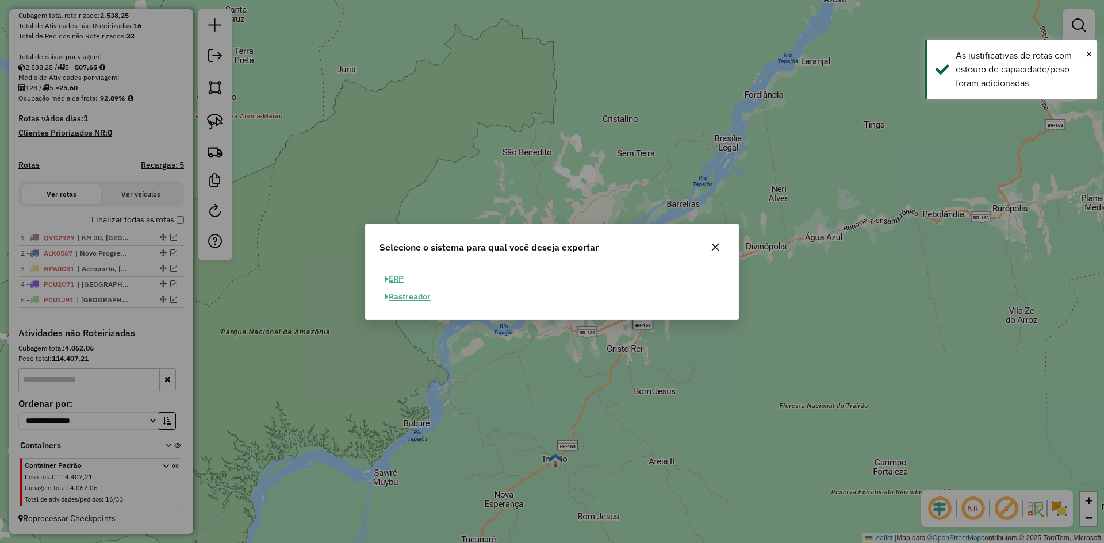
click at [399, 275] on button "ERP" at bounding box center [393, 279] width 29 height 18
select select "**"
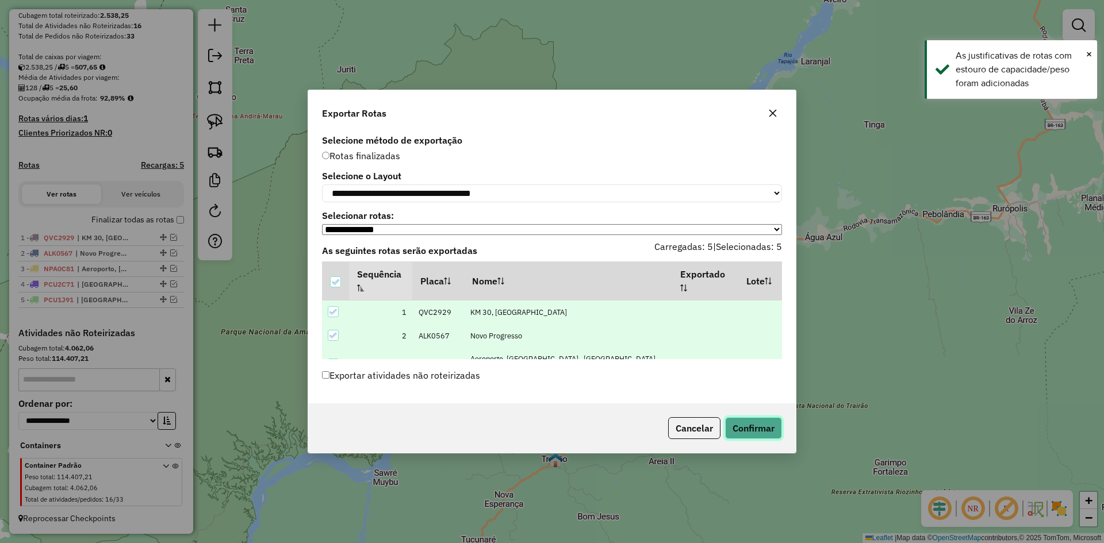
click at [758, 429] on button "Confirmar" at bounding box center [753, 428] width 57 height 22
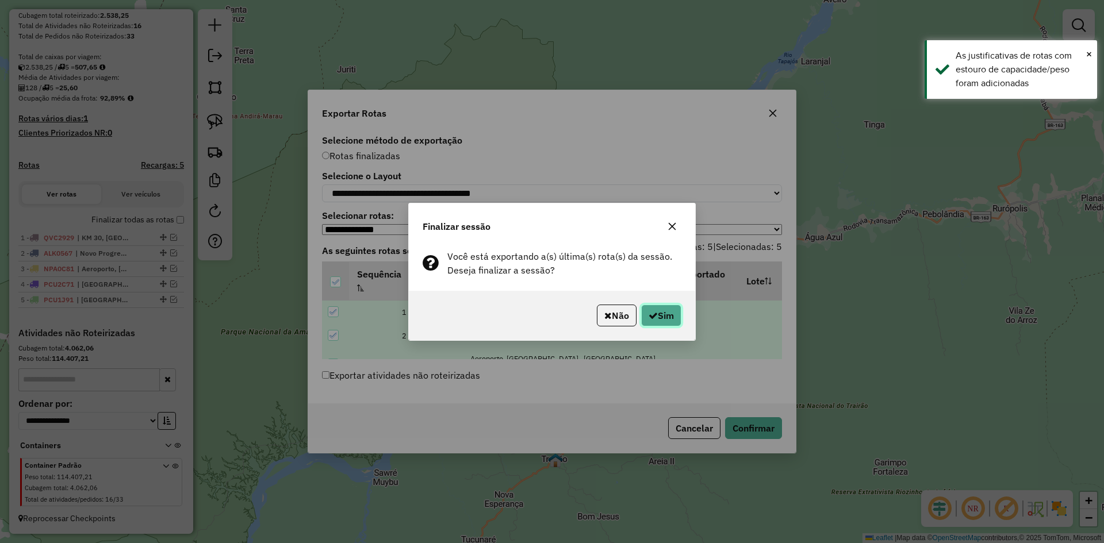
click at [669, 314] on button "Sim" at bounding box center [661, 316] width 40 height 22
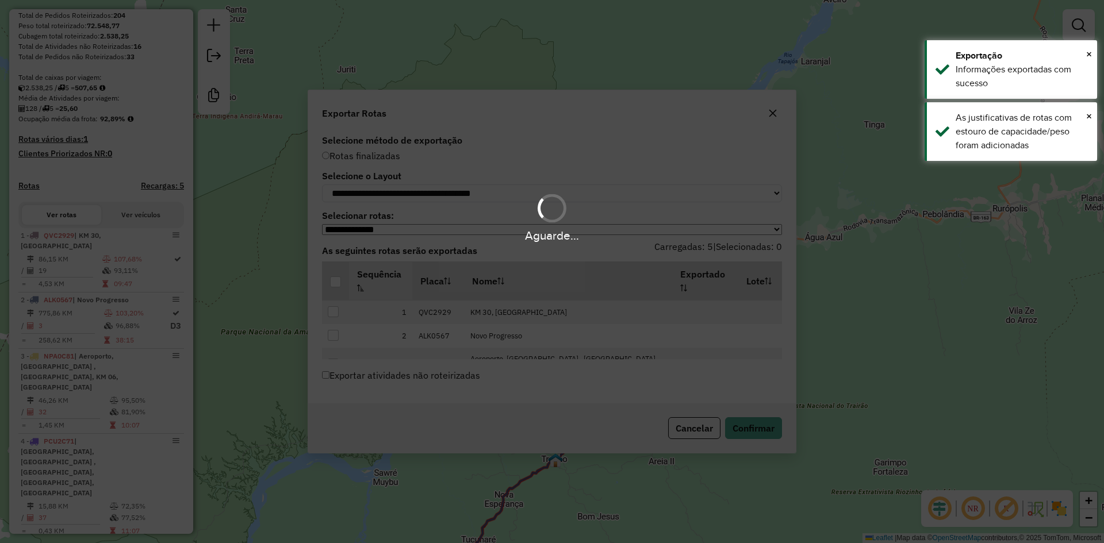
scroll to position [298, 0]
